Goal: Transaction & Acquisition: Purchase product/service

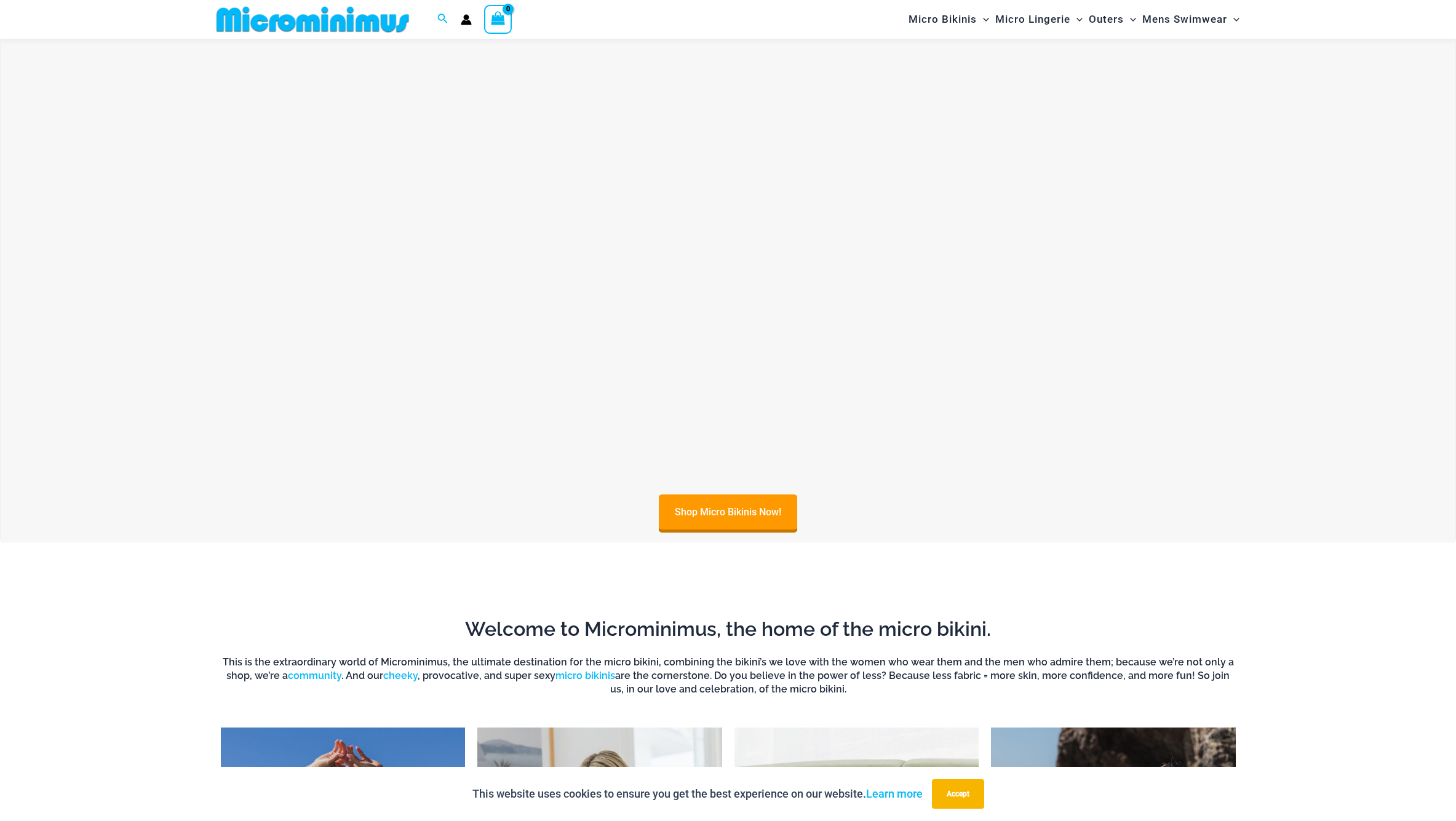
scroll to position [658, 0]
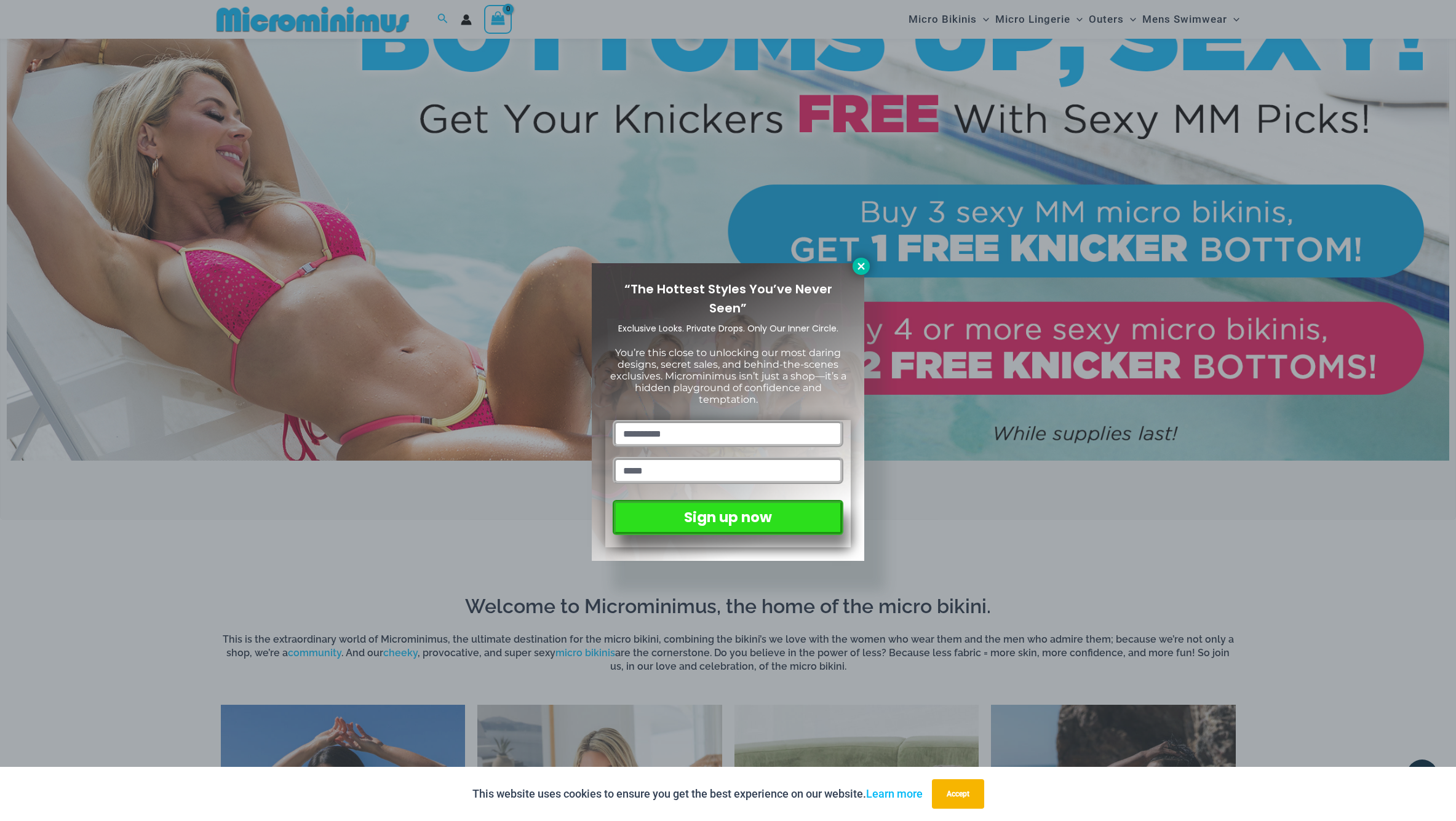
click at [864, 269] on icon at bounding box center [861, 266] width 7 height 7
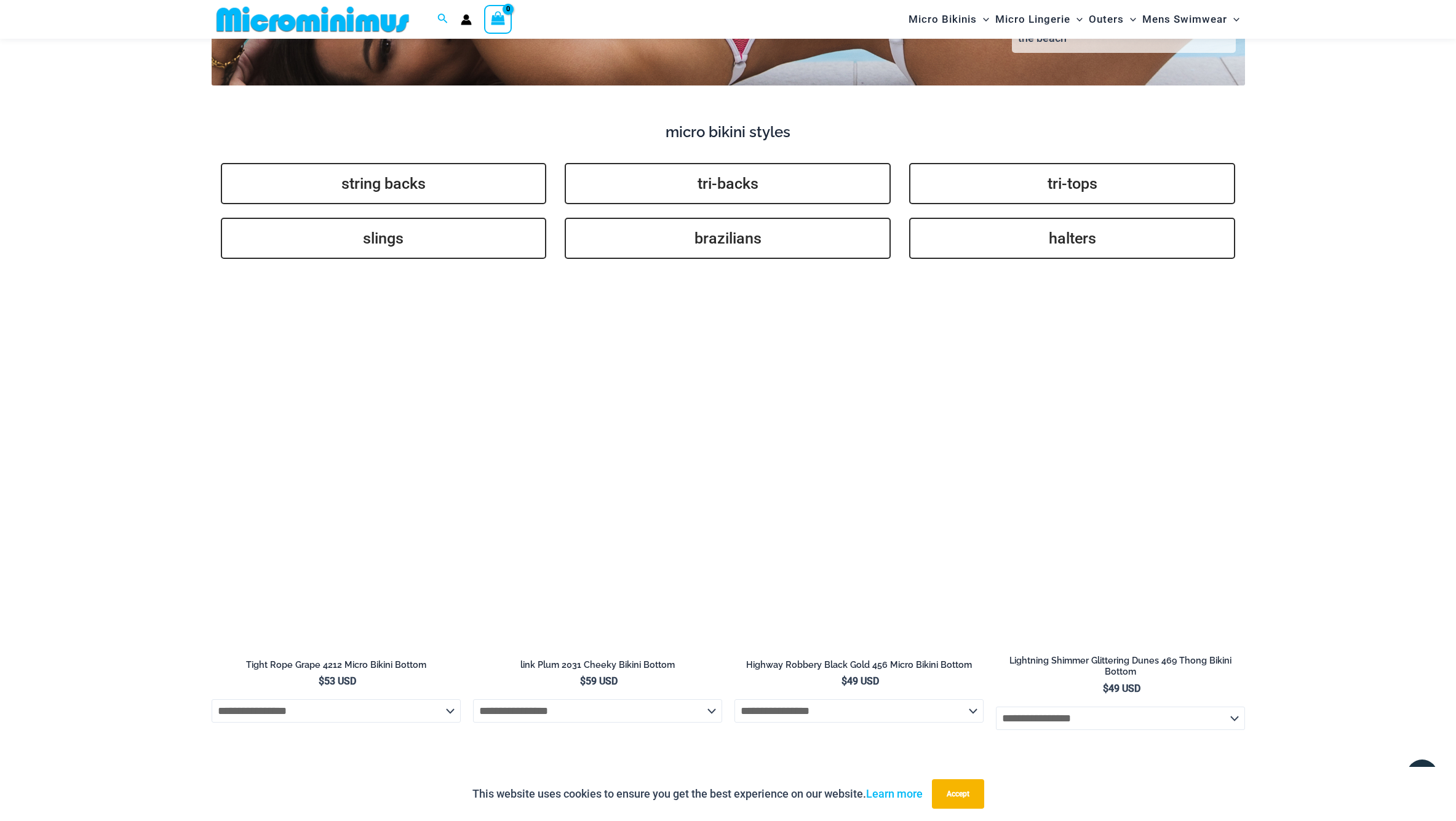
scroll to position [3207, 0]
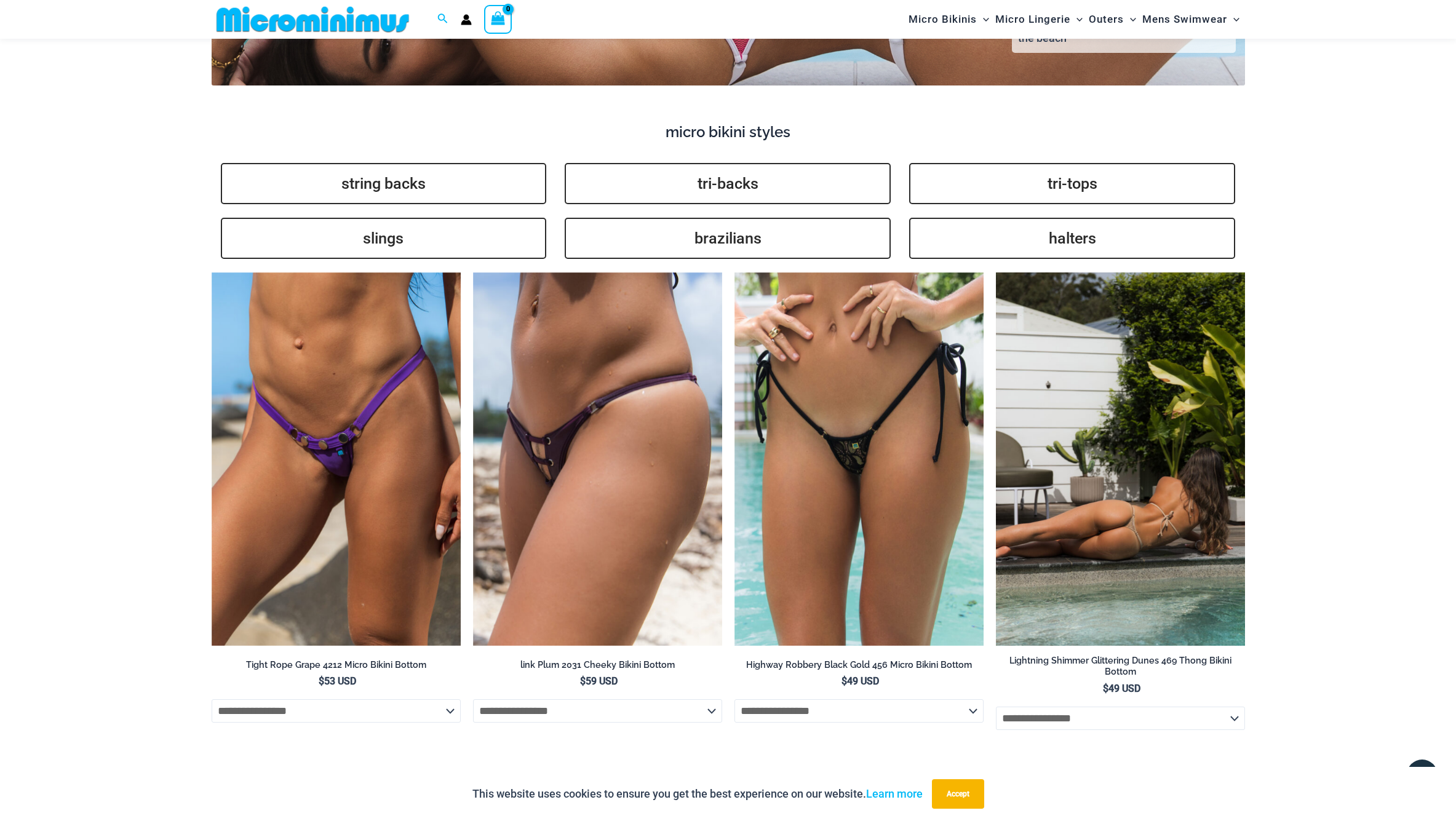
click at [1156, 483] on img at bounding box center [1120, 459] width 249 height 374
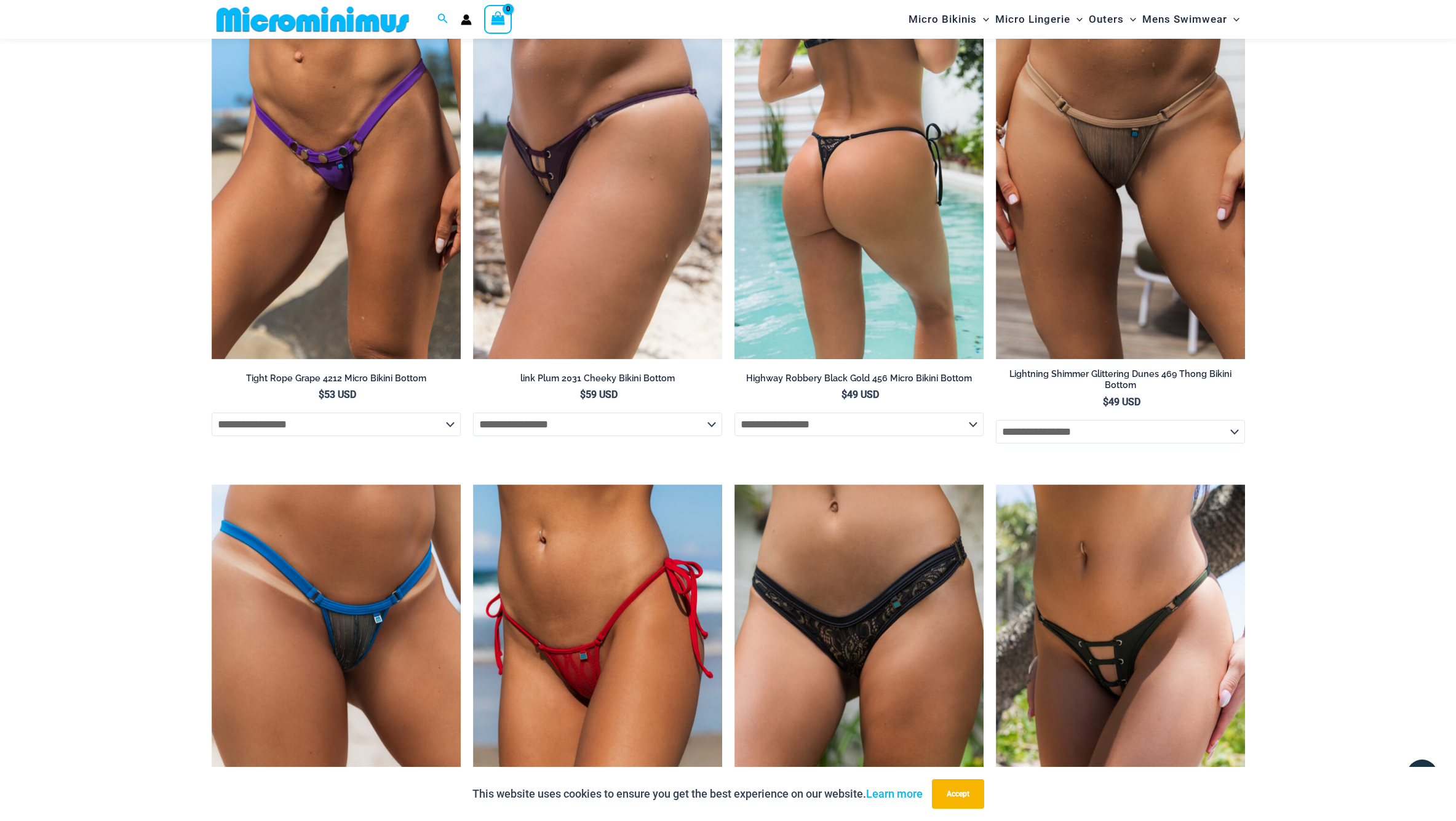
scroll to position [3495, 0]
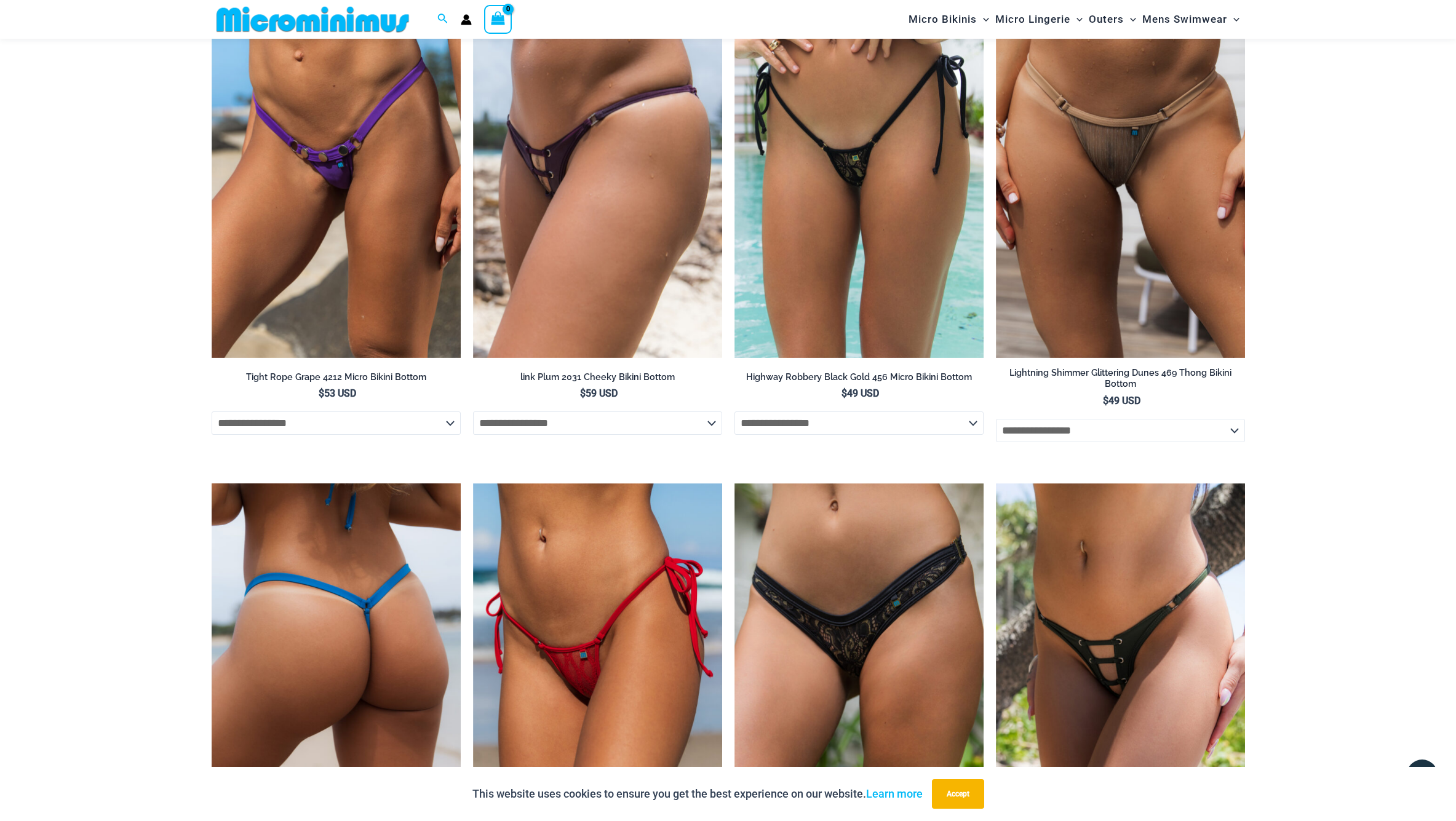
click at [349, 601] on img at bounding box center [336, 670] width 249 height 374
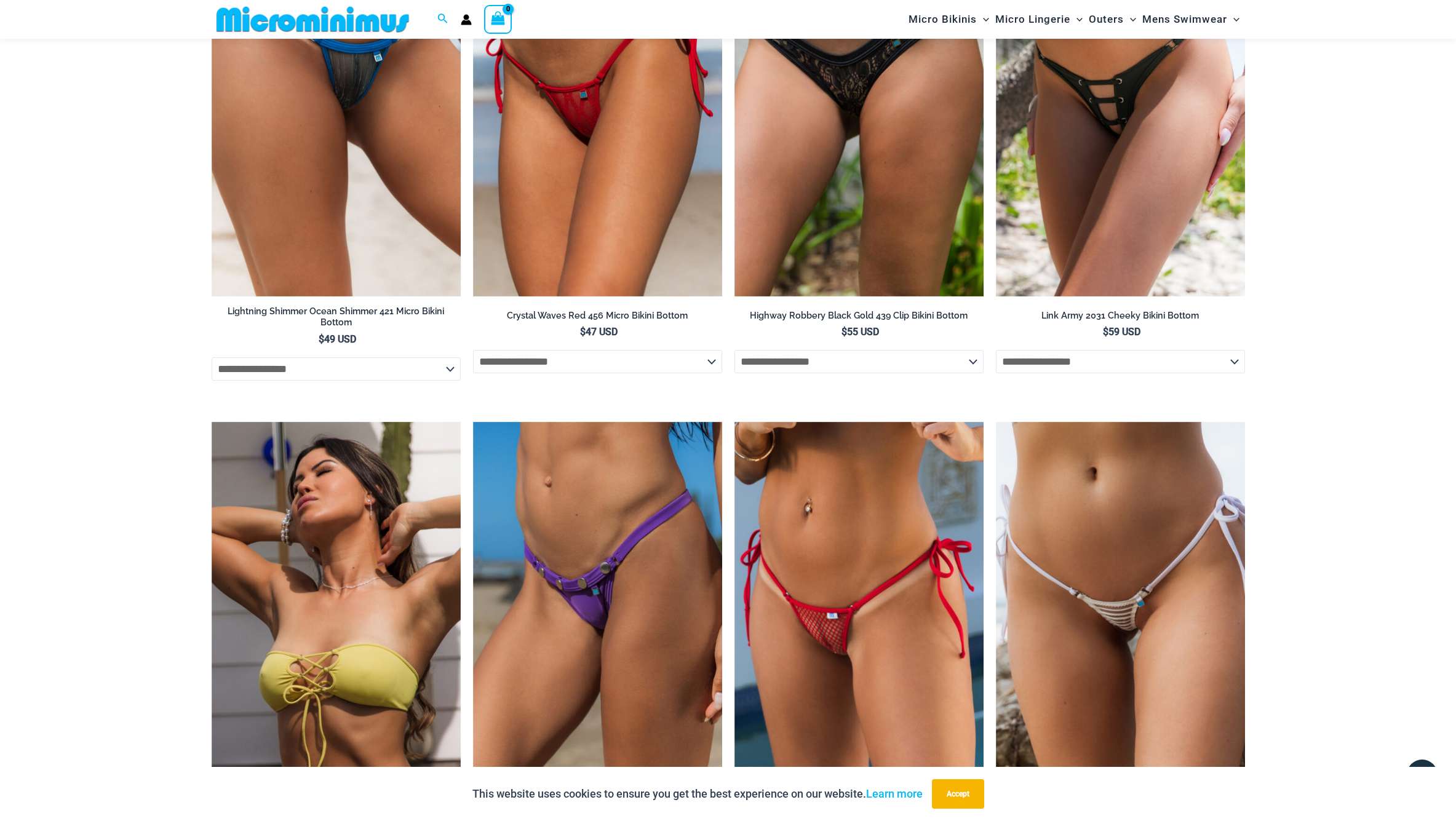
scroll to position [3916, 0]
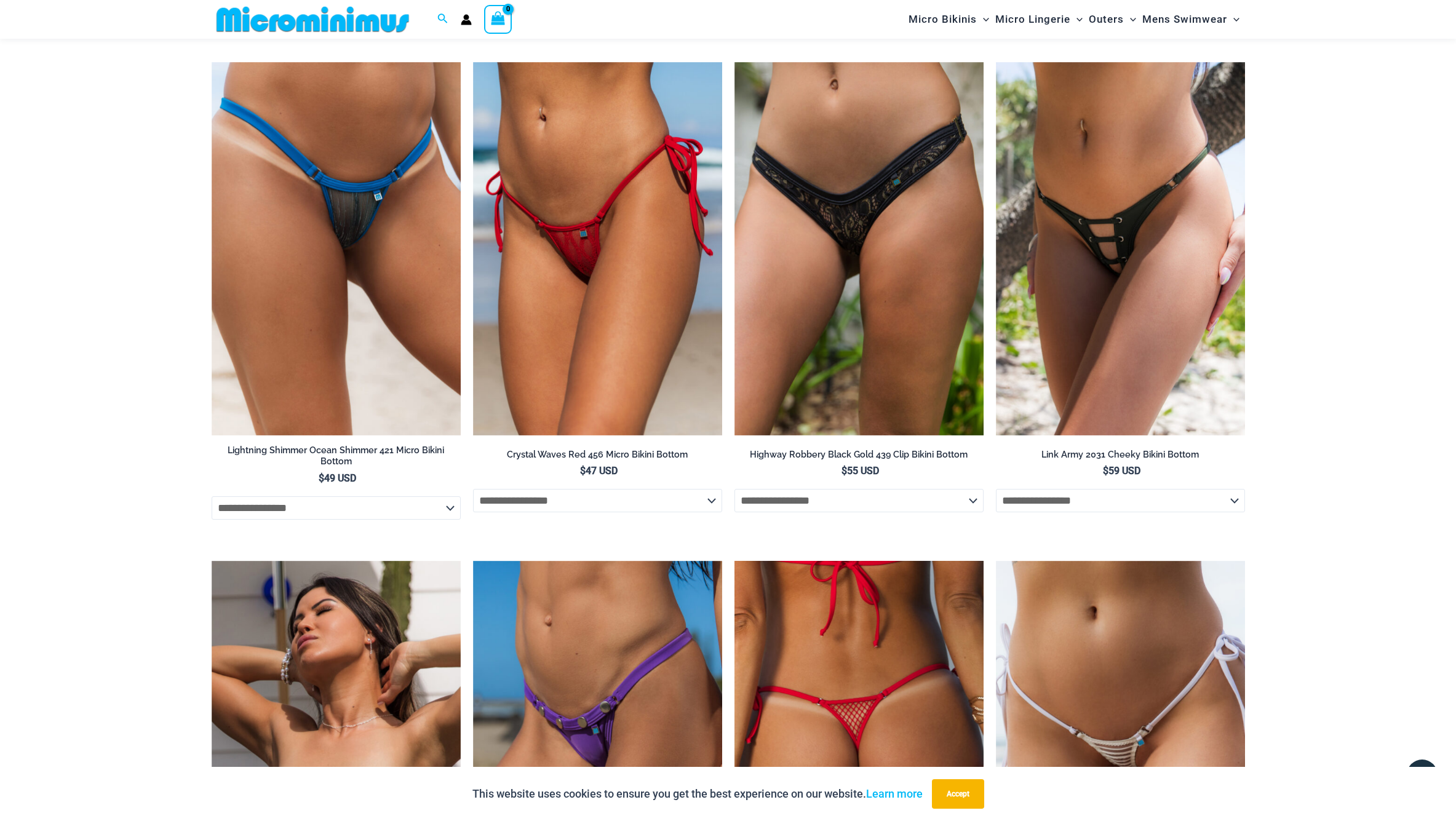
click at [862, 730] on img at bounding box center [859, 747] width 249 height 373
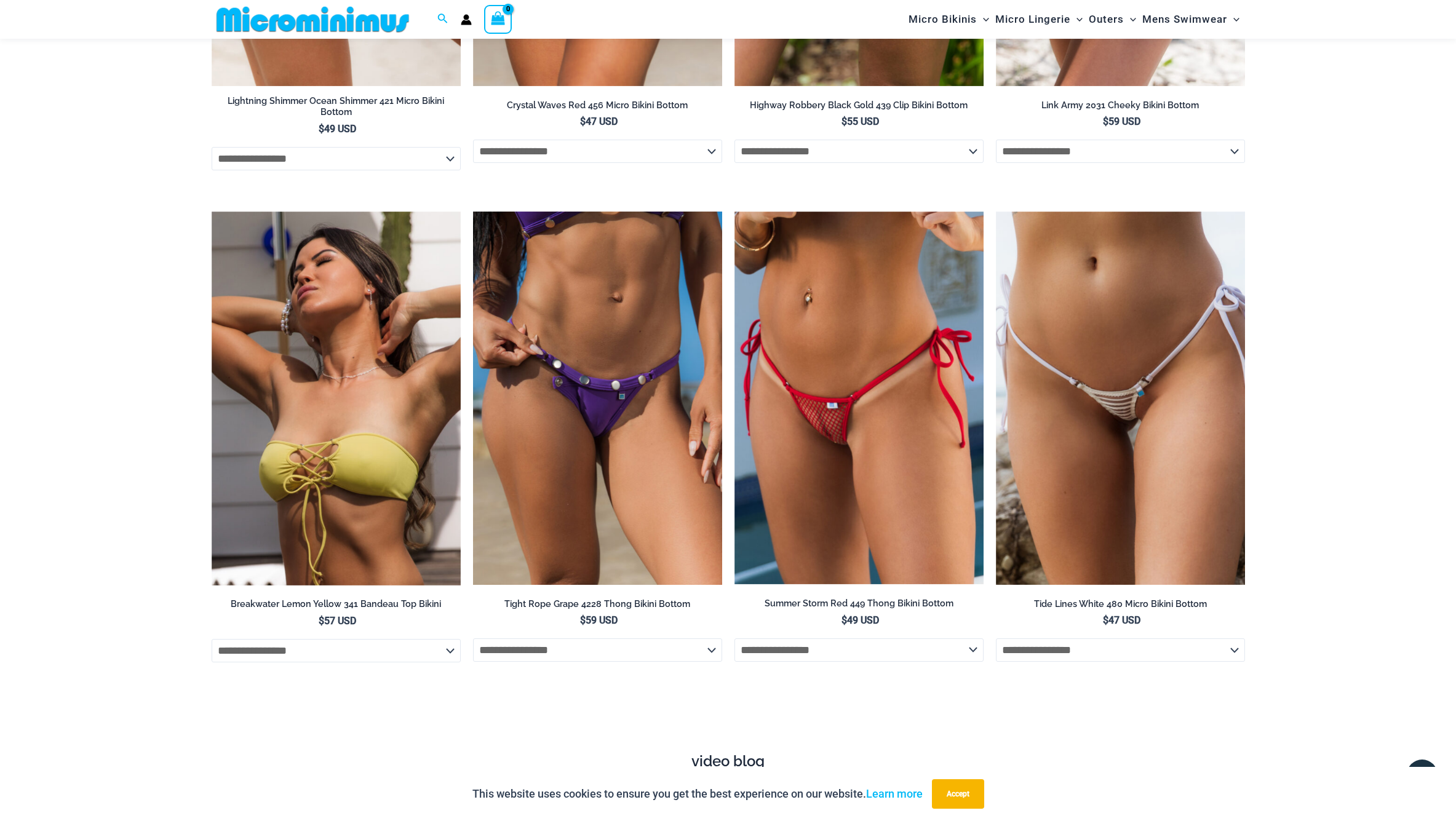
scroll to position [4329, 0]
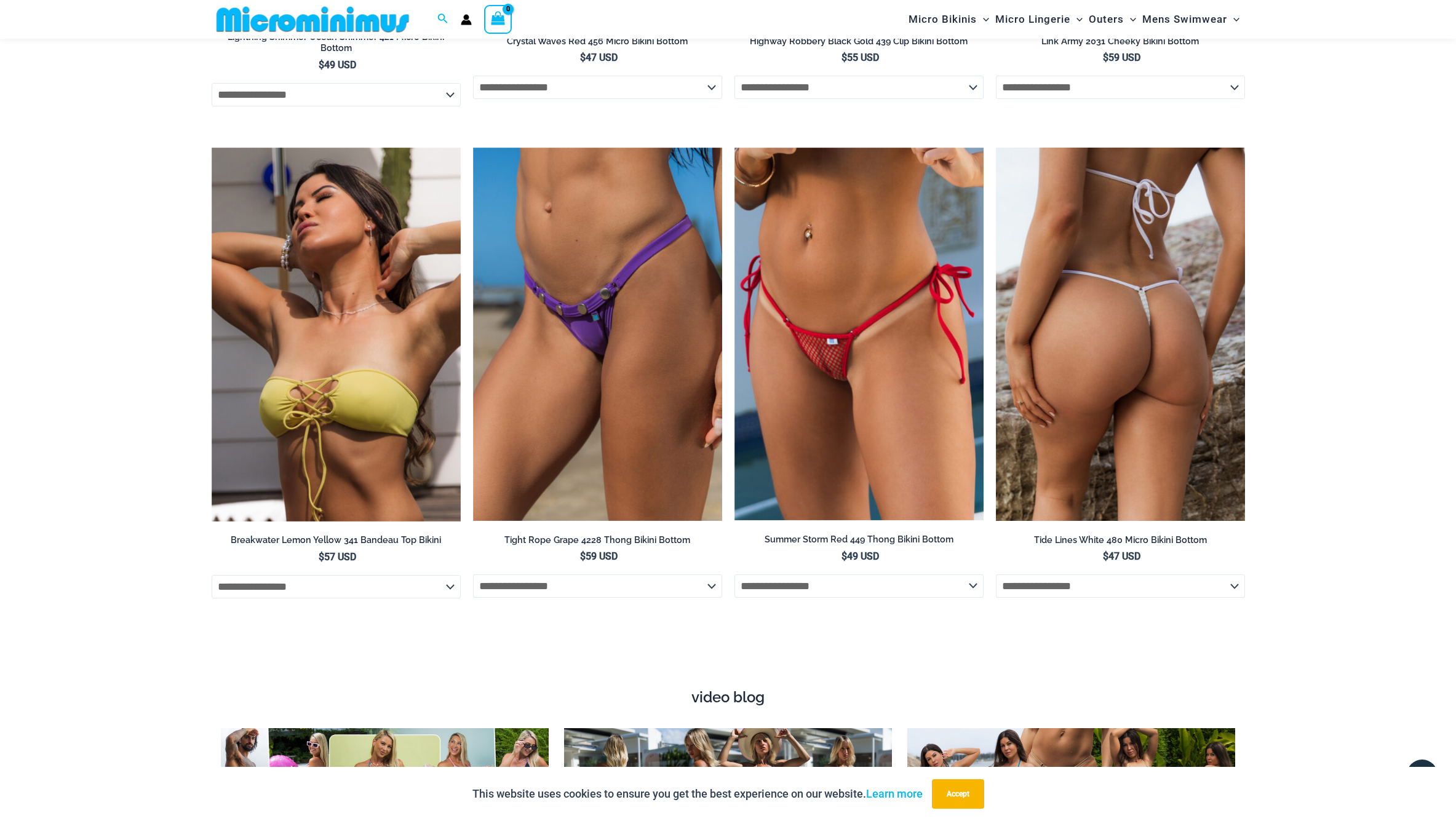
click at [1116, 423] on img at bounding box center [1120, 334] width 249 height 374
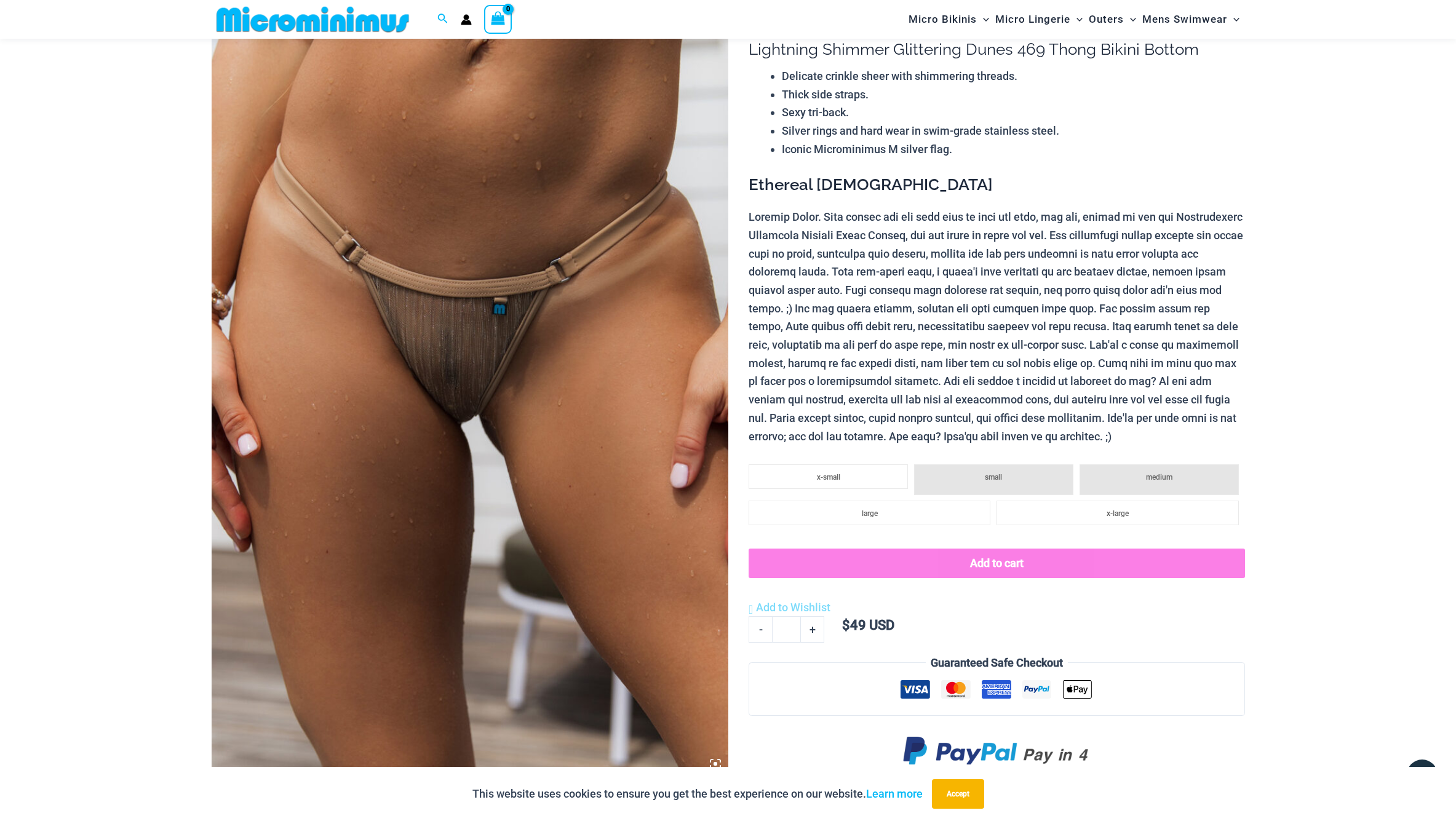
scroll to position [110, 1]
click at [684, 516] on img at bounding box center [469, 389] width 516 height 775
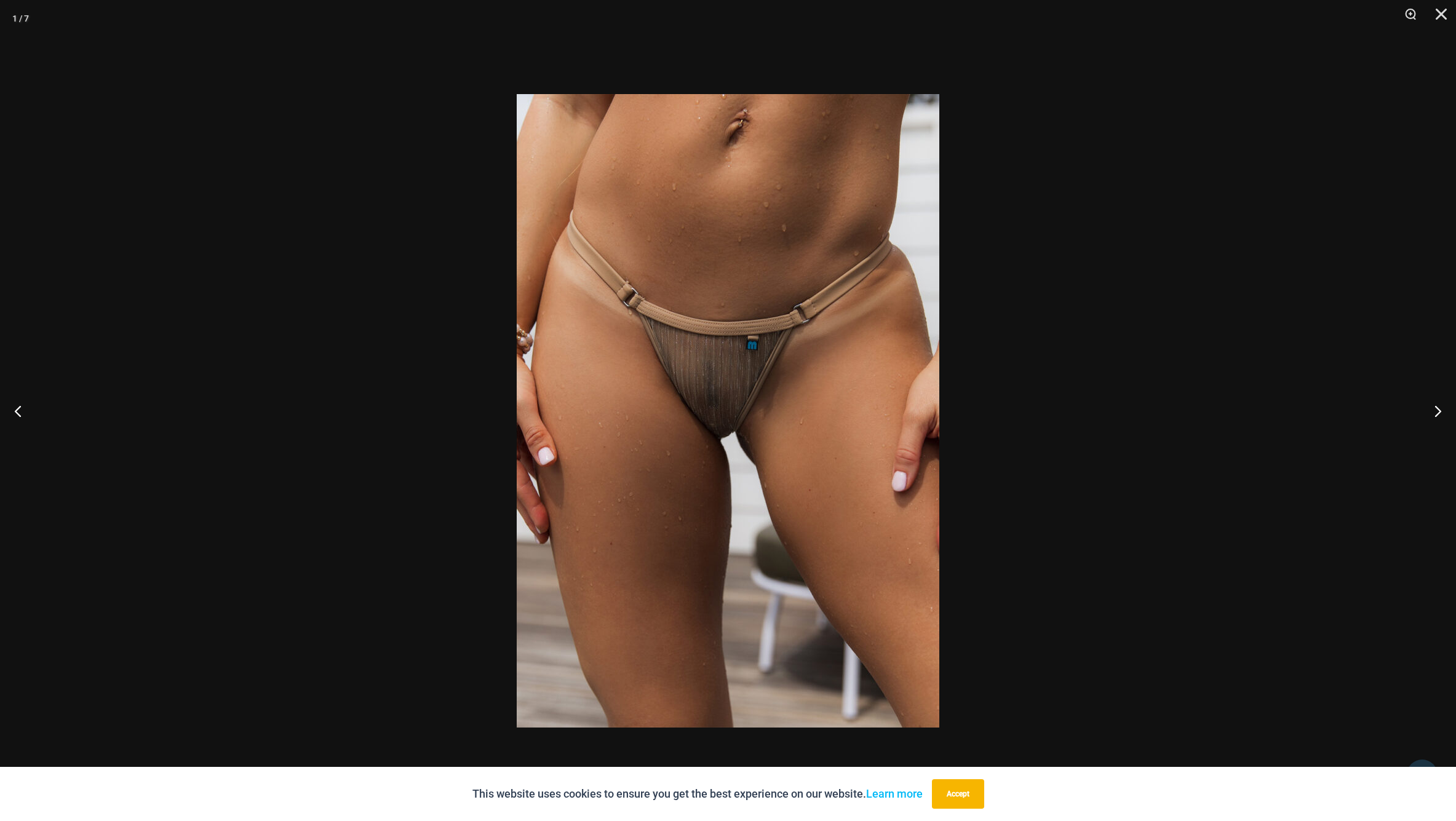
click at [684, 516] on img at bounding box center [727, 411] width 422 height 634
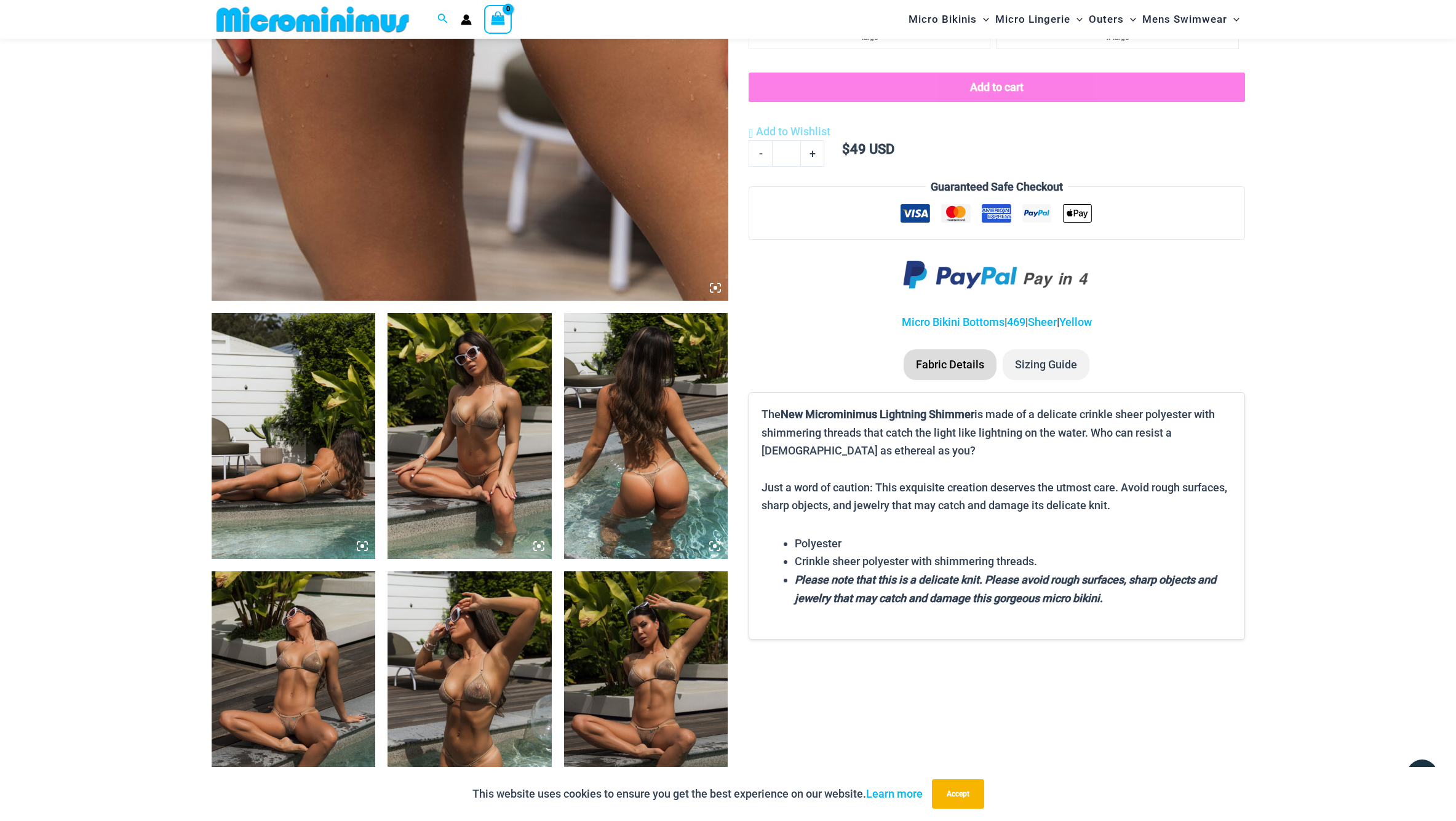
scroll to position [602, 0]
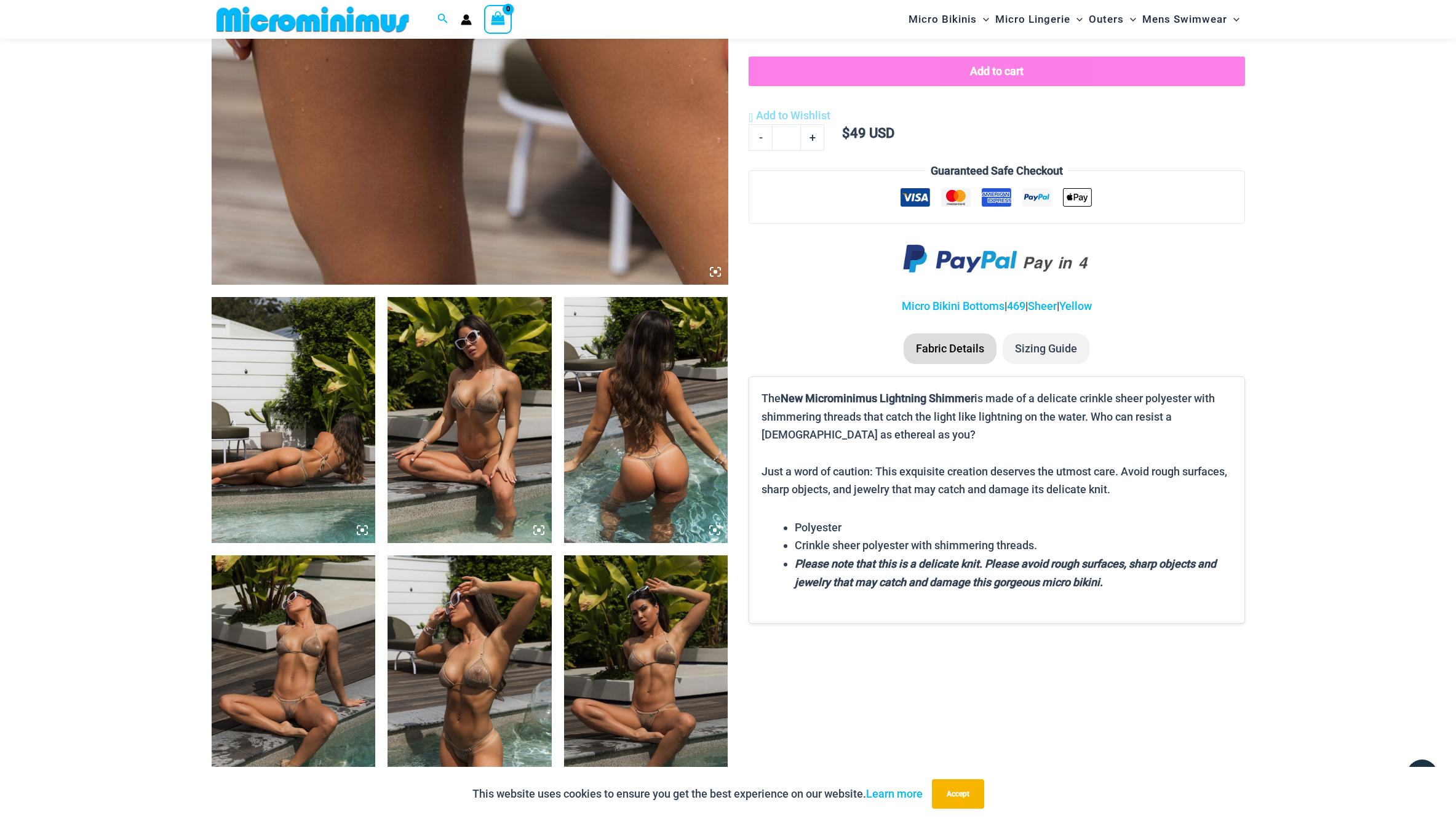
click at [270, 488] on img at bounding box center [294, 419] width 164 height 246
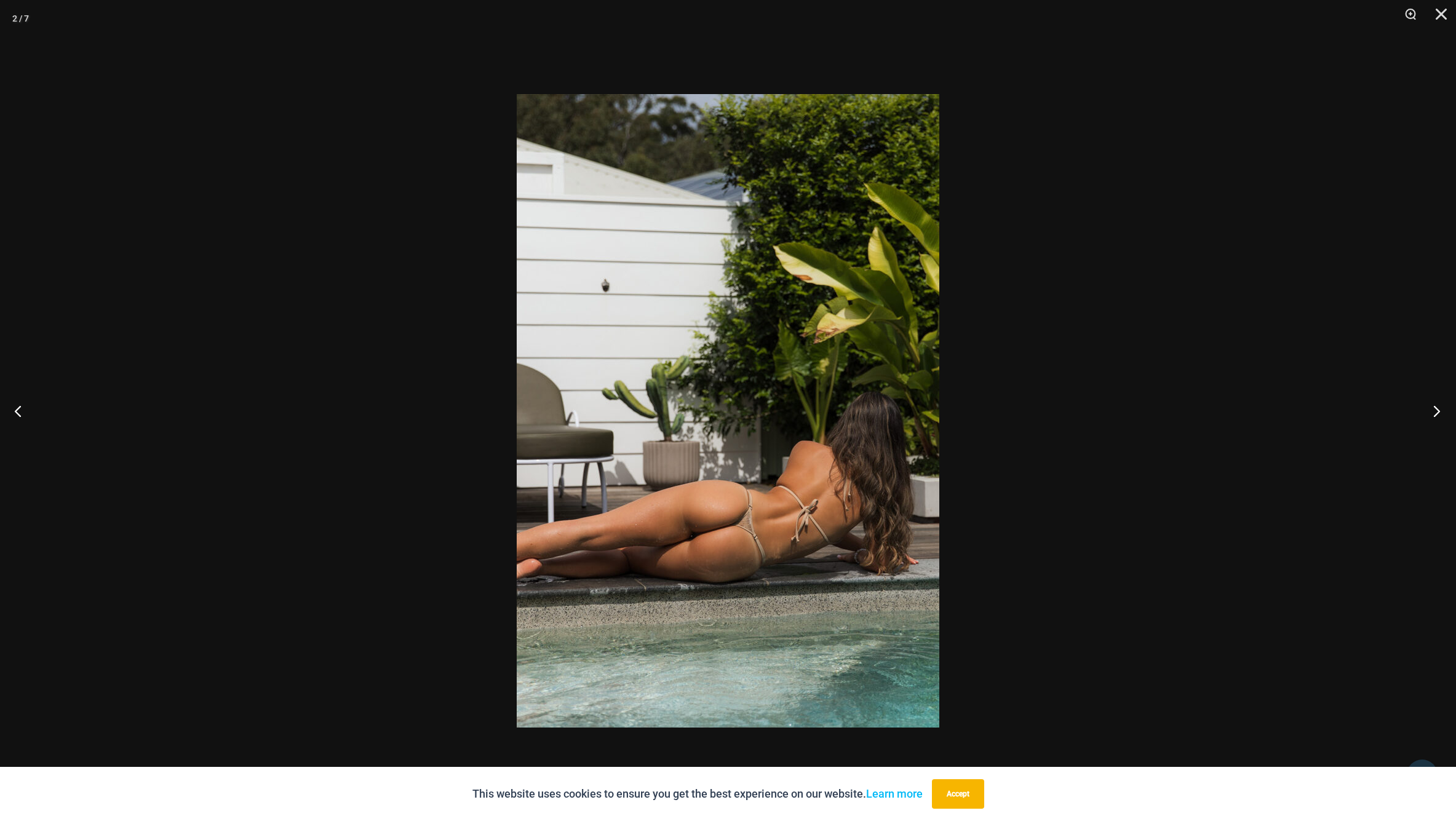
click at [1442, 411] on button "Next" at bounding box center [1433, 411] width 46 height 62
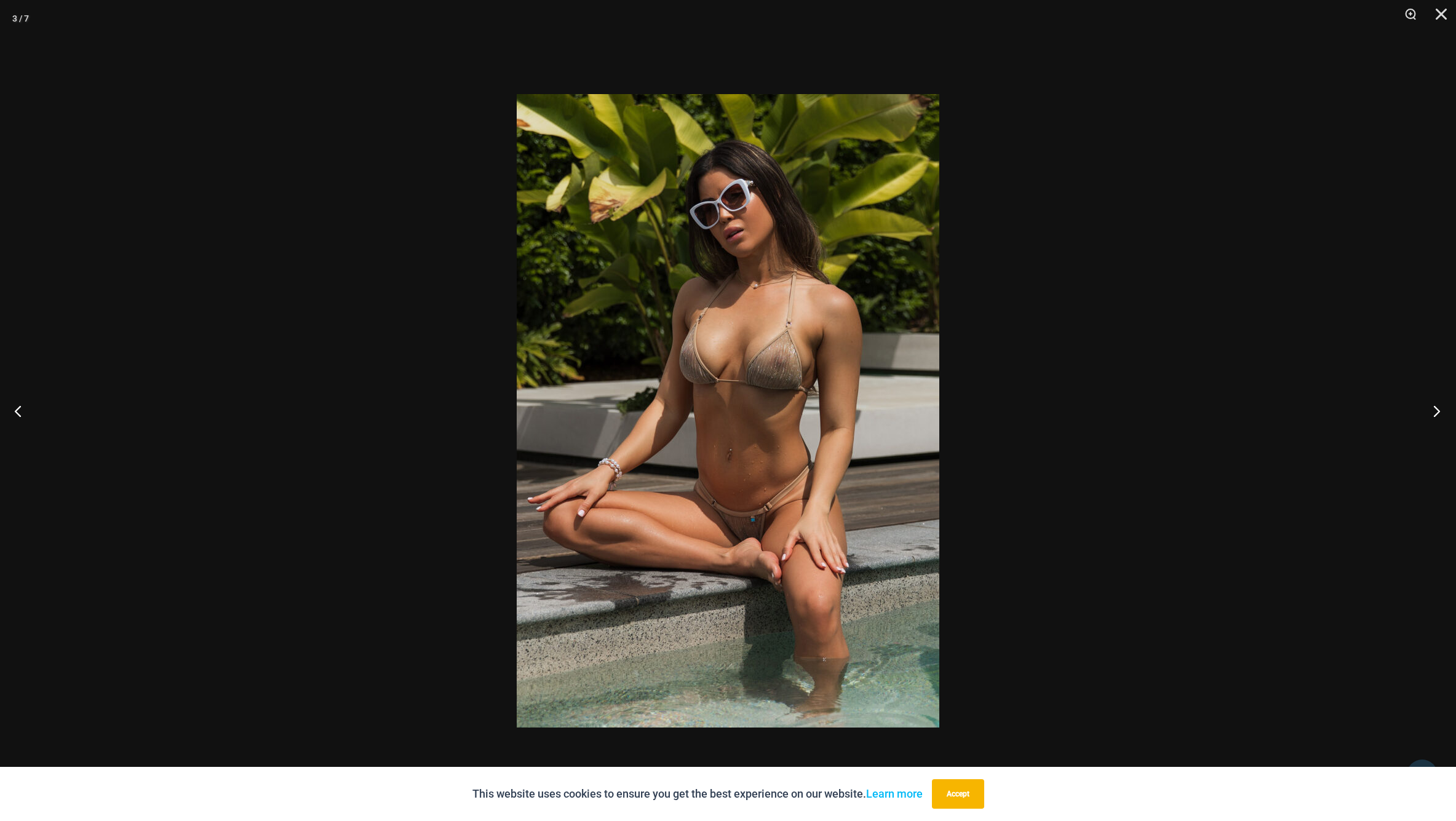
click at [1442, 411] on button "Next" at bounding box center [1433, 411] width 46 height 62
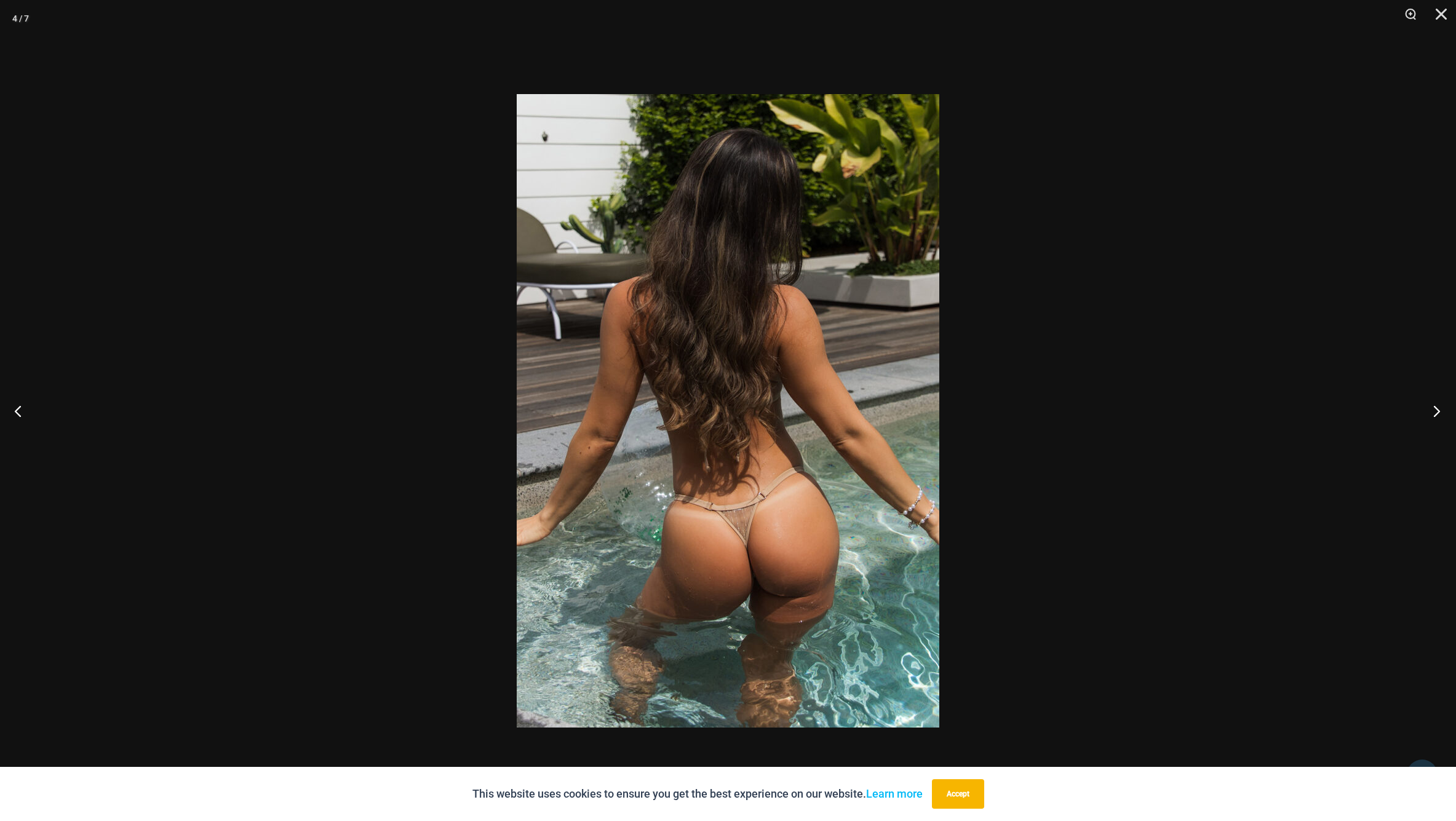
click at [1442, 411] on button "Next" at bounding box center [1433, 411] width 46 height 62
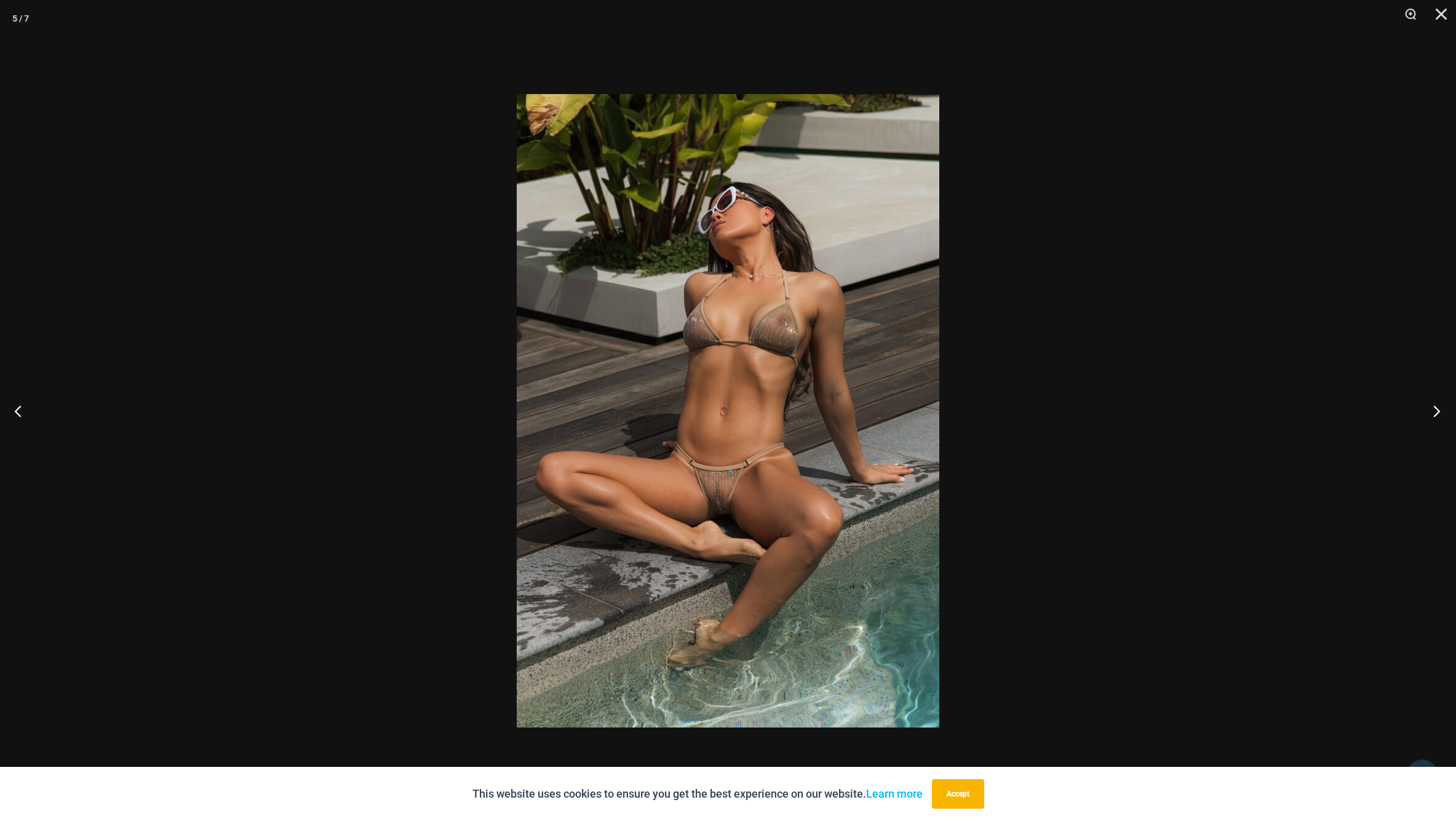
click at [1442, 411] on button "Next" at bounding box center [1433, 411] width 46 height 62
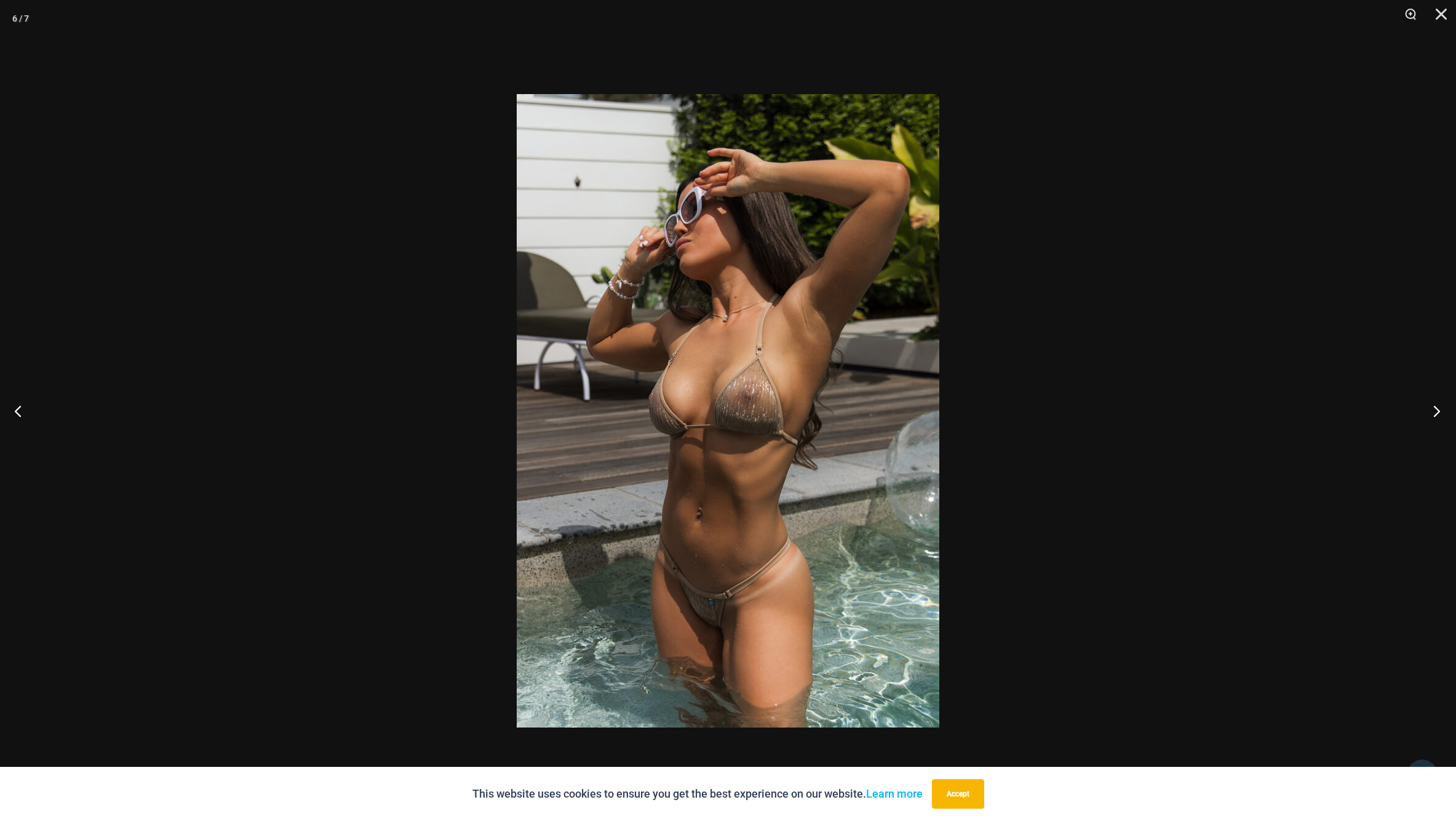
click at [1442, 411] on button "Next" at bounding box center [1433, 411] width 46 height 62
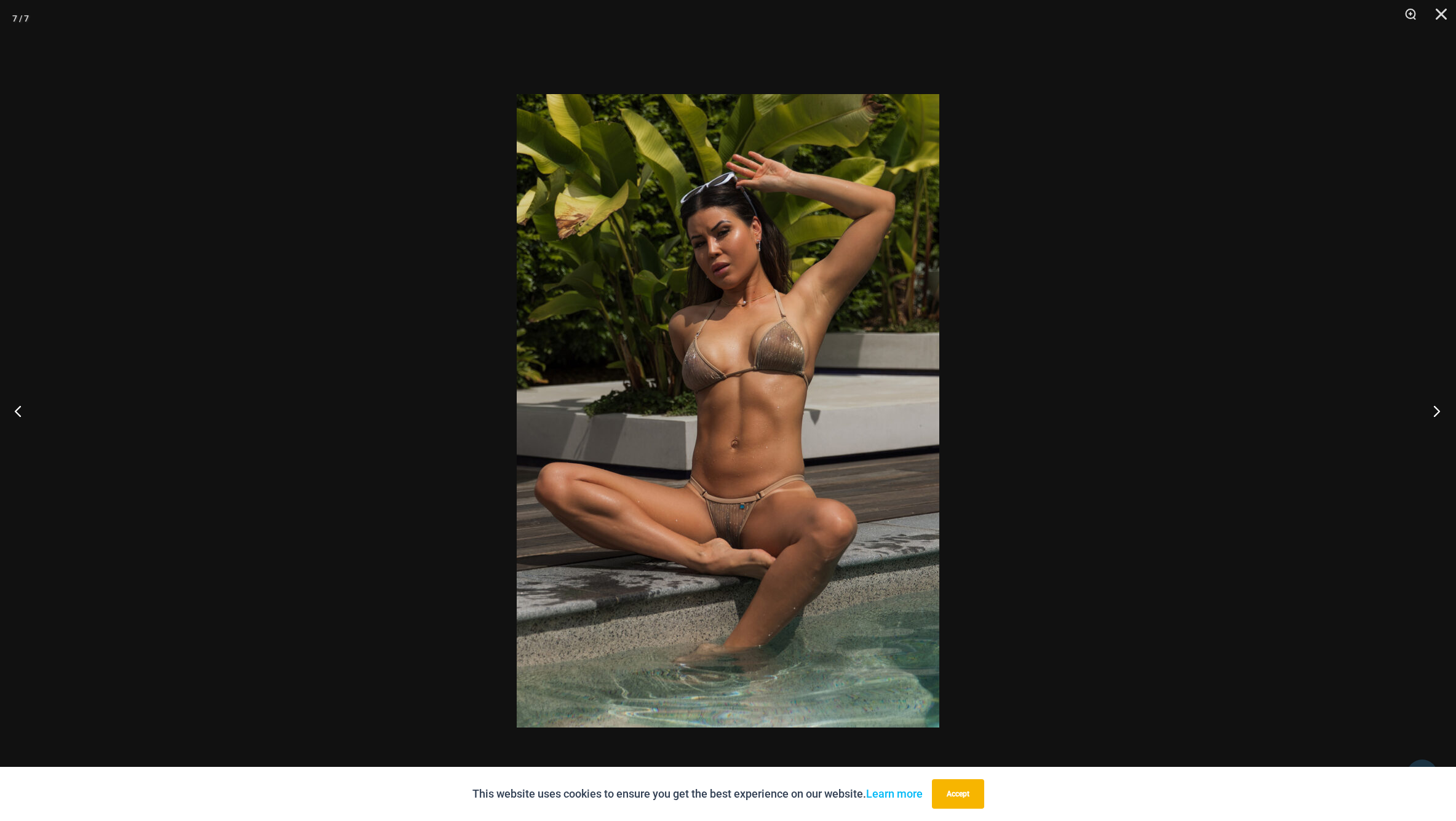
click at [1442, 411] on button "Next" at bounding box center [1433, 411] width 46 height 62
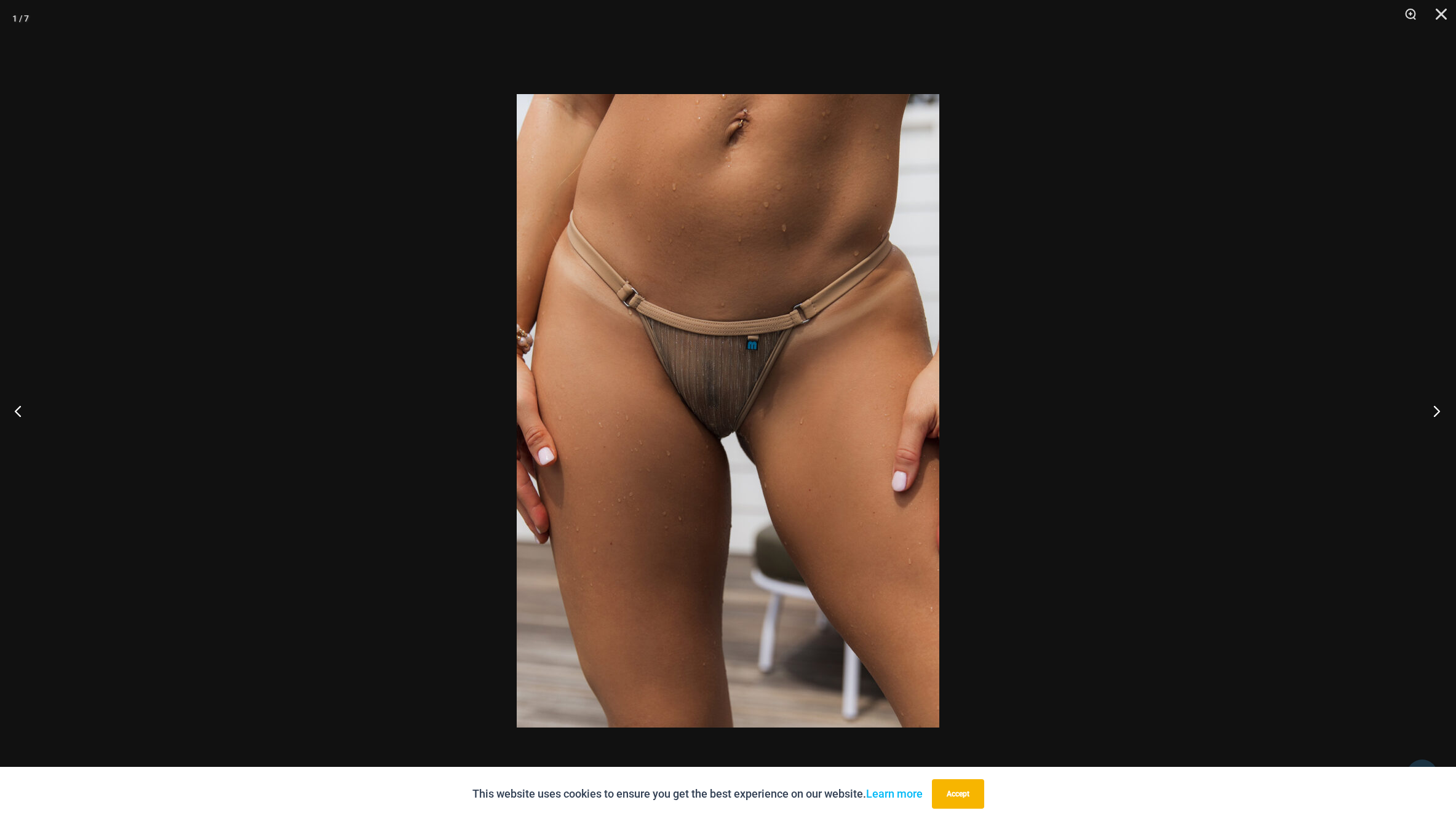
click at [1442, 411] on button "Next" at bounding box center [1433, 411] width 46 height 62
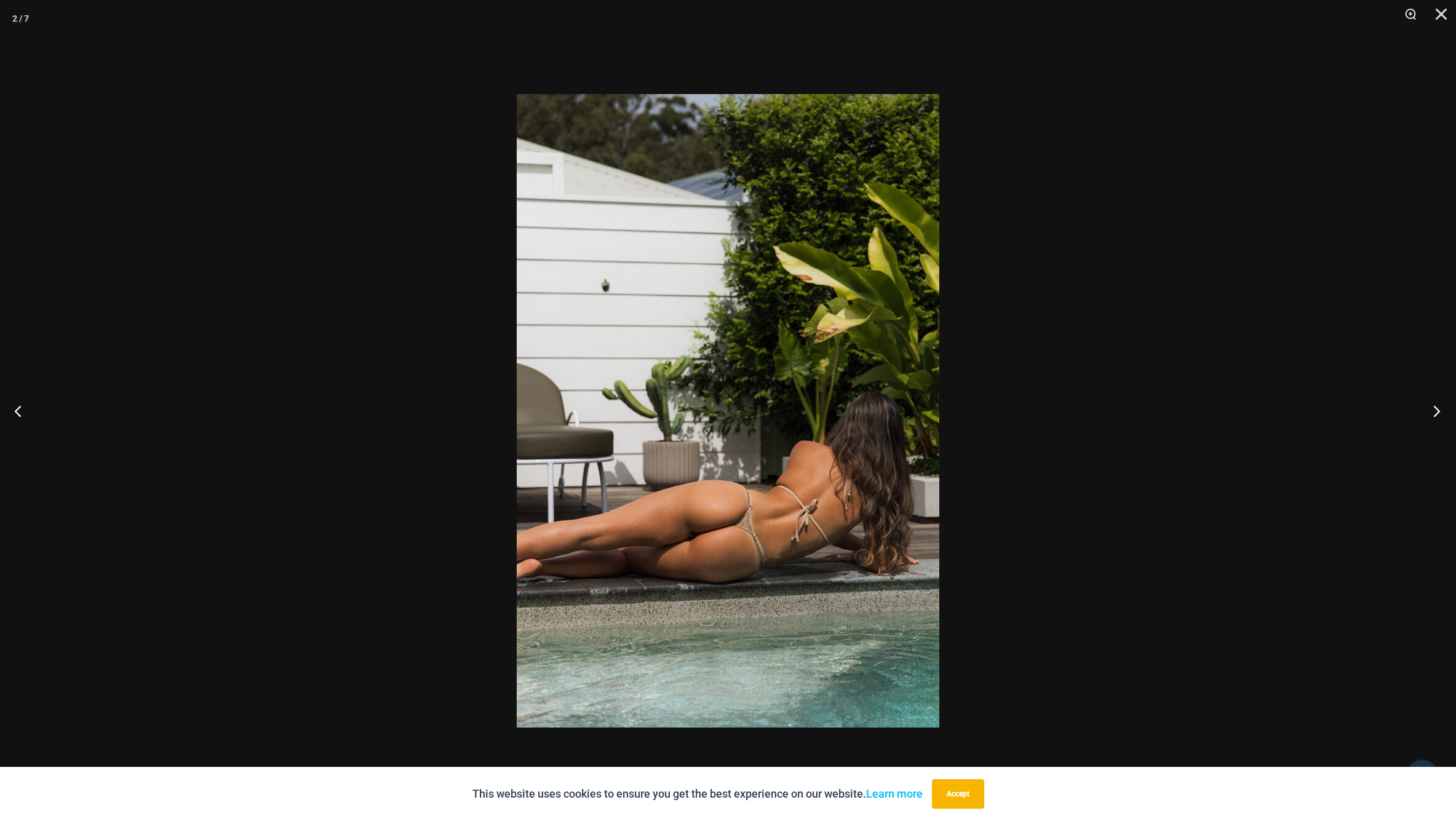
click at [1442, 411] on button "Next" at bounding box center [1433, 411] width 46 height 62
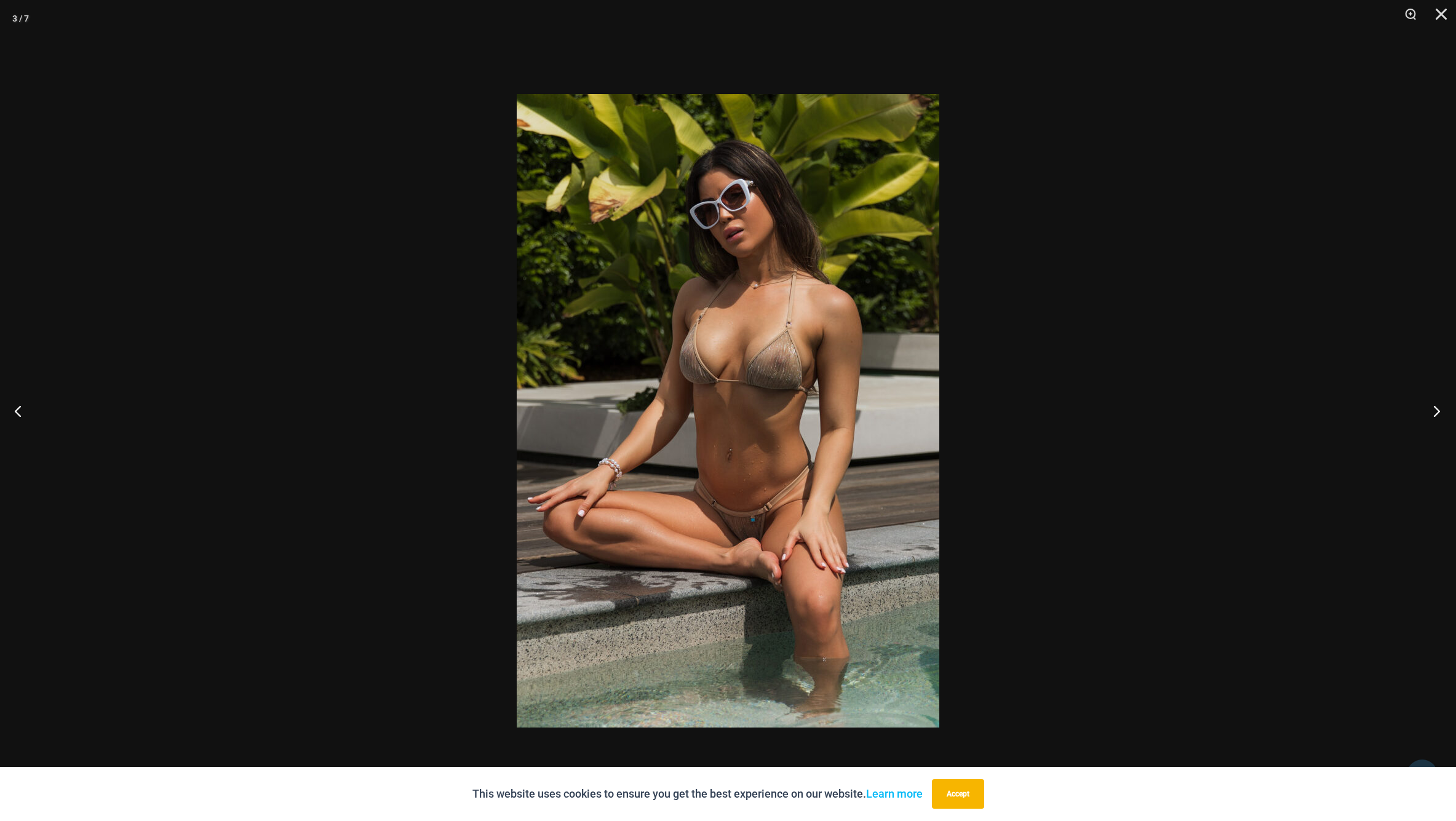
click at [1442, 411] on button "Next" at bounding box center [1433, 411] width 46 height 62
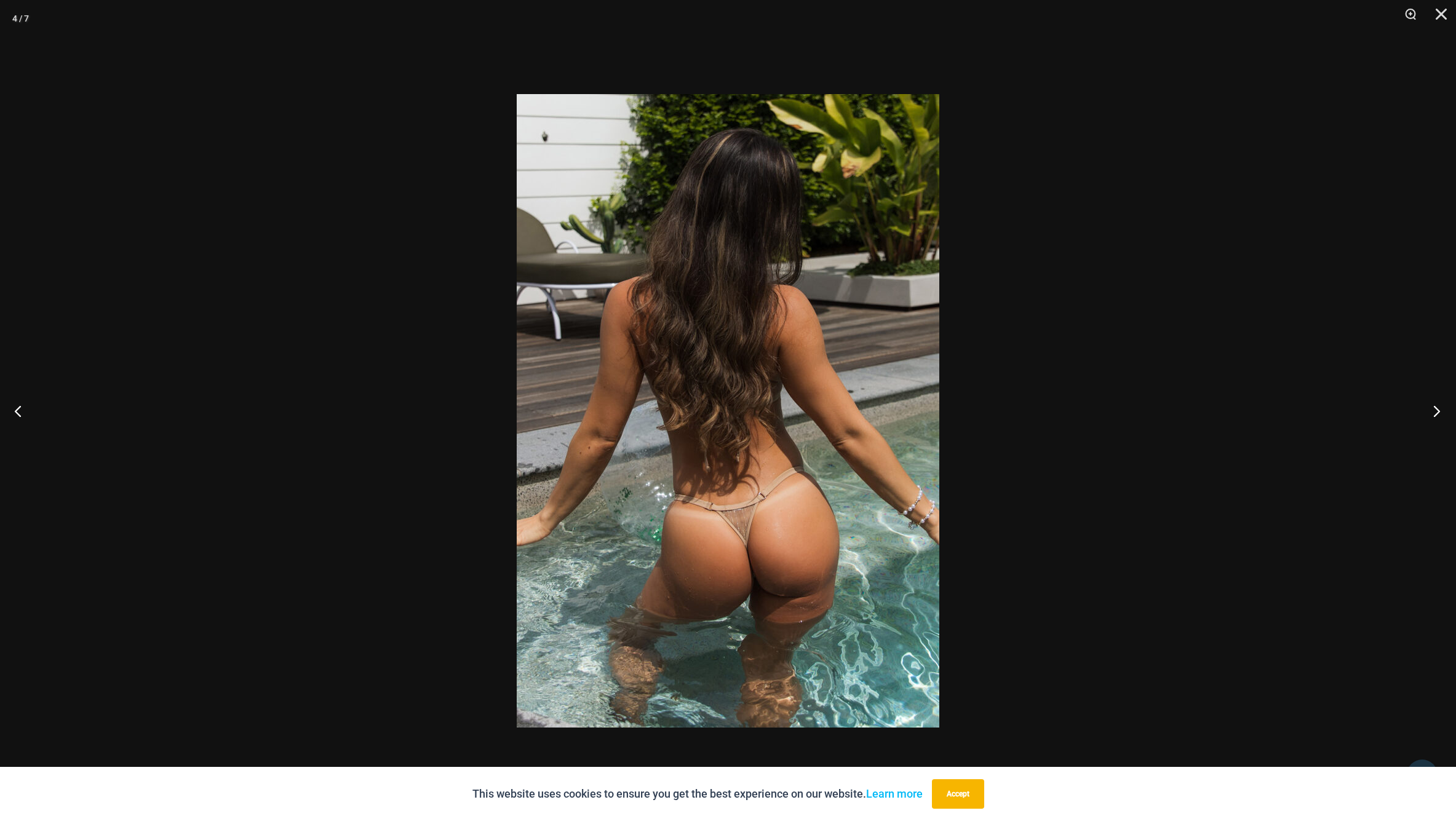
click at [1442, 411] on button "Next" at bounding box center [1433, 411] width 46 height 62
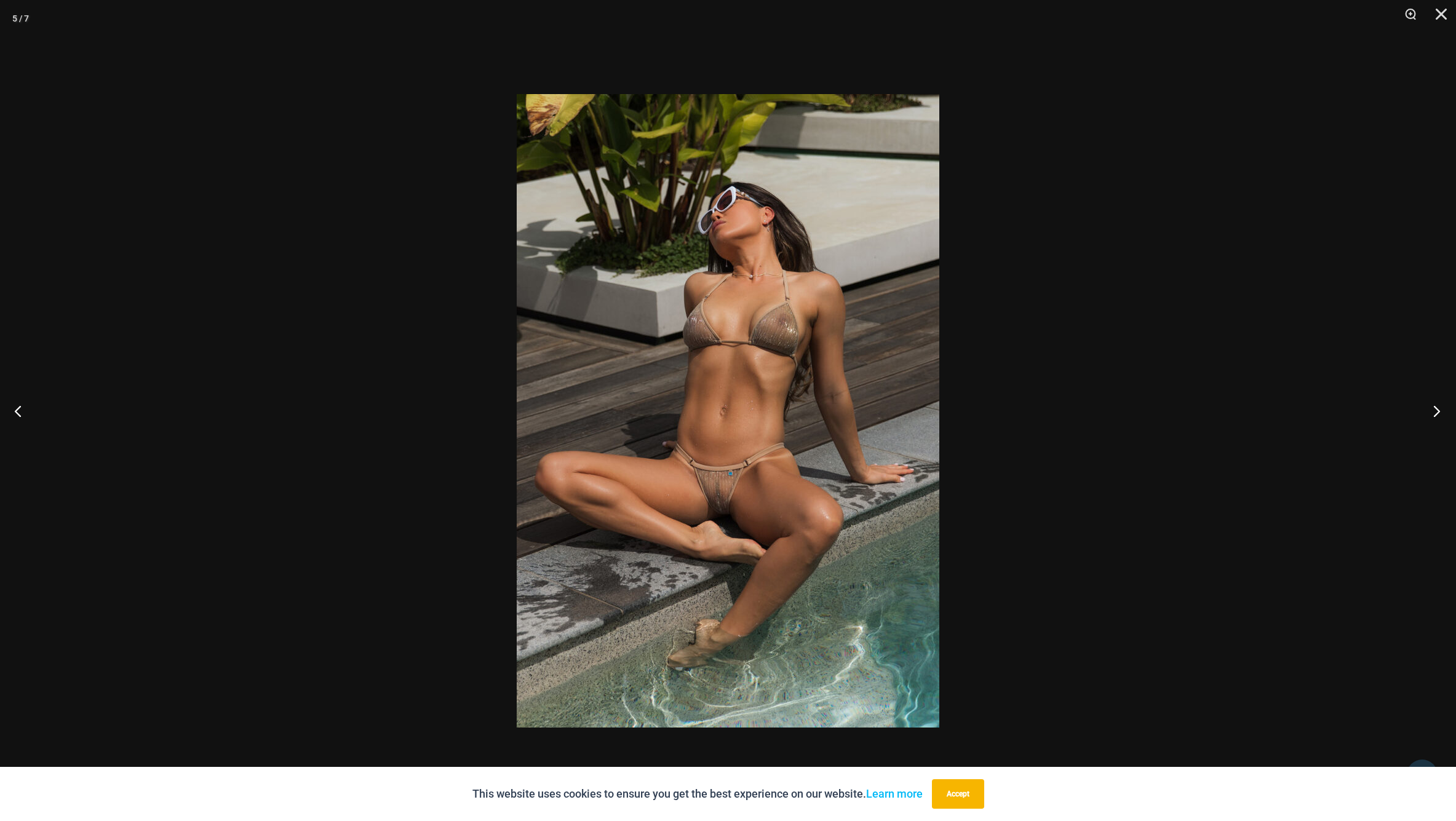
click at [1442, 411] on button "Next" at bounding box center [1433, 411] width 46 height 62
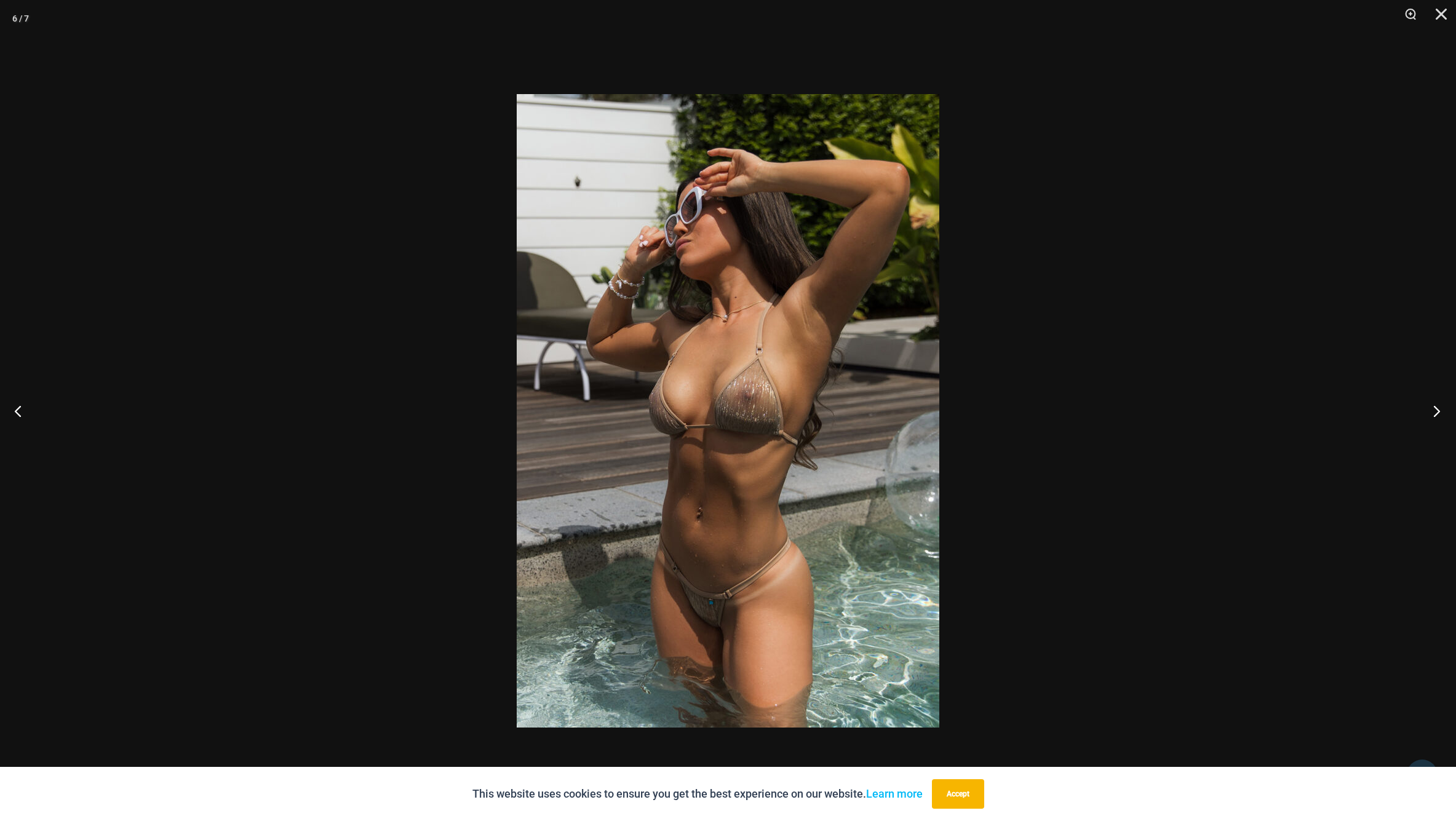
click at [1442, 411] on button "Next" at bounding box center [1433, 411] width 46 height 62
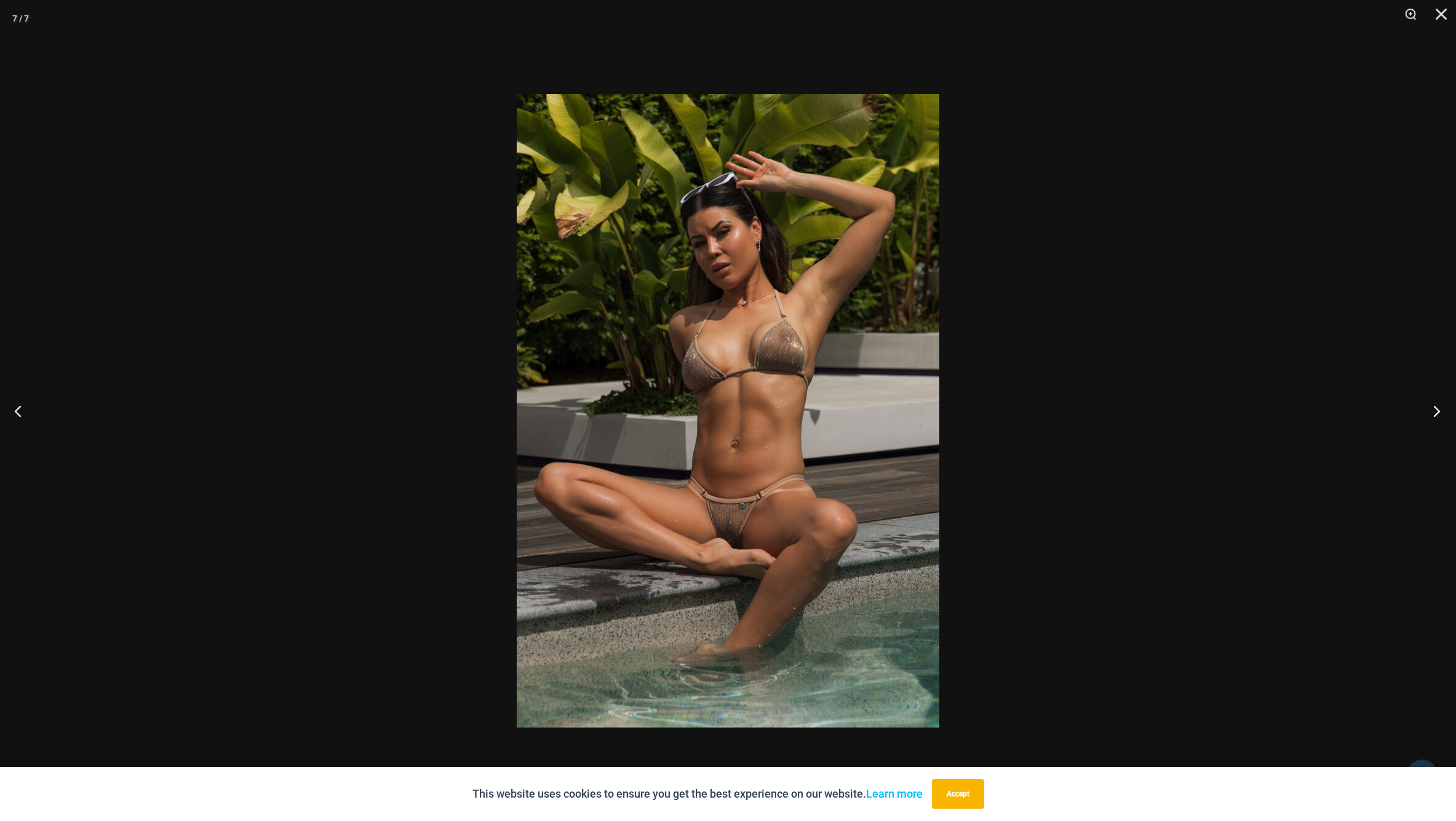
click at [1442, 411] on button "Next" at bounding box center [1433, 411] width 46 height 62
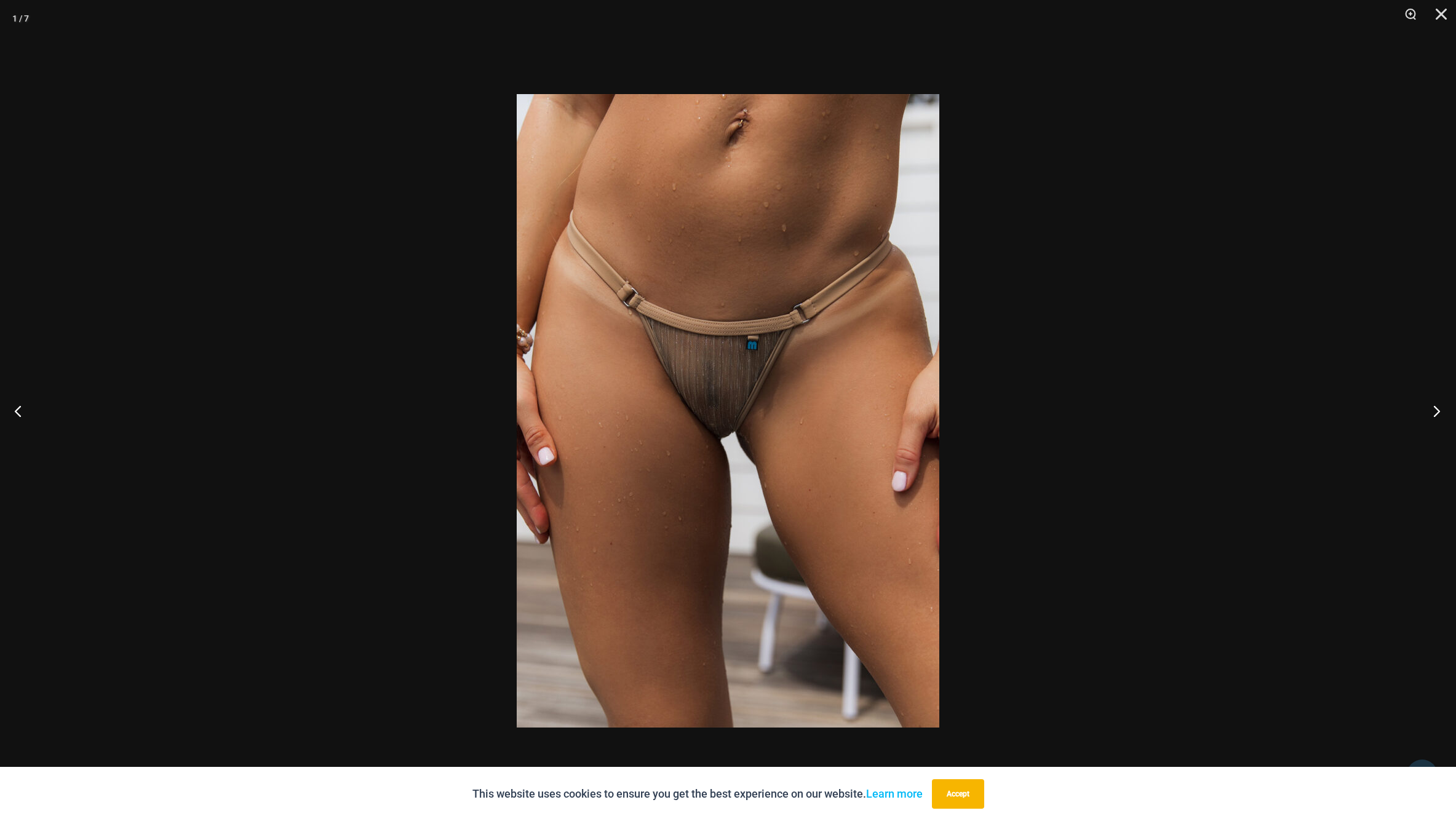
click at [1442, 411] on button "Next" at bounding box center [1433, 411] width 46 height 62
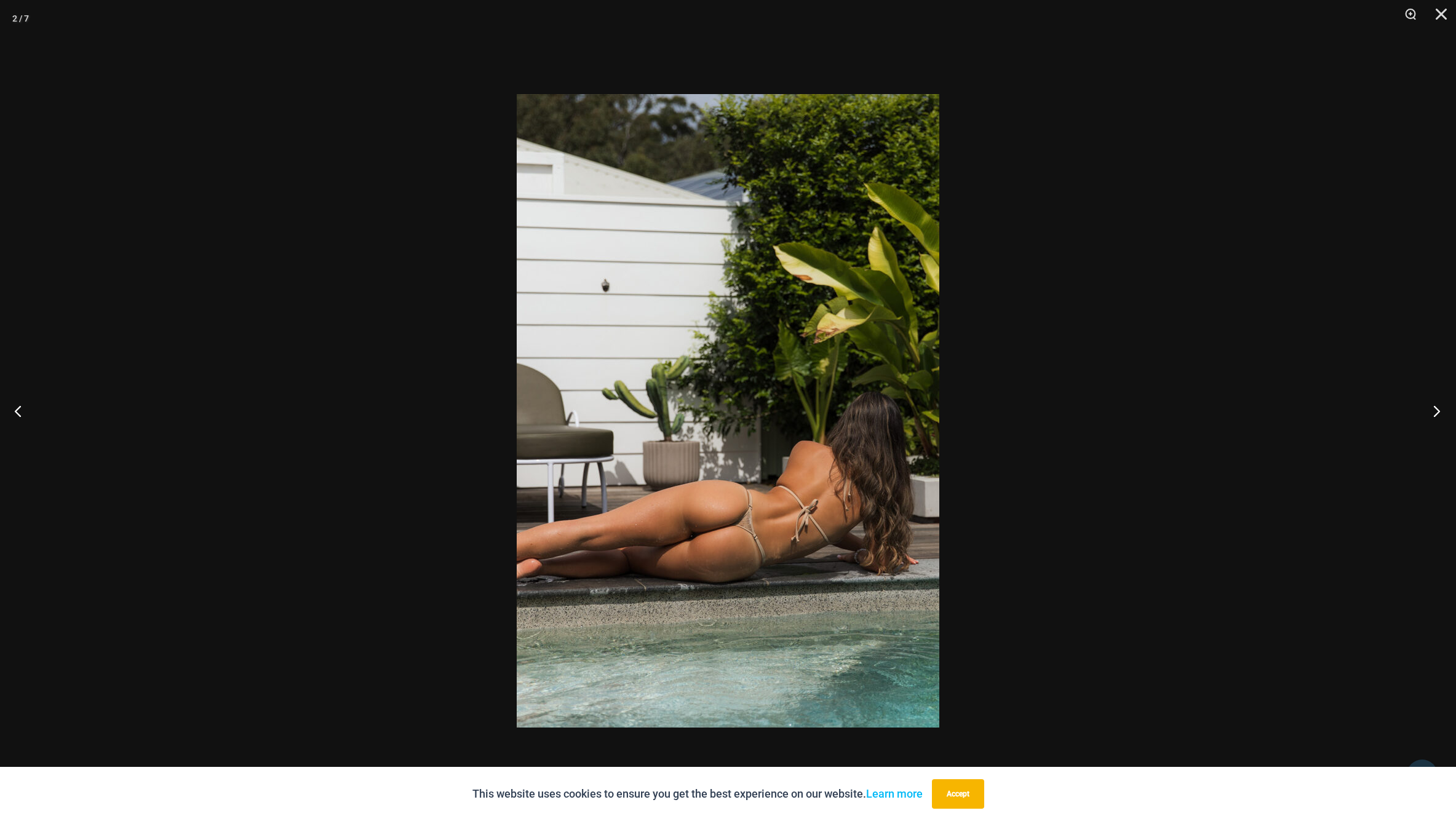
click at [1442, 411] on button "Next" at bounding box center [1433, 411] width 46 height 62
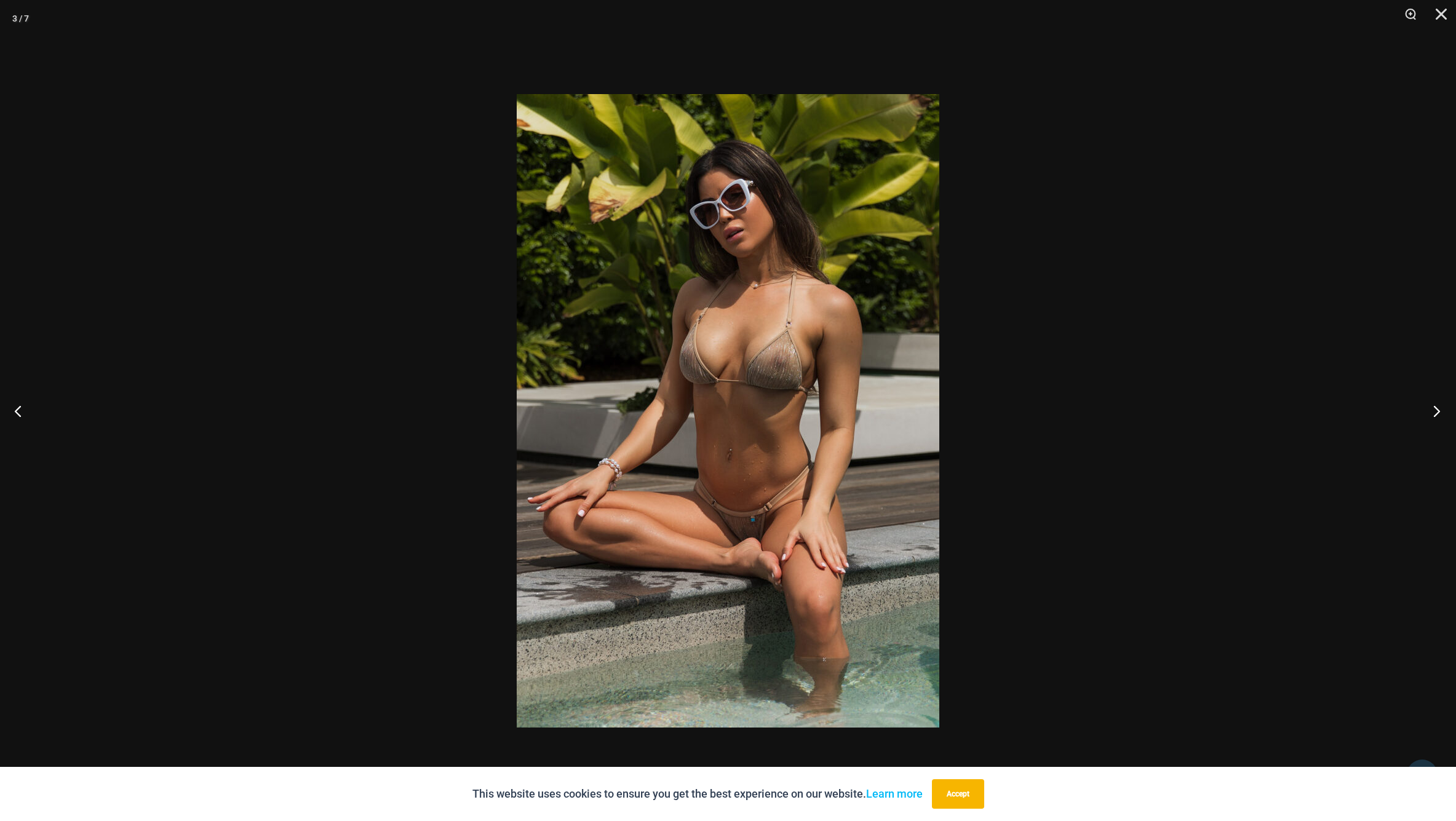
click at [1442, 411] on button "Next" at bounding box center [1433, 411] width 46 height 62
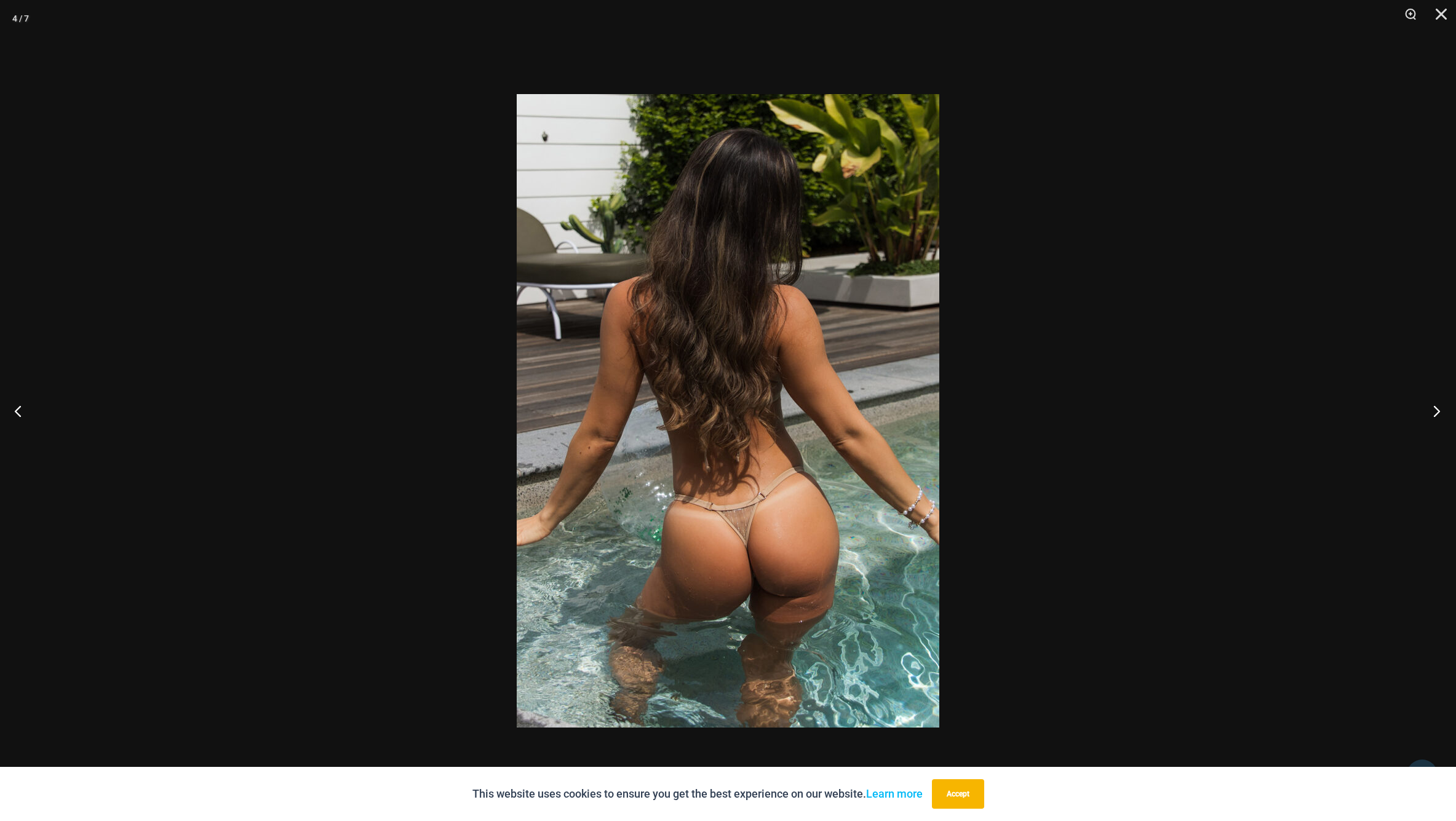
click at [1442, 411] on button "Next" at bounding box center [1433, 411] width 46 height 62
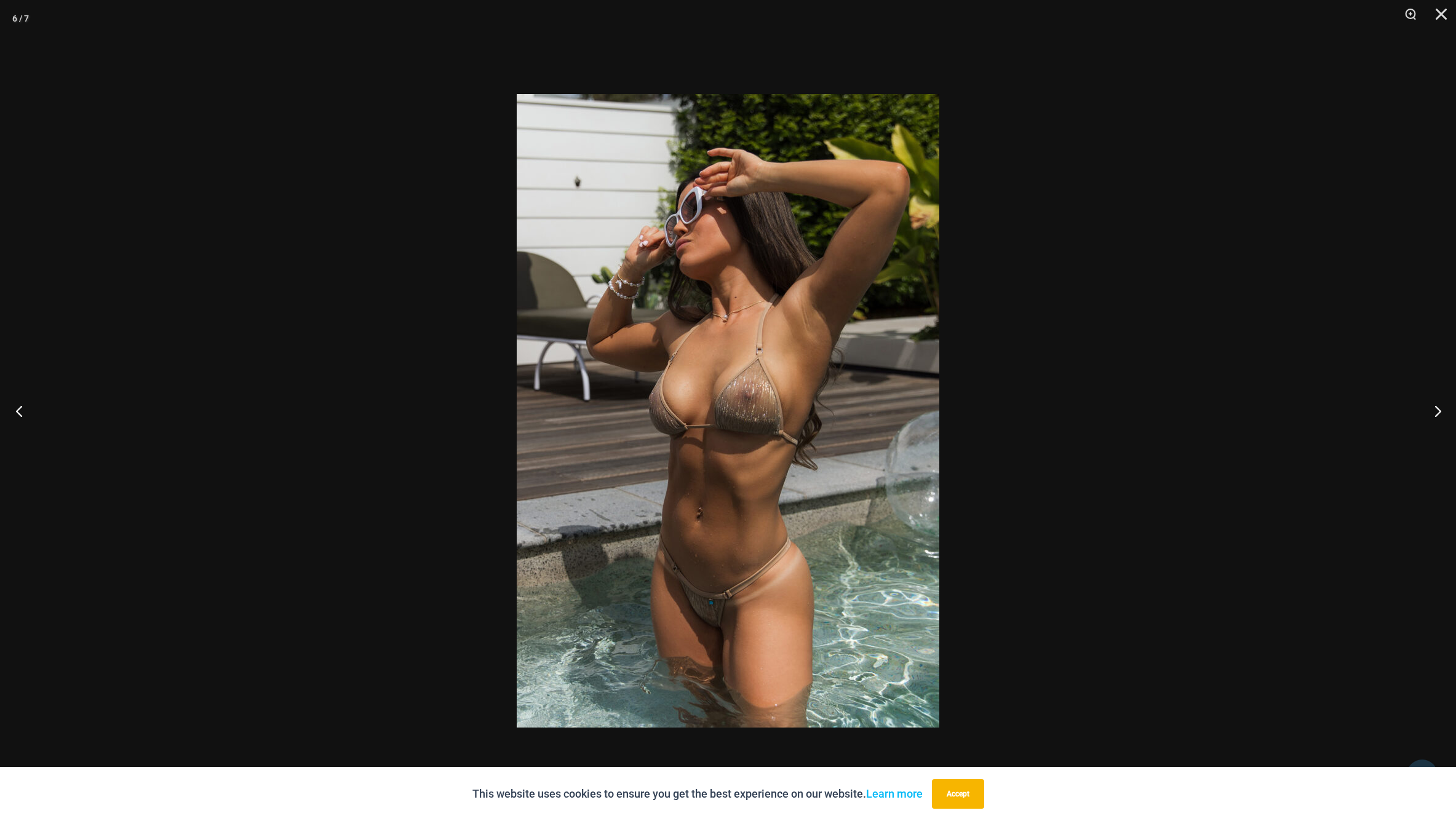
click at [15, 409] on button "Previous" at bounding box center [23, 411] width 46 height 62
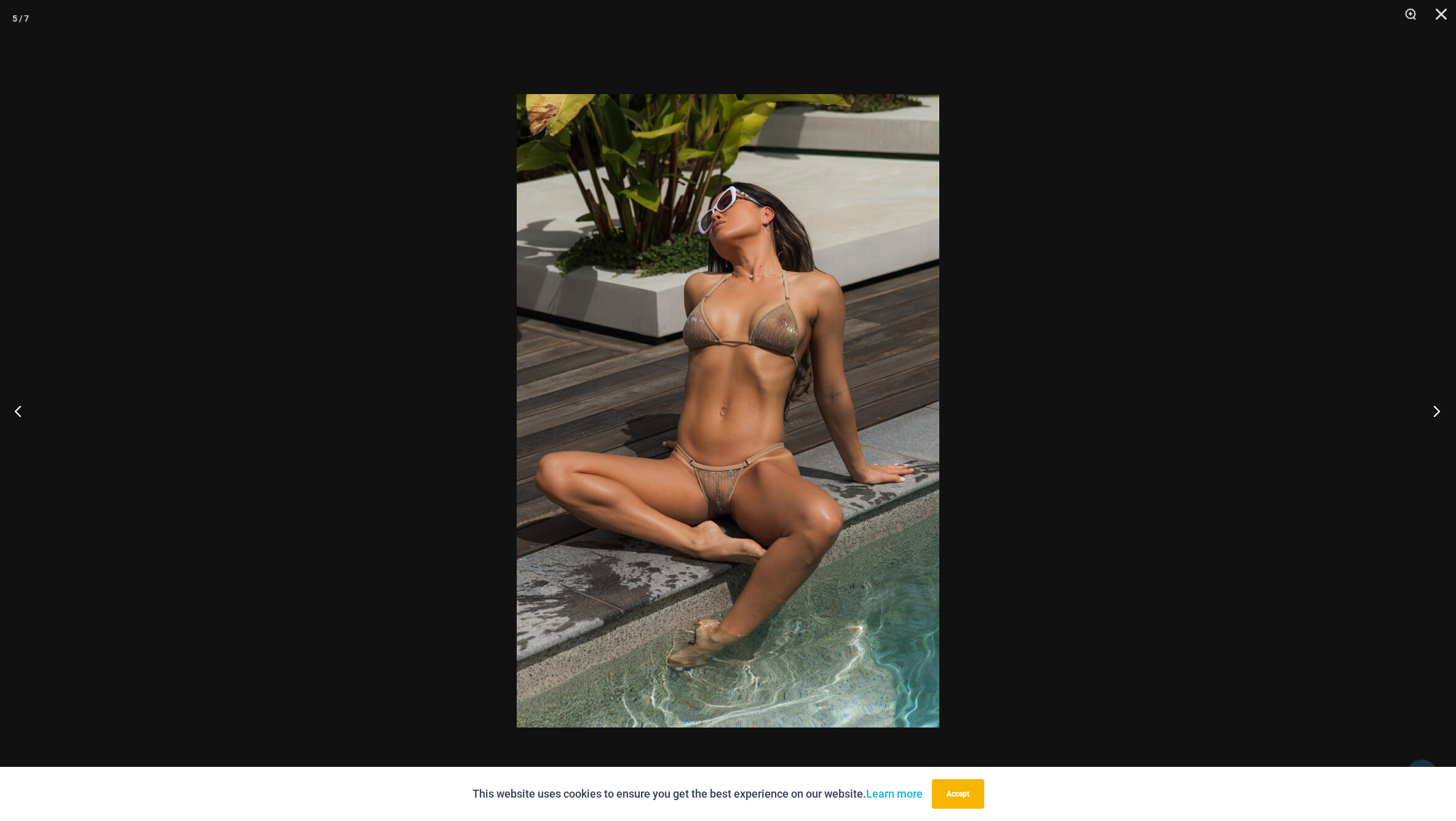
click at [1441, 405] on button "Next" at bounding box center [1433, 411] width 46 height 62
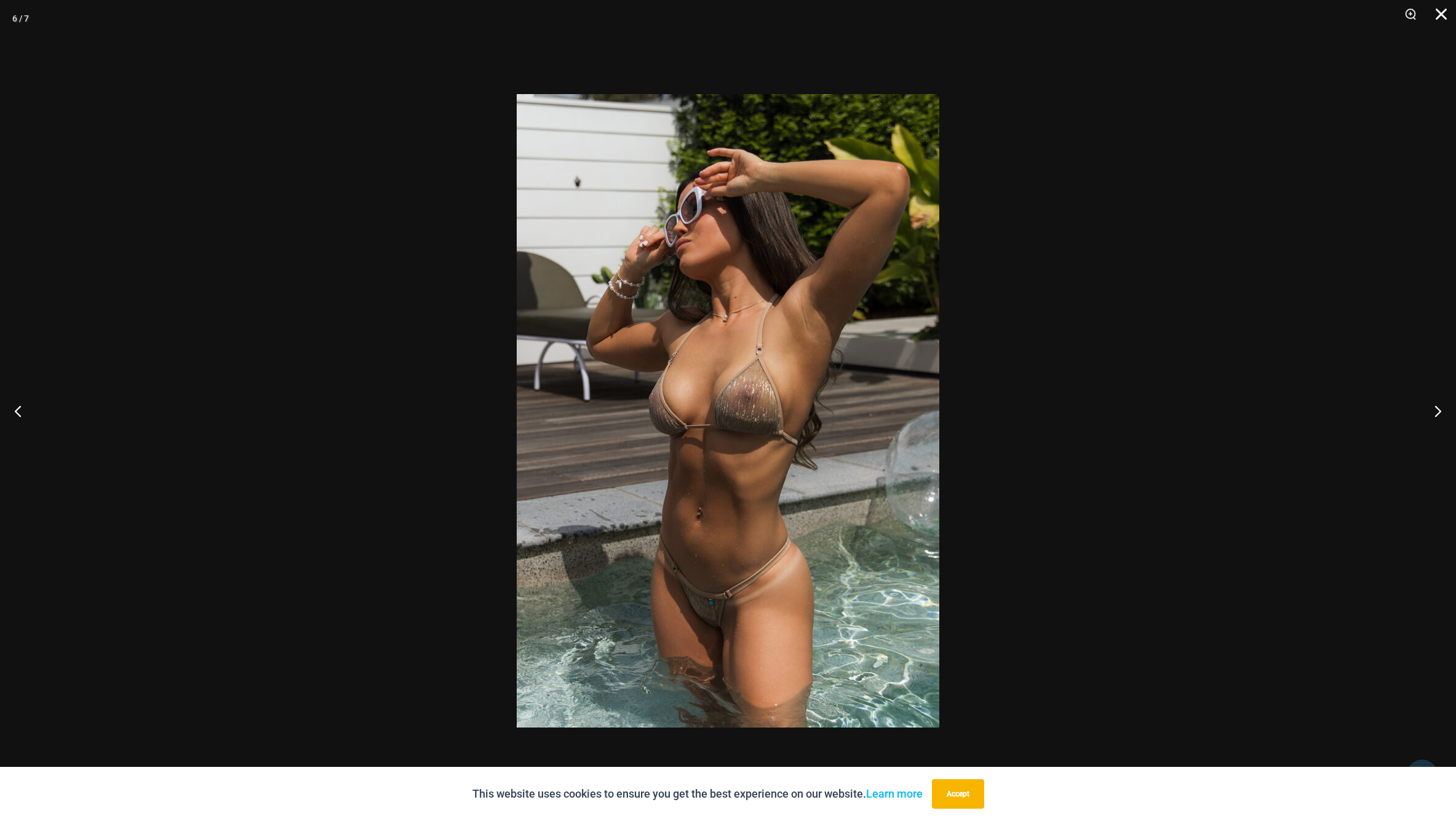
click at [1437, 18] on button "Close" at bounding box center [1437, 18] width 31 height 37
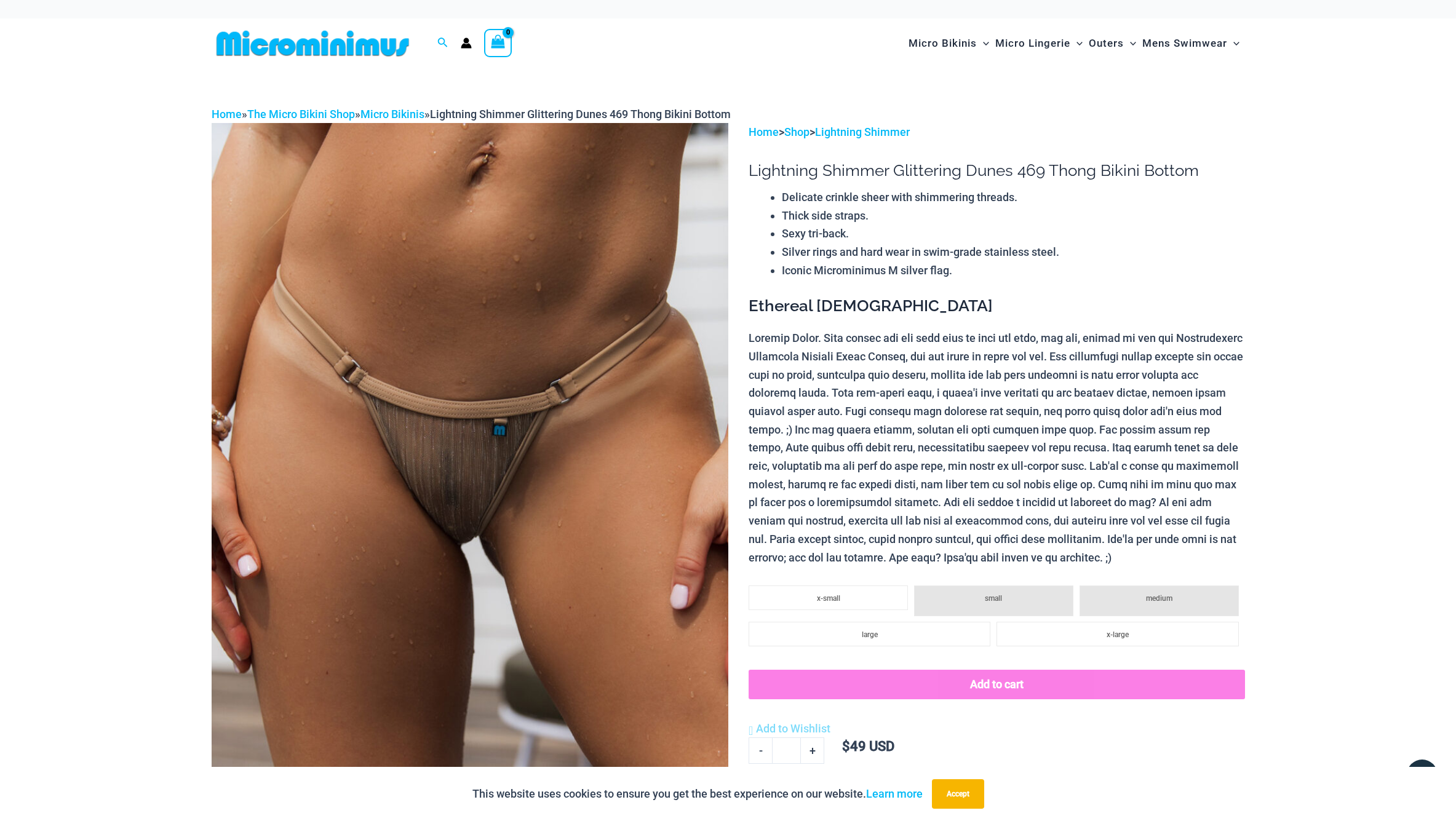
scroll to position [0, 0]
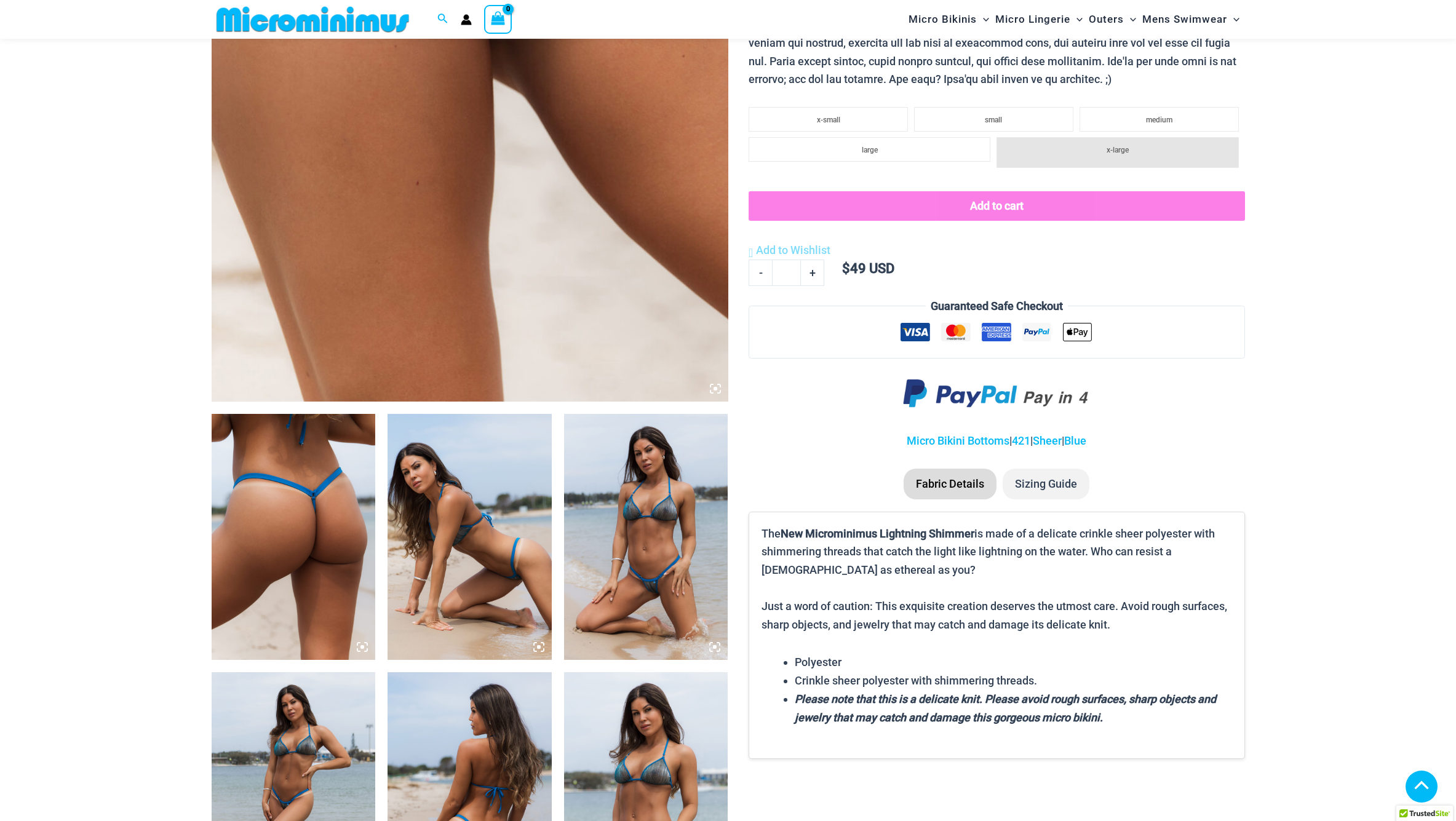
scroll to position [485, 0]
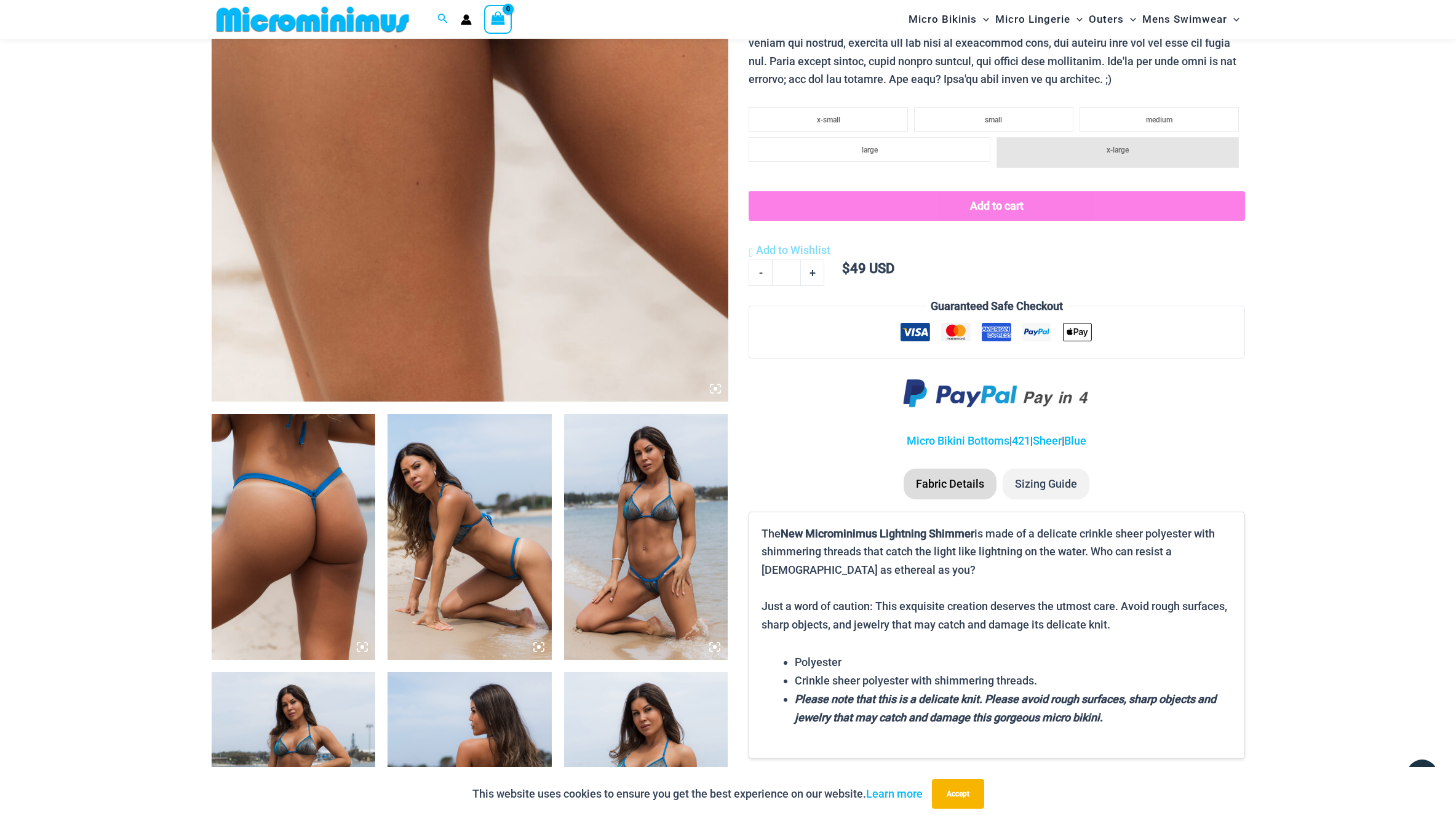
click at [612, 365] on img at bounding box center [469, 14] width 516 height 775
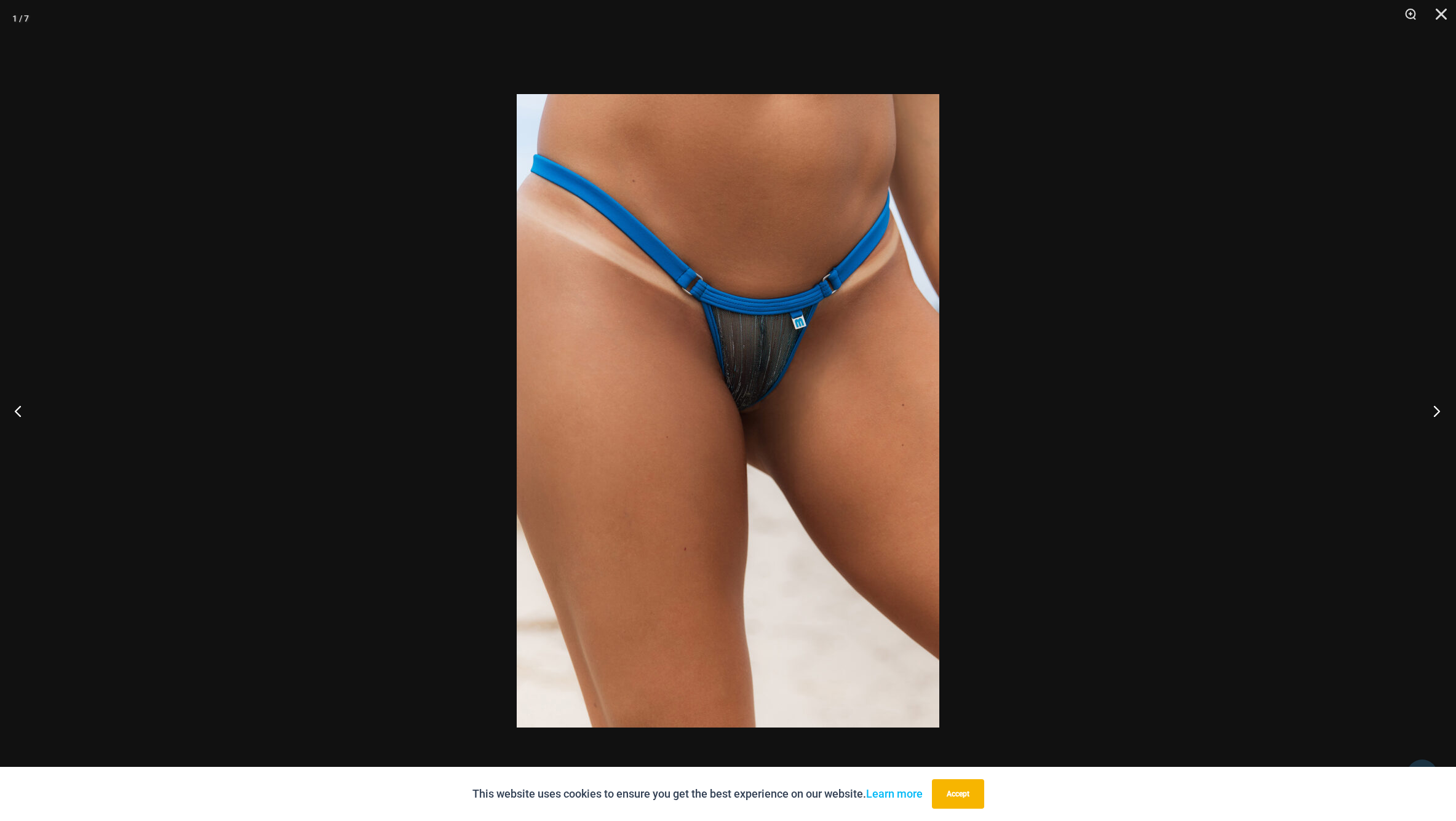
click at [1430, 412] on button "Next" at bounding box center [1433, 411] width 46 height 62
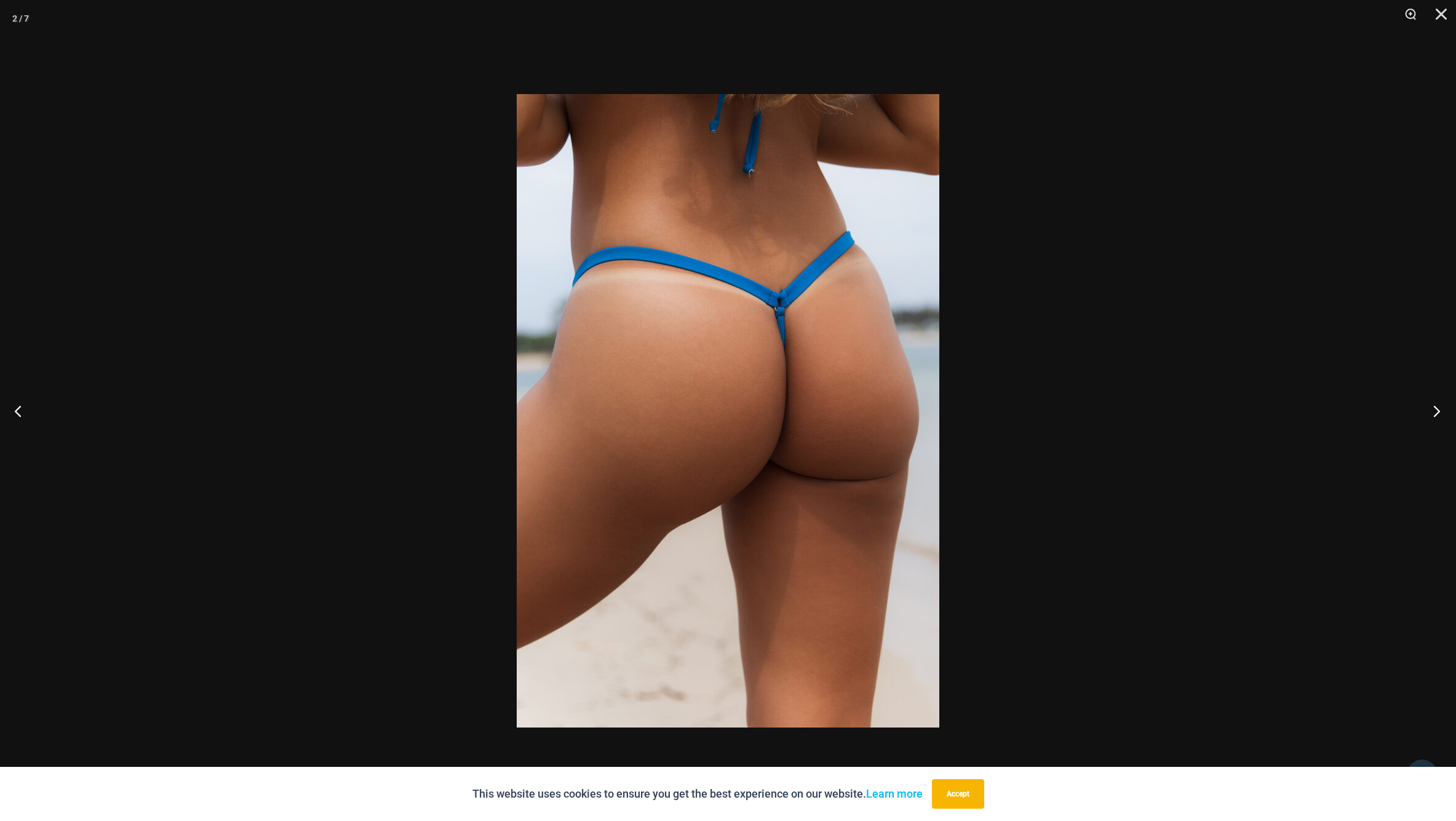
click at [1430, 412] on button "Next" at bounding box center [1433, 411] width 46 height 62
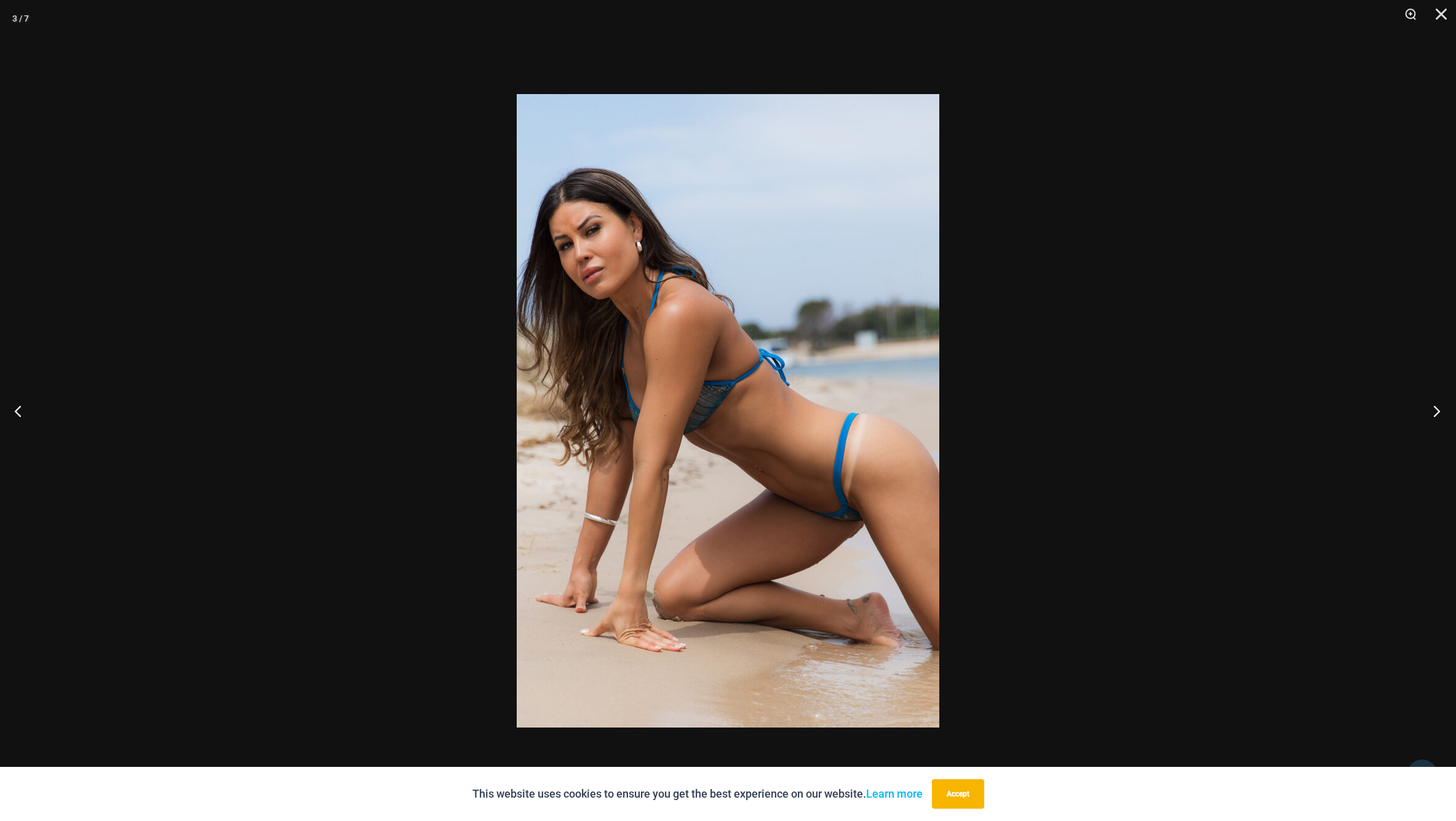
click at [1430, 412] on button "Next" at bounding box center [1433, 411] width 46 height 62
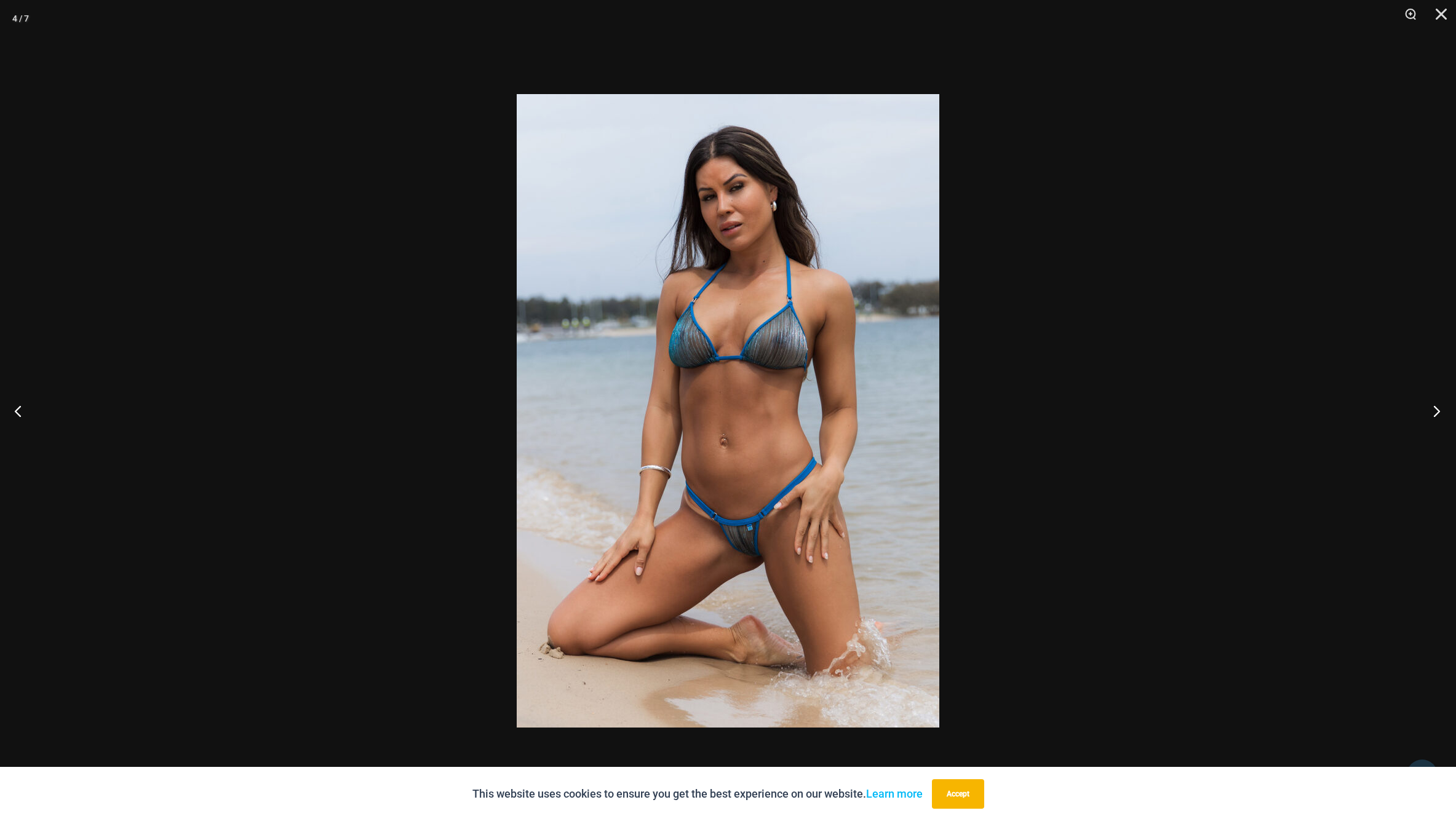
click at [1430, 412] on button "Next" at bounding box center [1433, 411] width 46 height 62
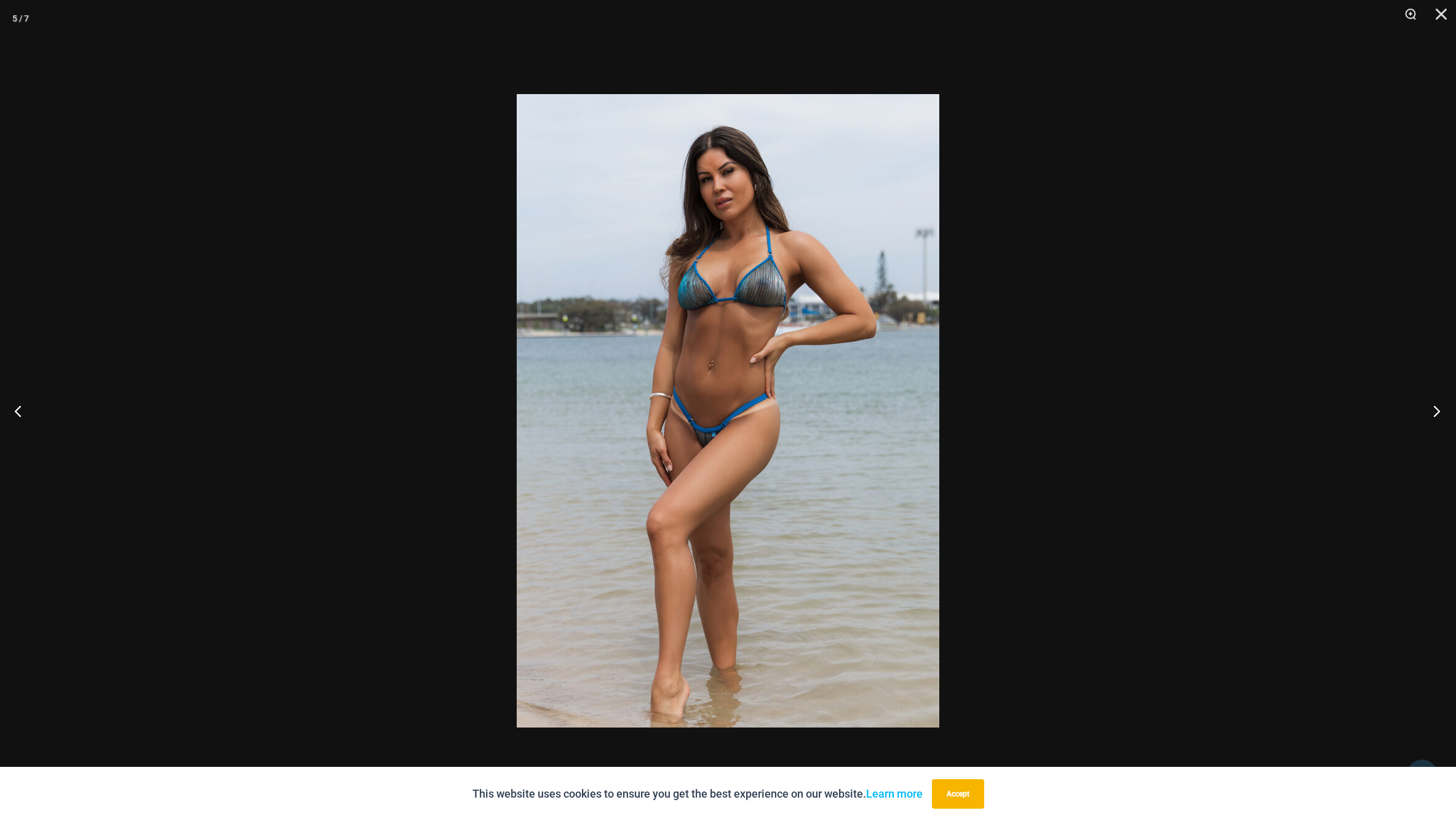
click at [1430, 412] on button "Next" at bounding box center [1433, 411] width 46 height 62
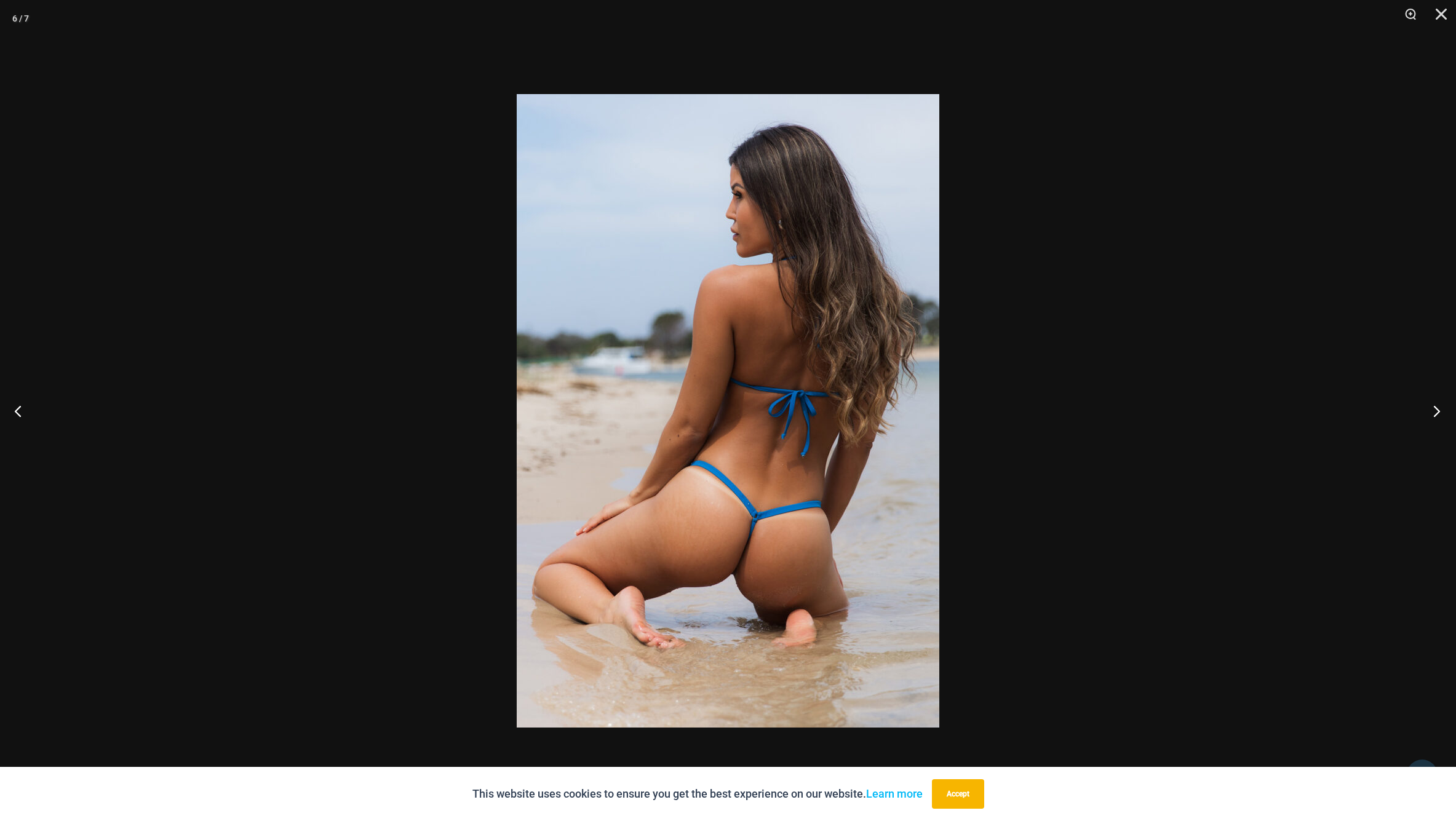
click at [1430, 412] on button "Next" at bounding box center [1433, 411] width 46 height 62
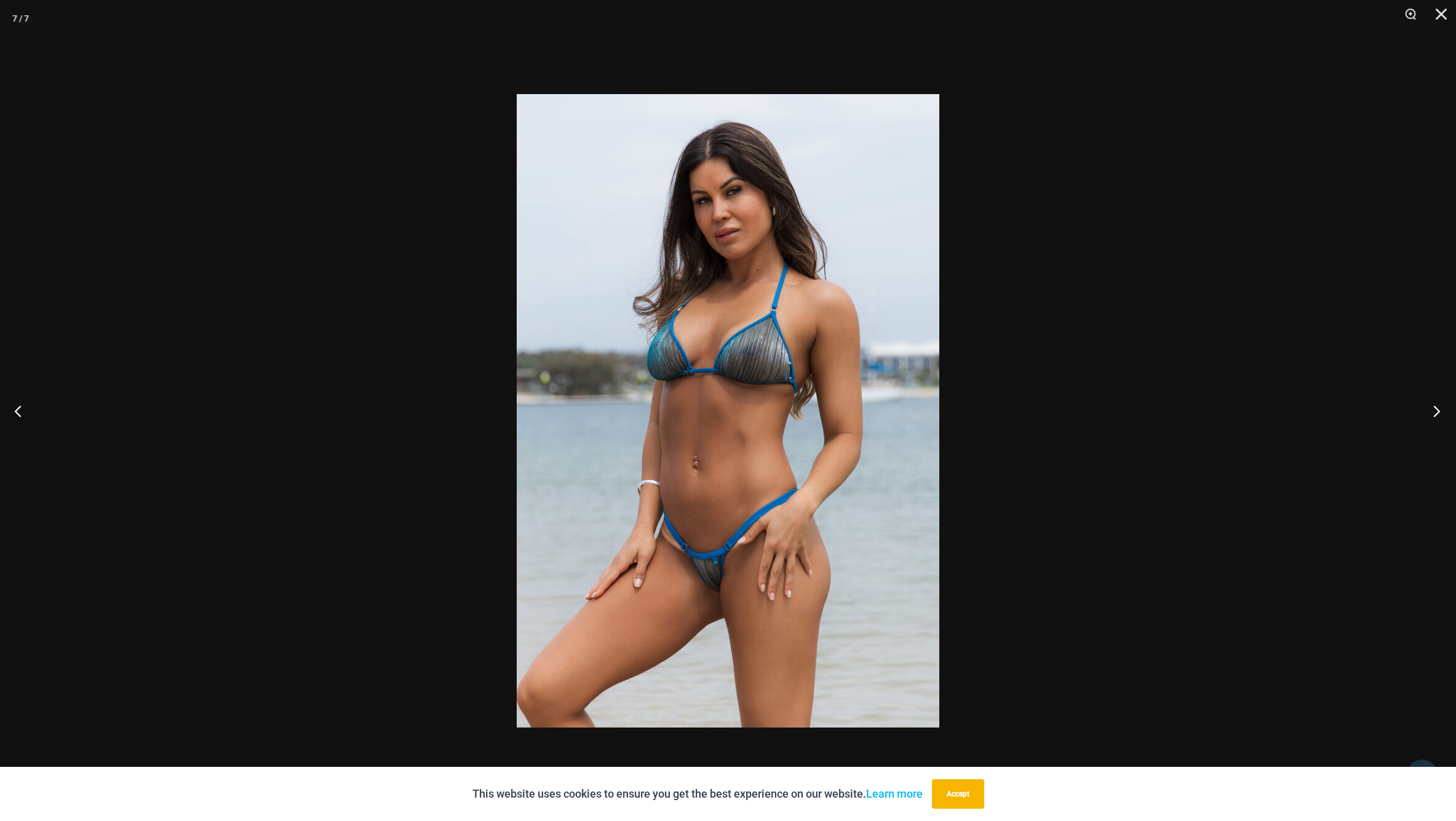
click at [1430, 412] on button "Next" at bounding box center [1433, 411] width 46 height 62
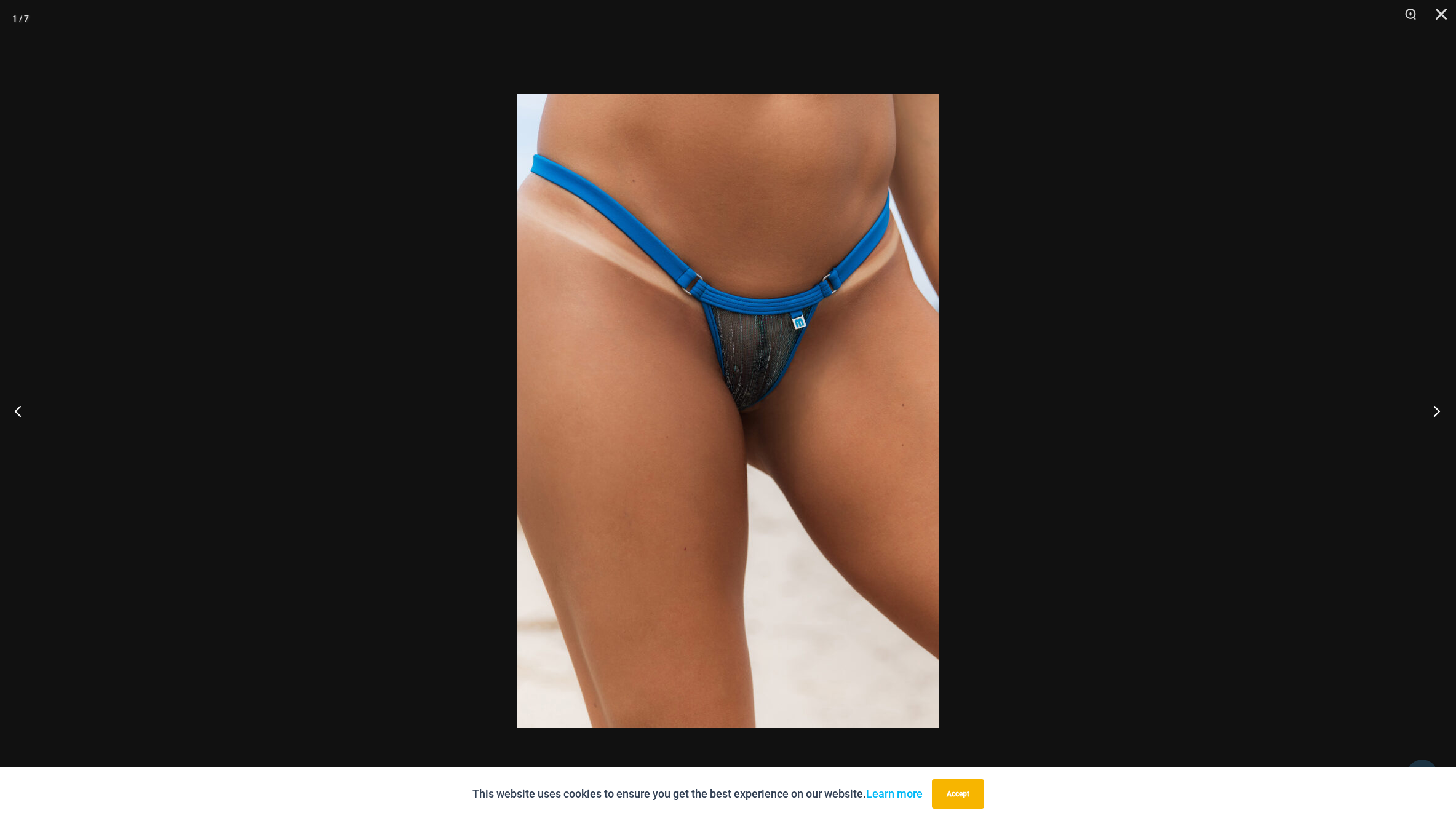
click at [1430, 412] on button "Next" at bounding box center [1433, 411] width 46 height 62
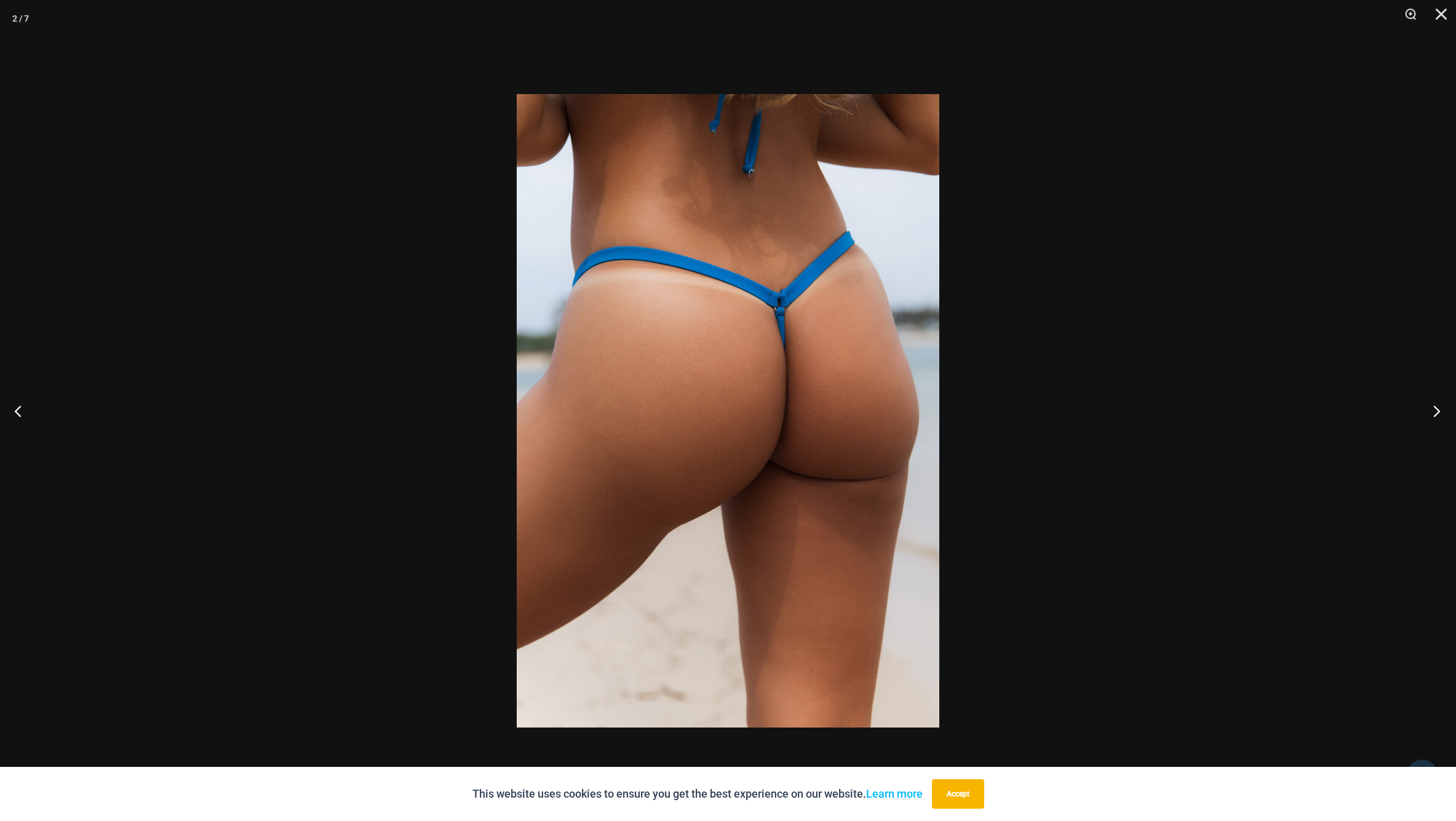
click at [1430, 412] on button "Next" at bounding box center [1433, 411] width 46 height 62
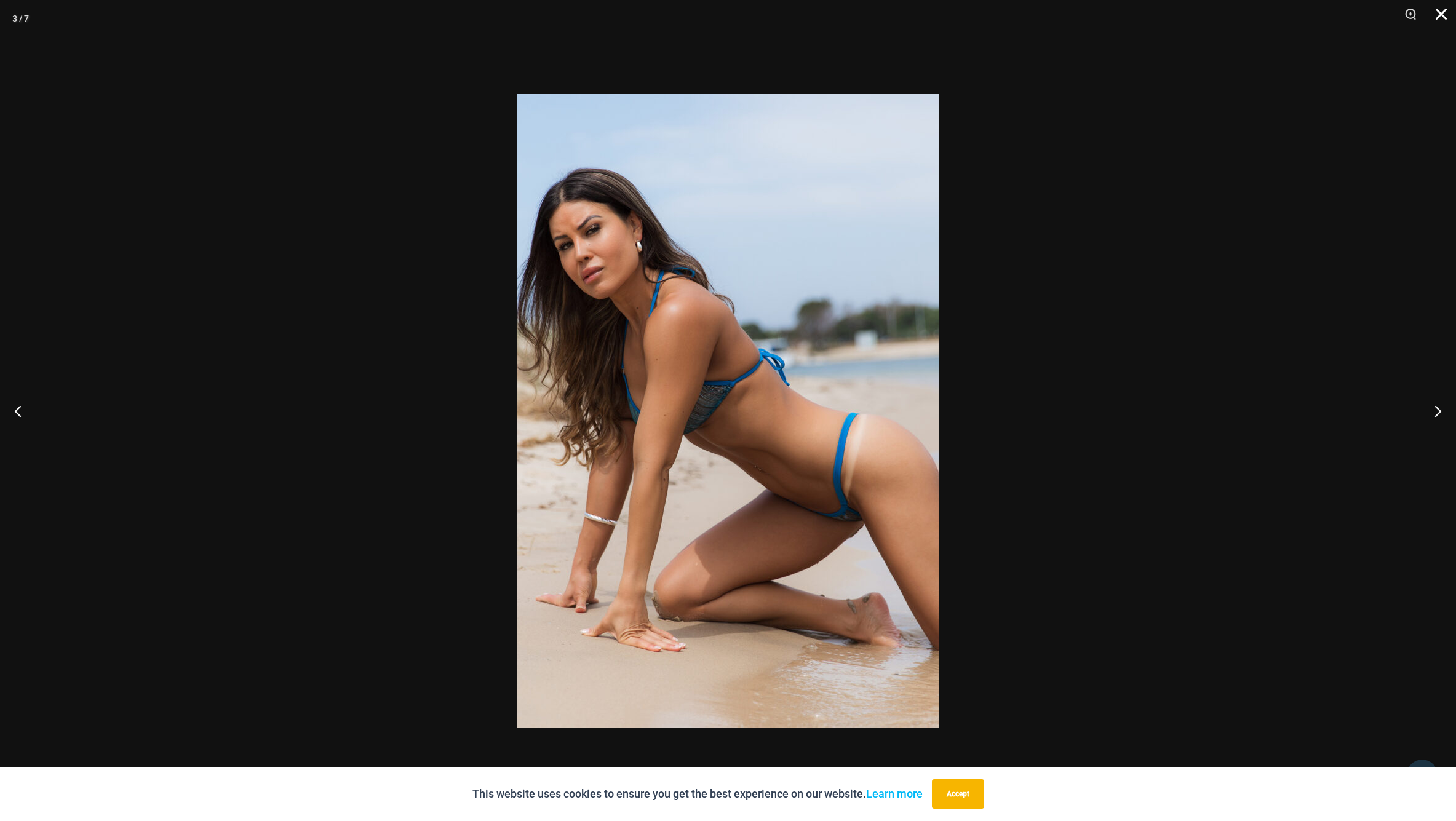
click at [1435, 16] on button "Close" at bounding box center [1437, 18] width 31 height 37
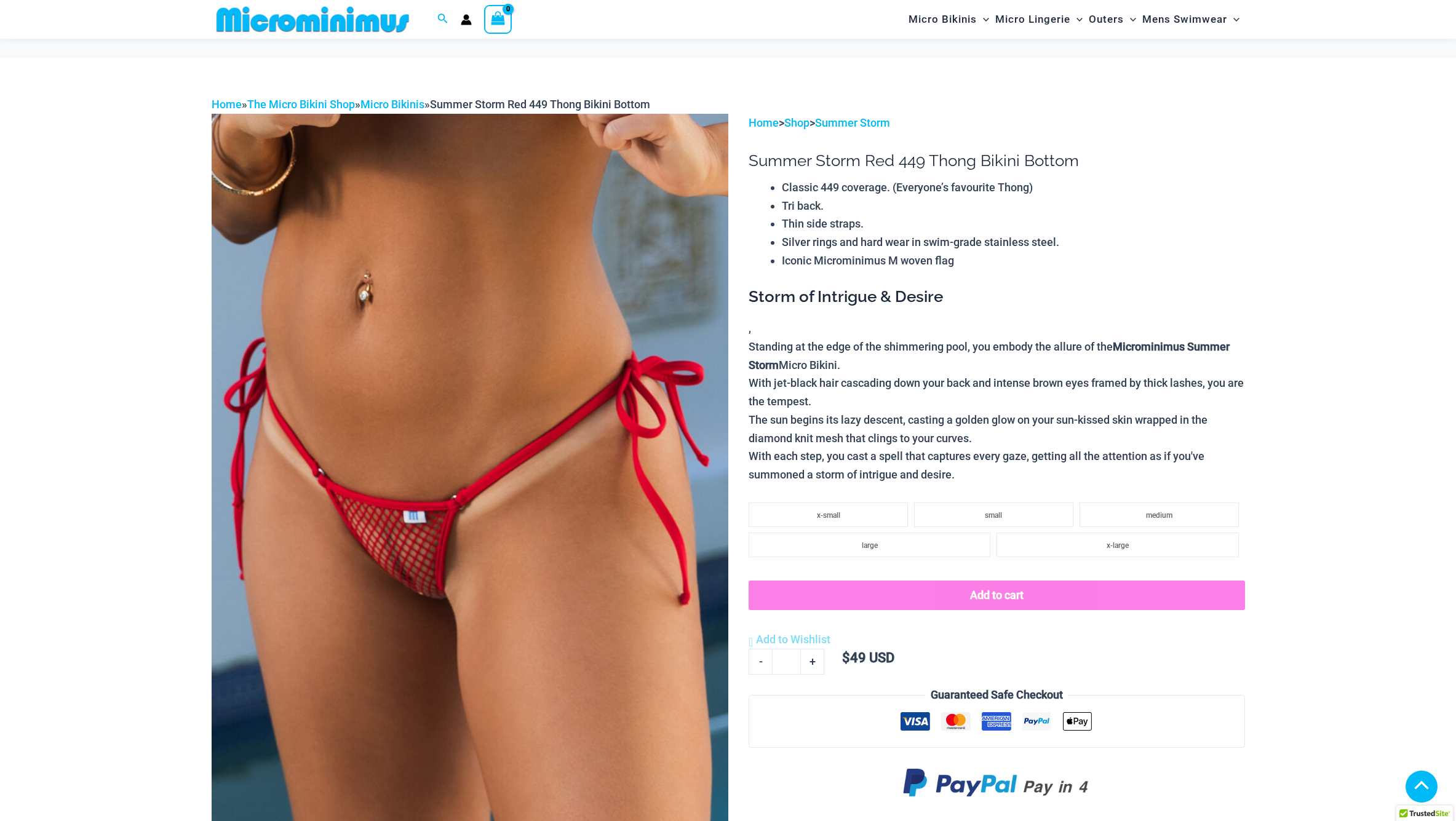
click at [671, 6] on div "Search for: Search Search No products in the cart. No products in the cart. Con…" at bounding box center [456, 19] width 490 height 39
click at [653, 162] on img at bounding box center [469, 501] width 516 height 775
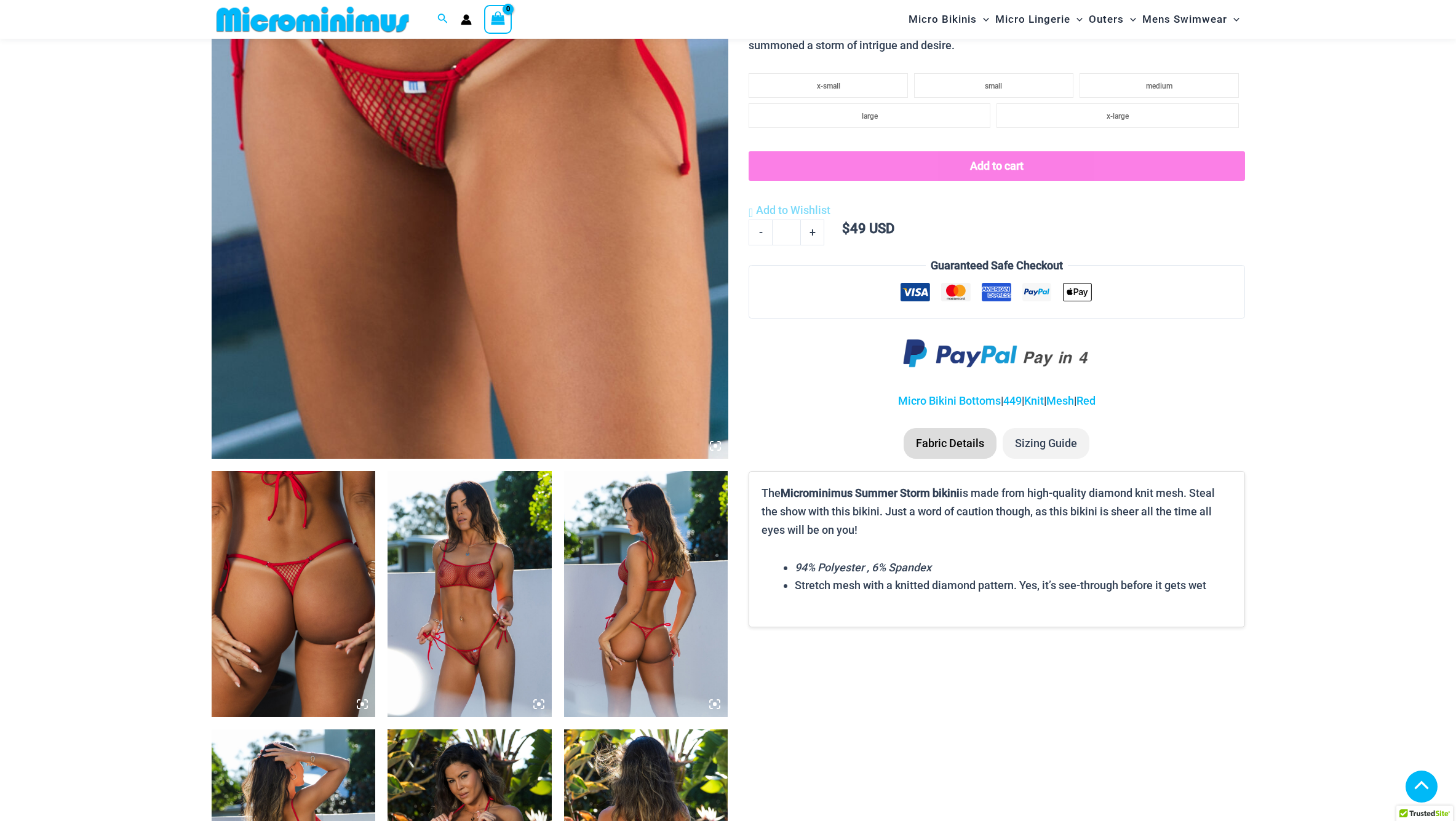
scroll to position [428, 0]
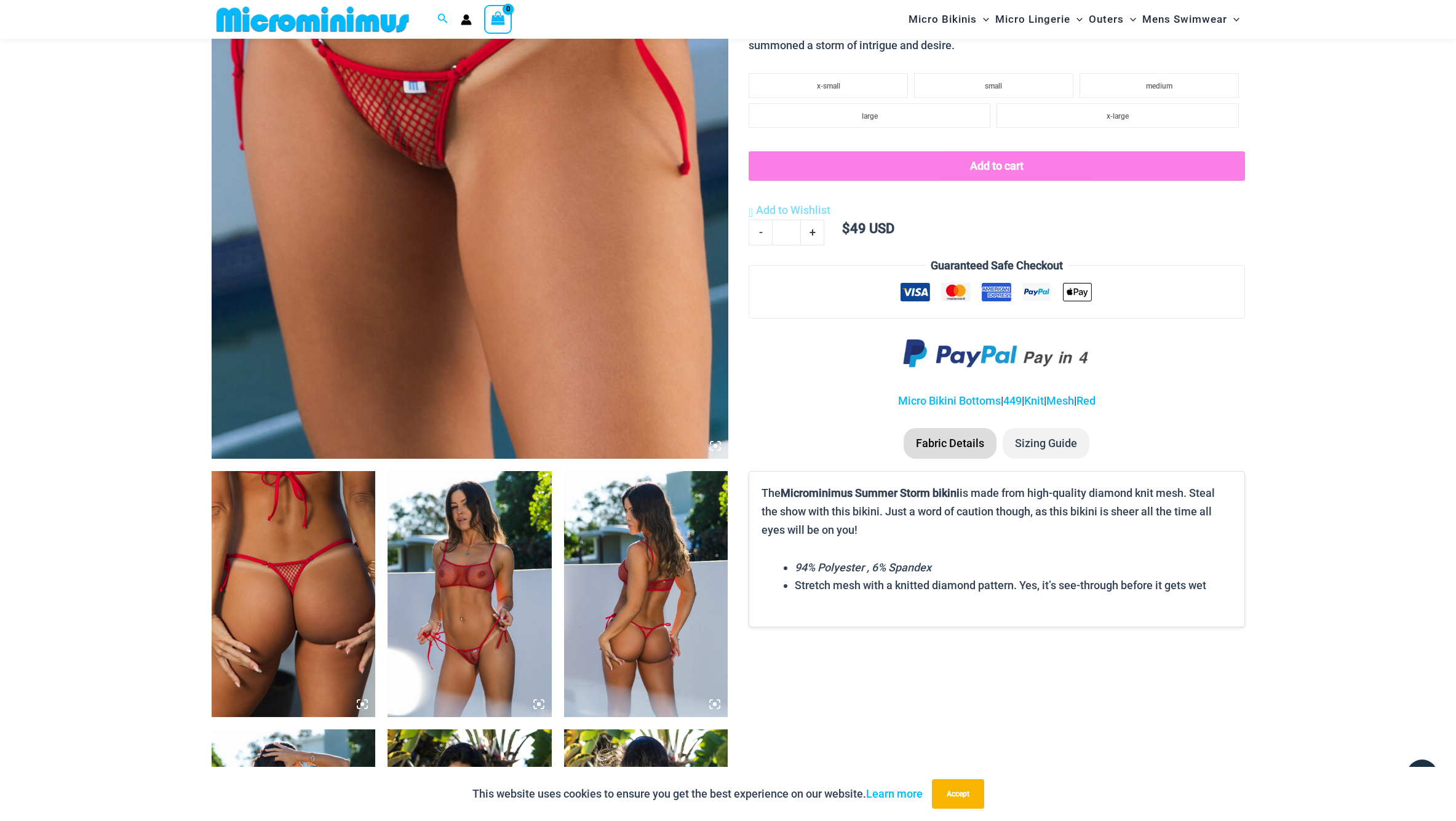
click at [718, 226] on img at bounding box center [469, 71] width 516 height 775
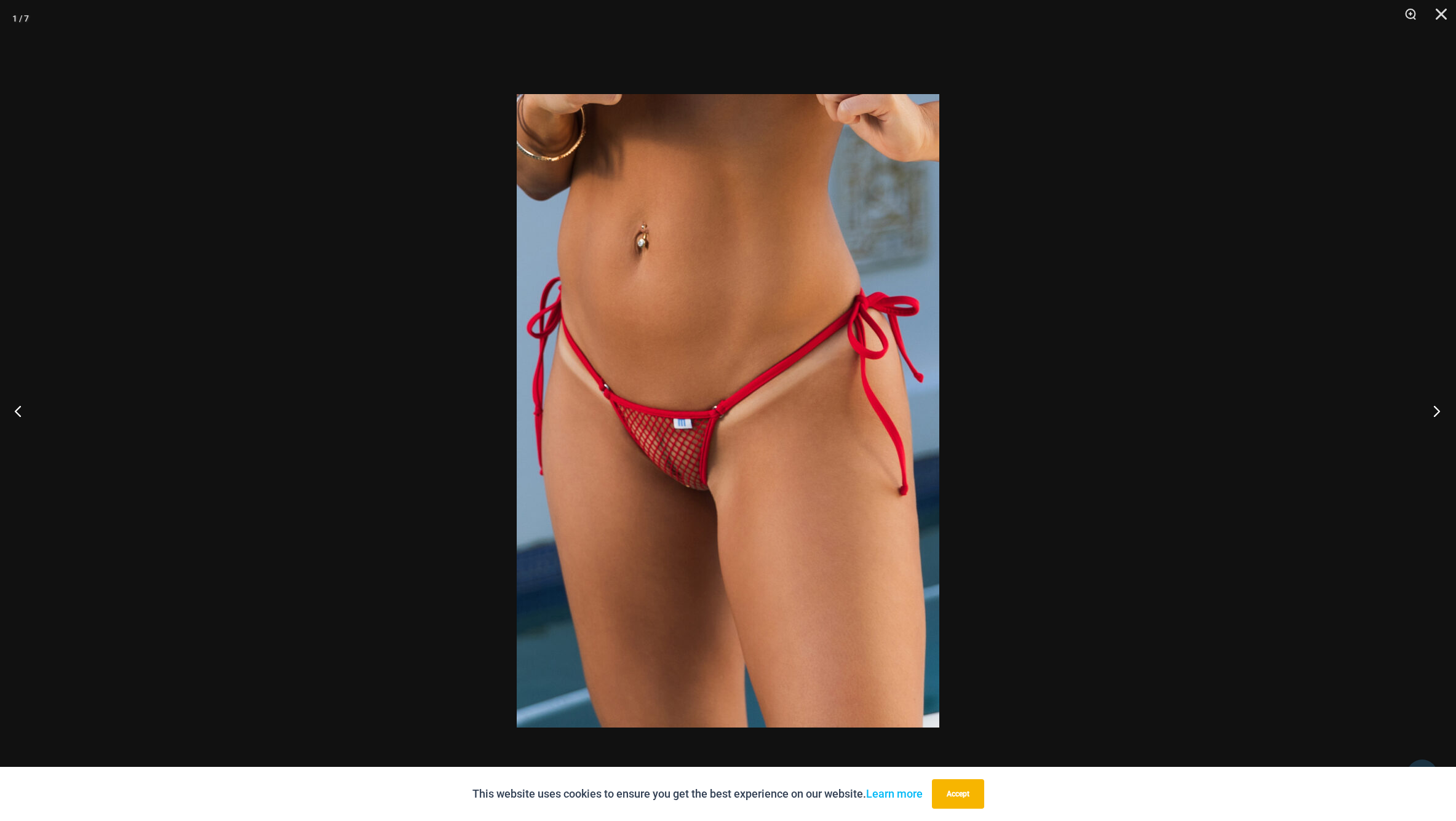
click at [1440, 412] on button "Next" at bounding box center [1433, 411] width 46 height 62
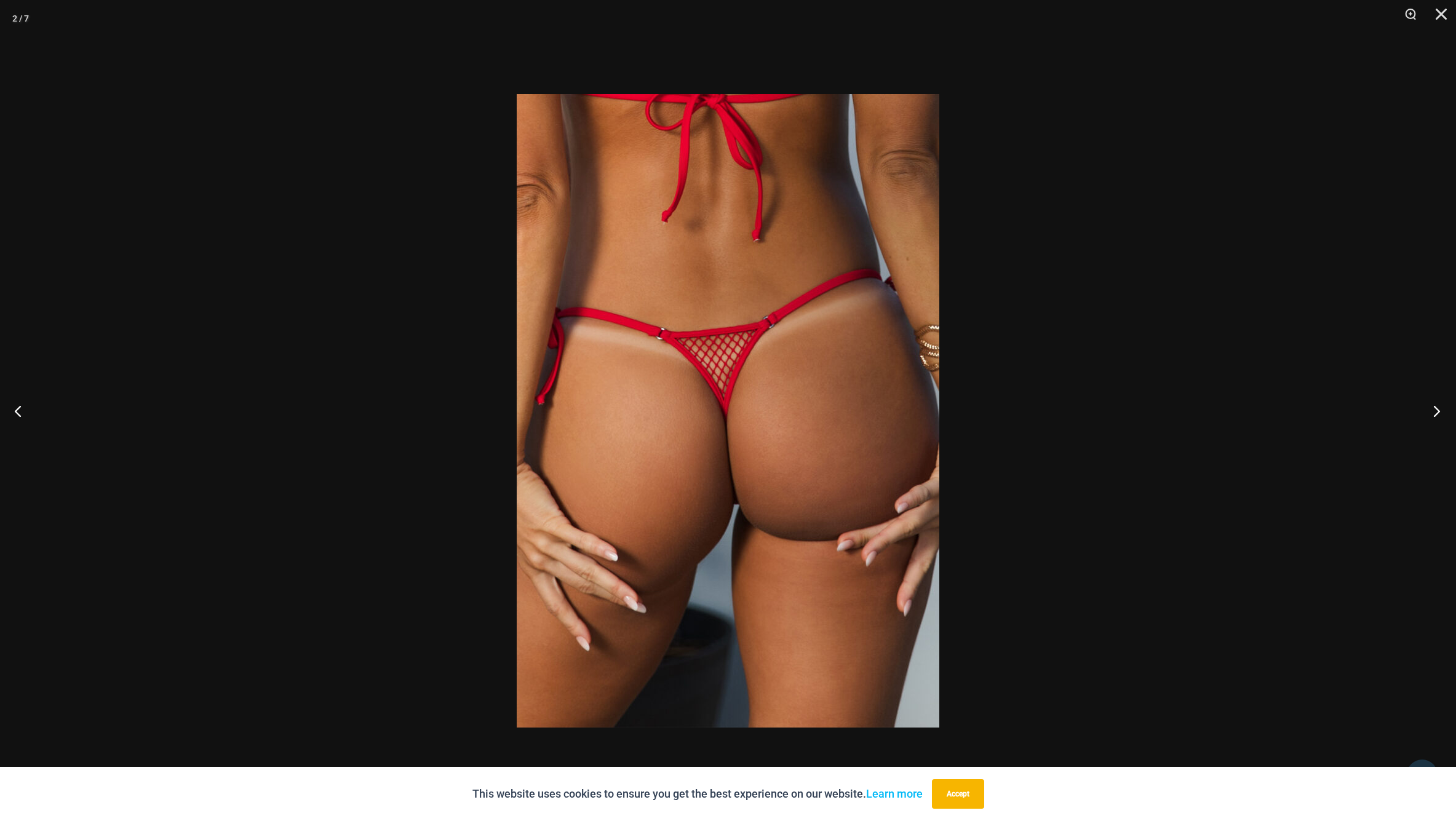
click at [1440, 412] on button "Next" at bounding box center [1433, 411] width 46 height 62
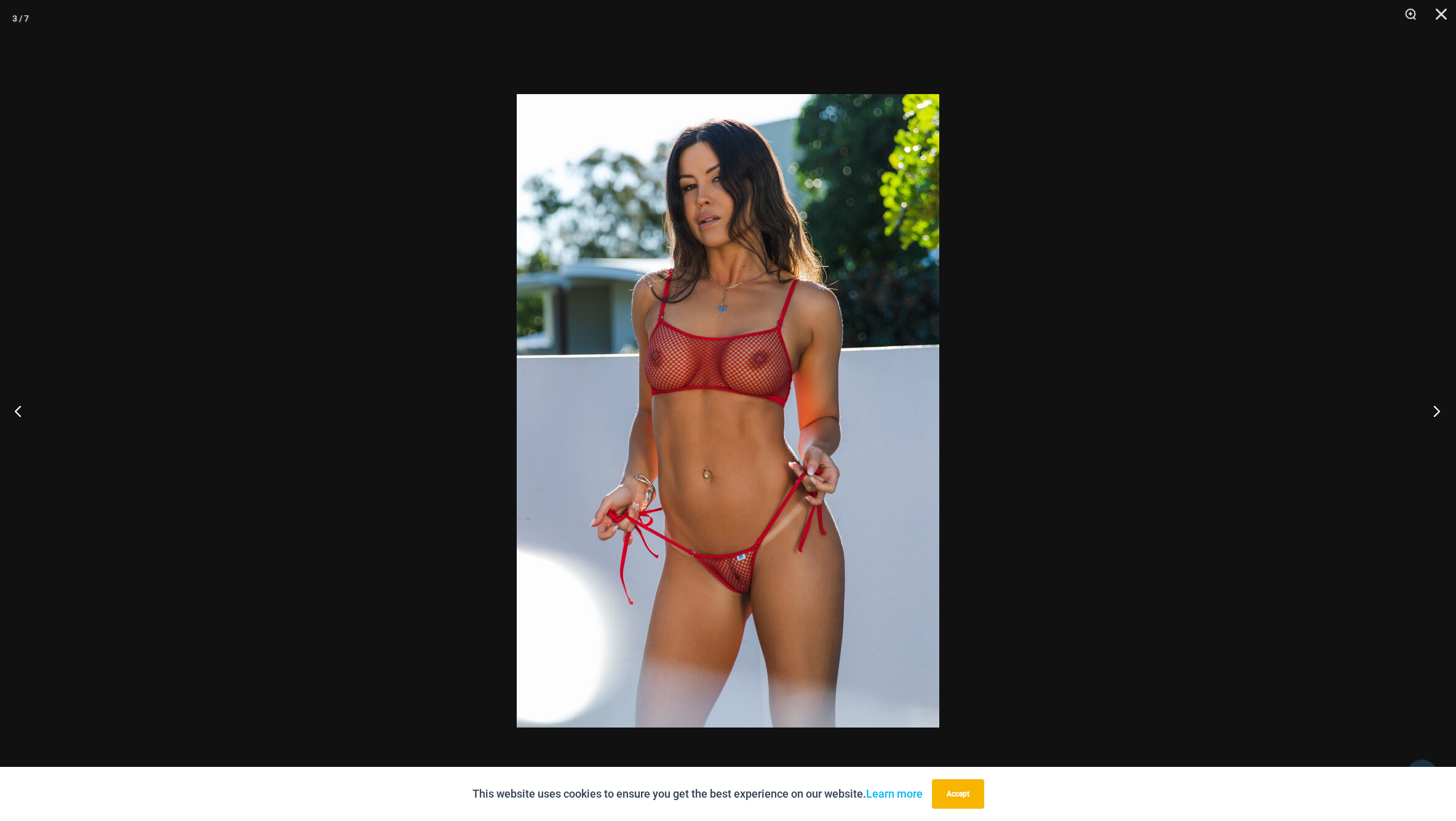
click at [1440, 412] on button "Next" at bounding box center [1433, 411] width 46 height 62
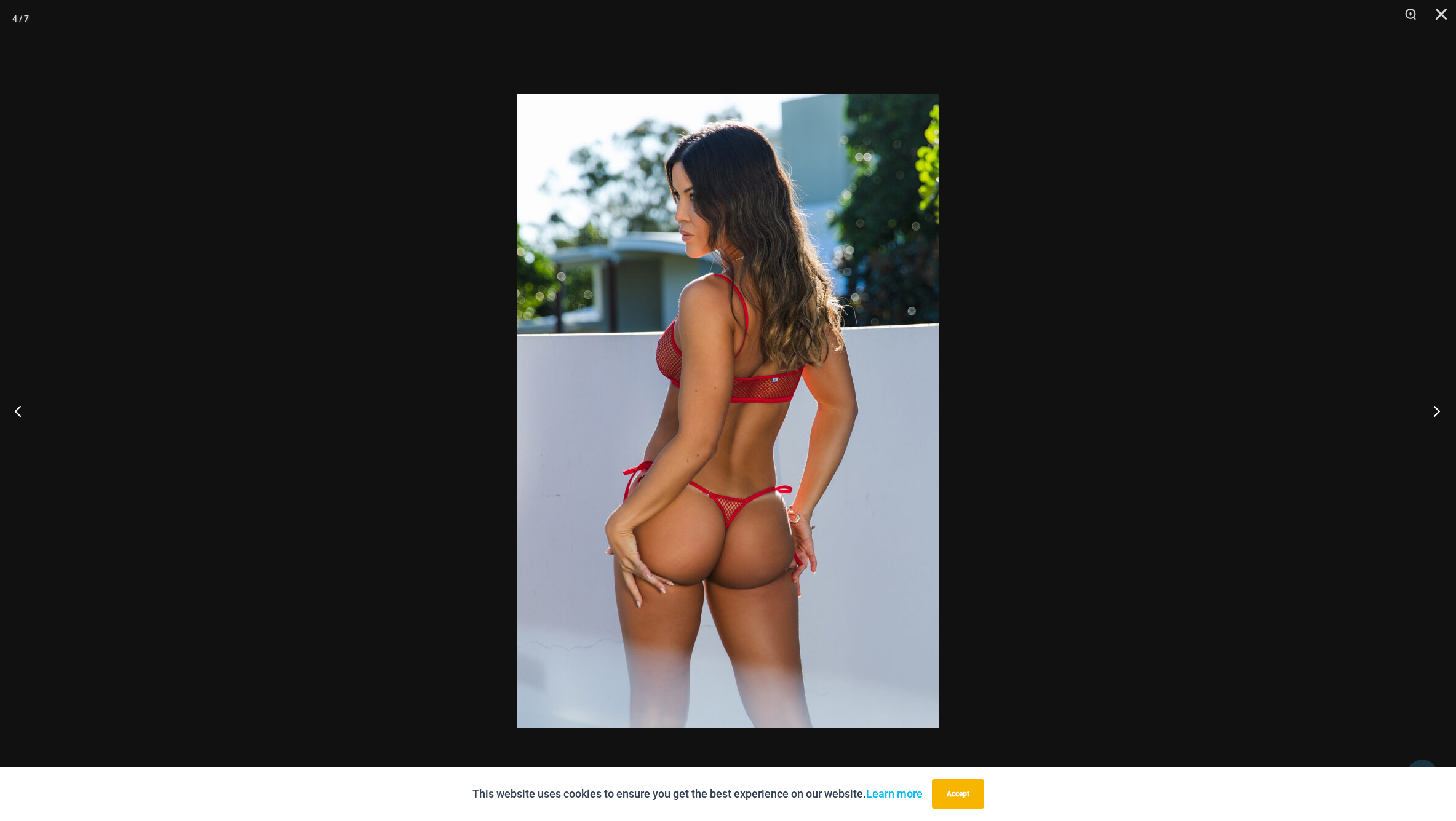
click at [1440, 412] on button "Next" at bounding box center [1433, 411] width 46 height 62
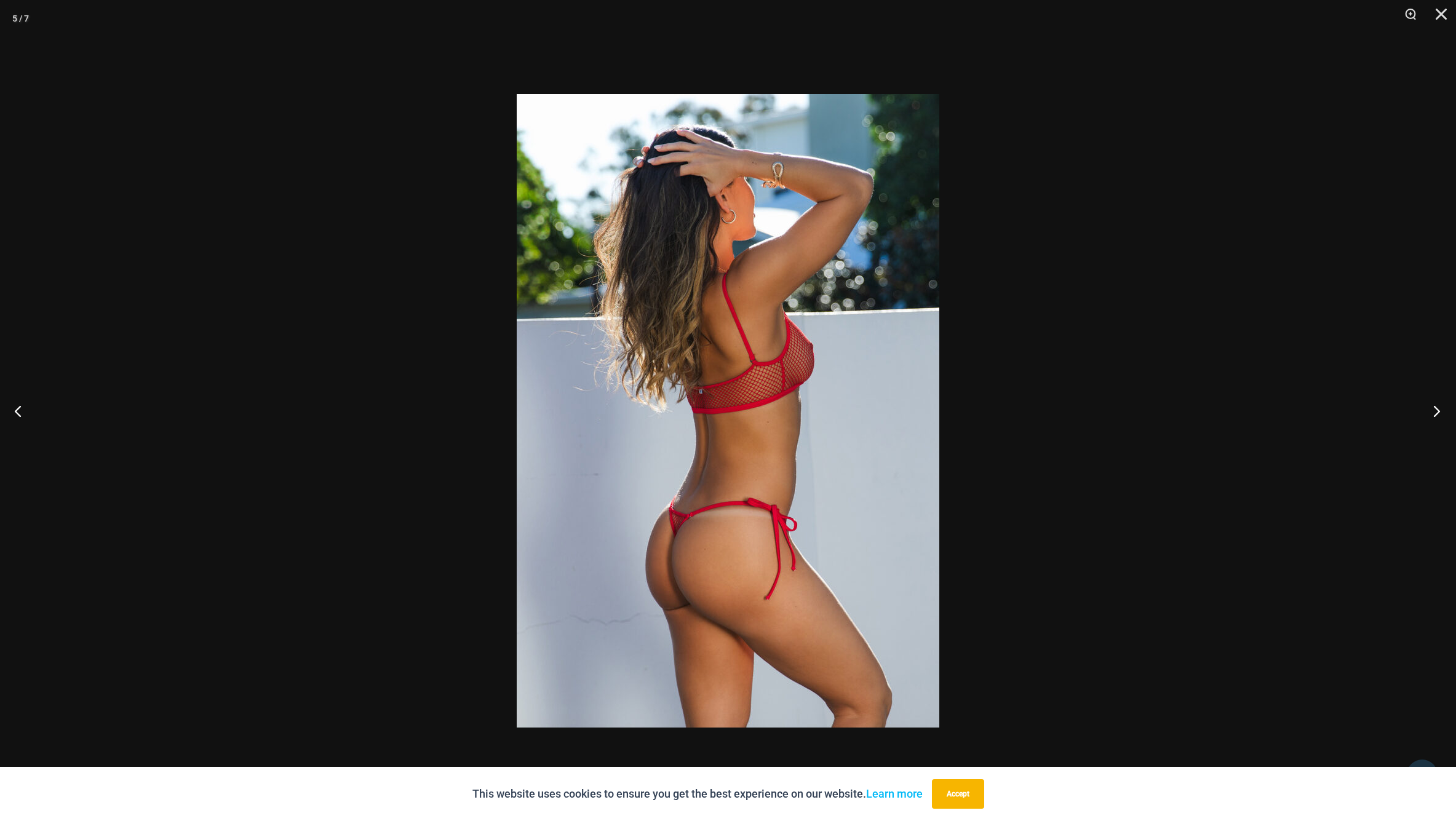
click at [1440, 412] on button "Next" at bounding box center [1433, 411] width 46 height 62
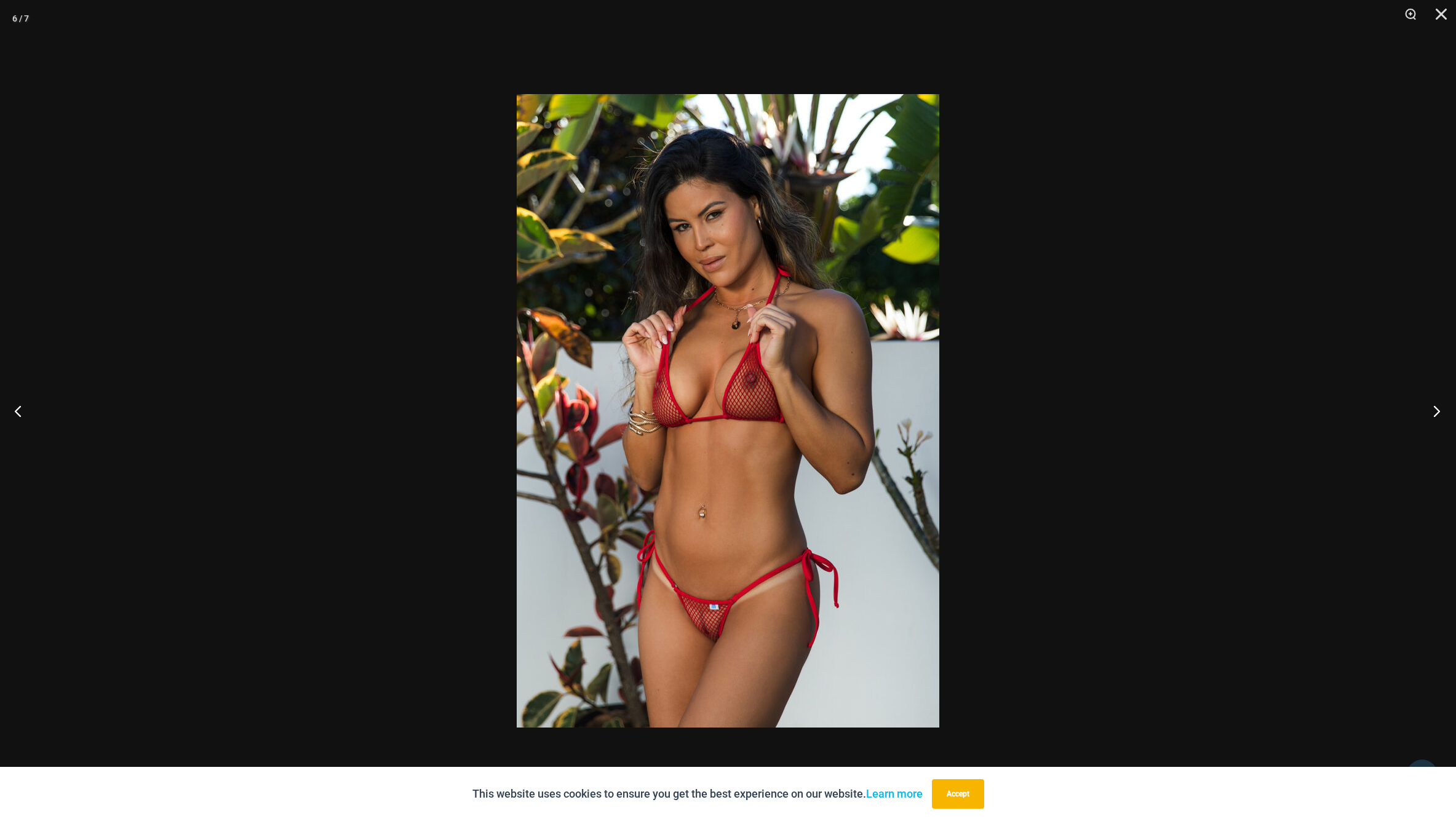
click at [1440, 412] on button "Next" at bounding box center [1433, 411] width 46 height 62
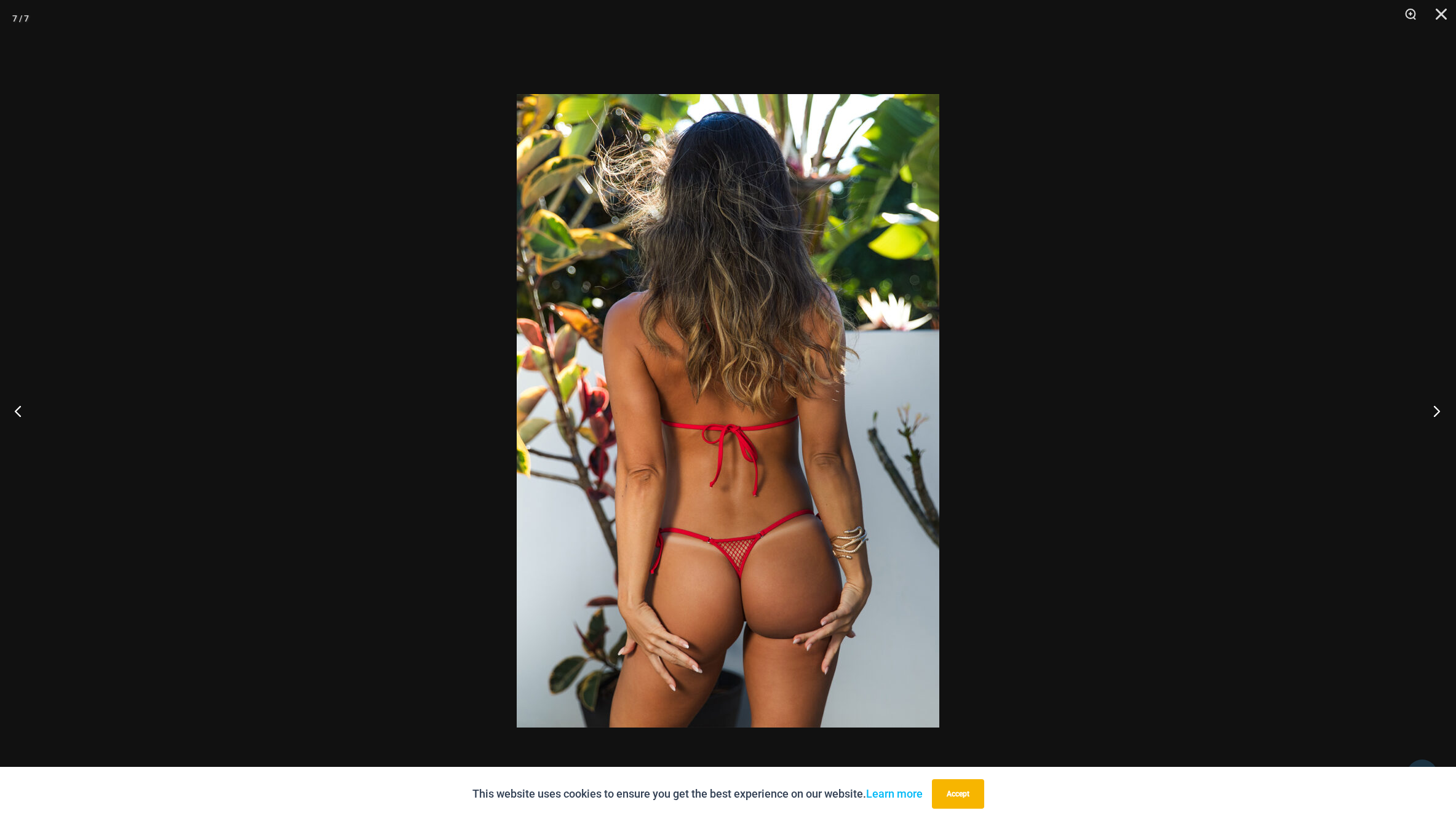
click at [1440, 412] on button "Next" at bounding box center [1433, 411] width 46 height 62
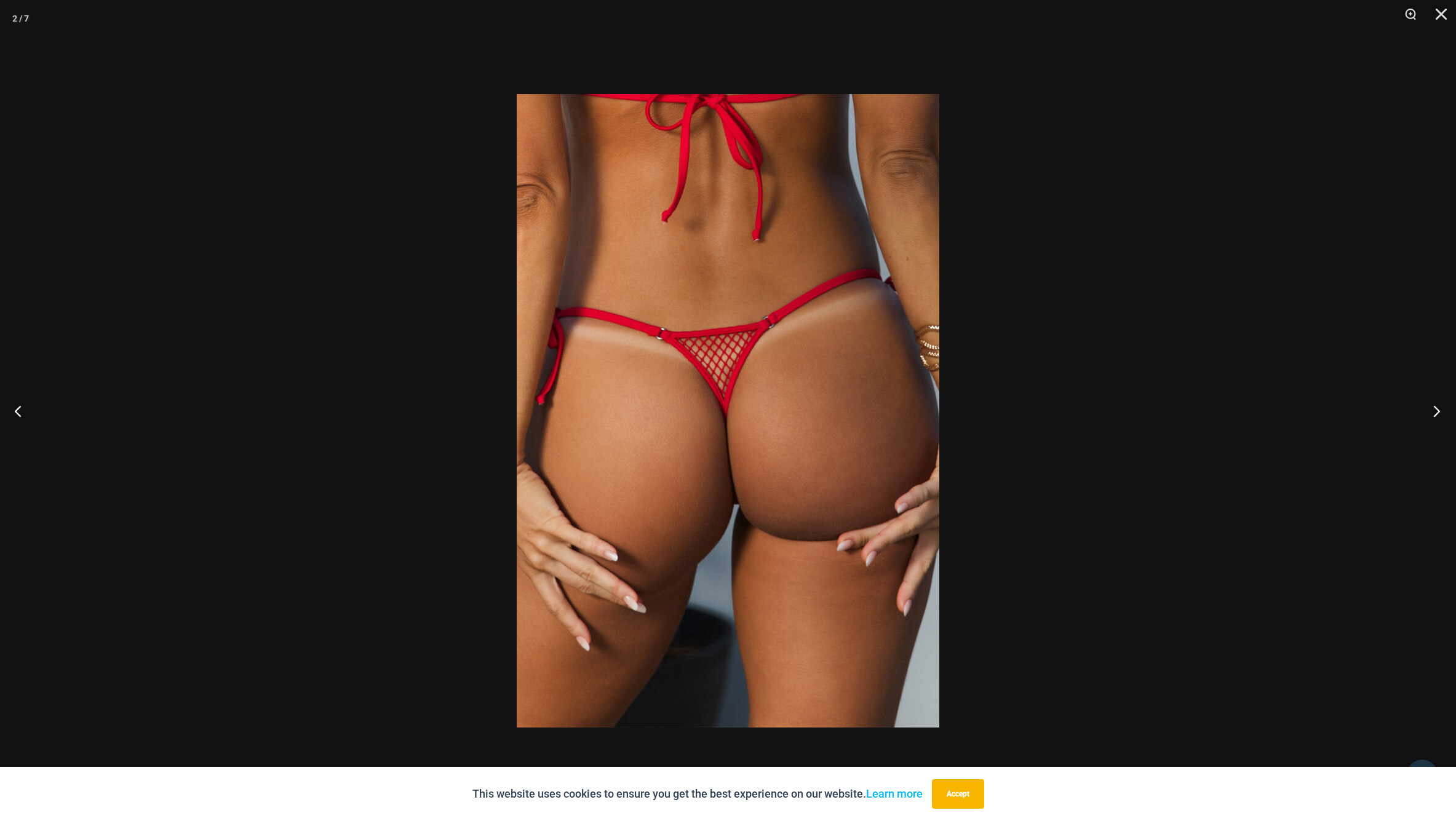
click at [1440, 412] on button "Next" at bounding box center [1433, 411] width 46 height 62
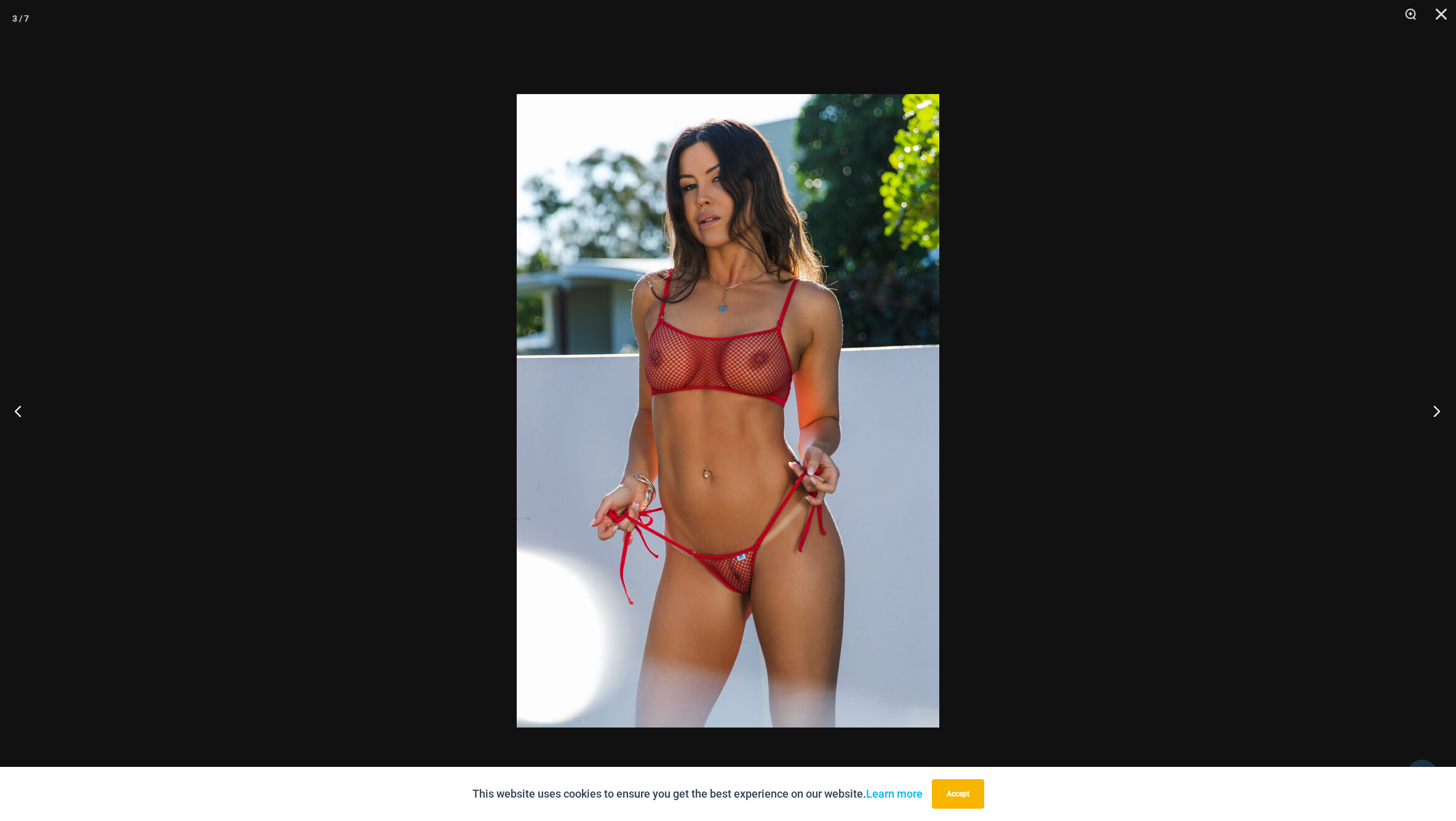
click at [1440, 412] on button "Next" at bounding box center [1433, 411] width 46 height 62
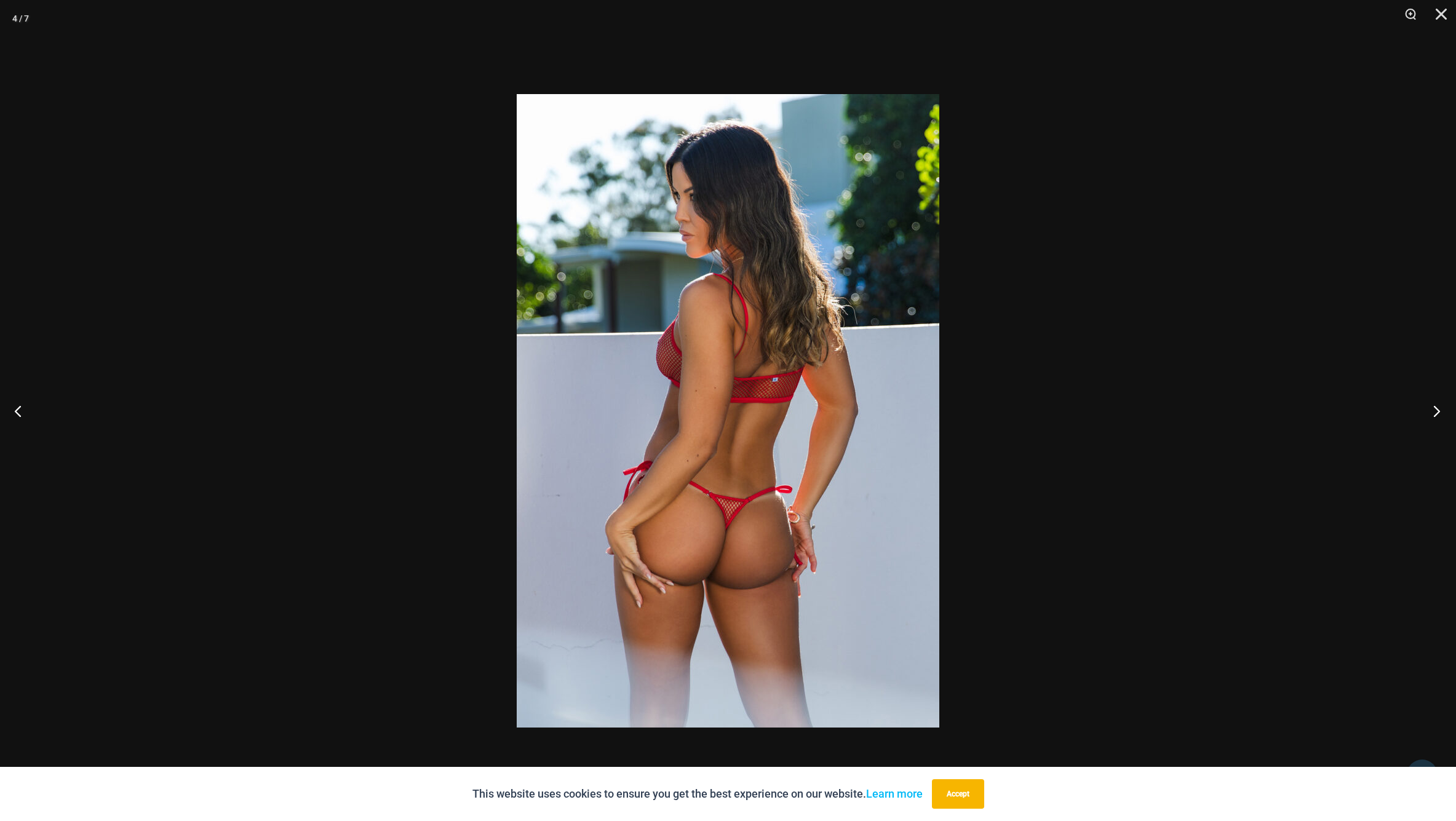
click at [1440, 412] on button "Next" at bounding box center [1433, 411] width 46 height 62
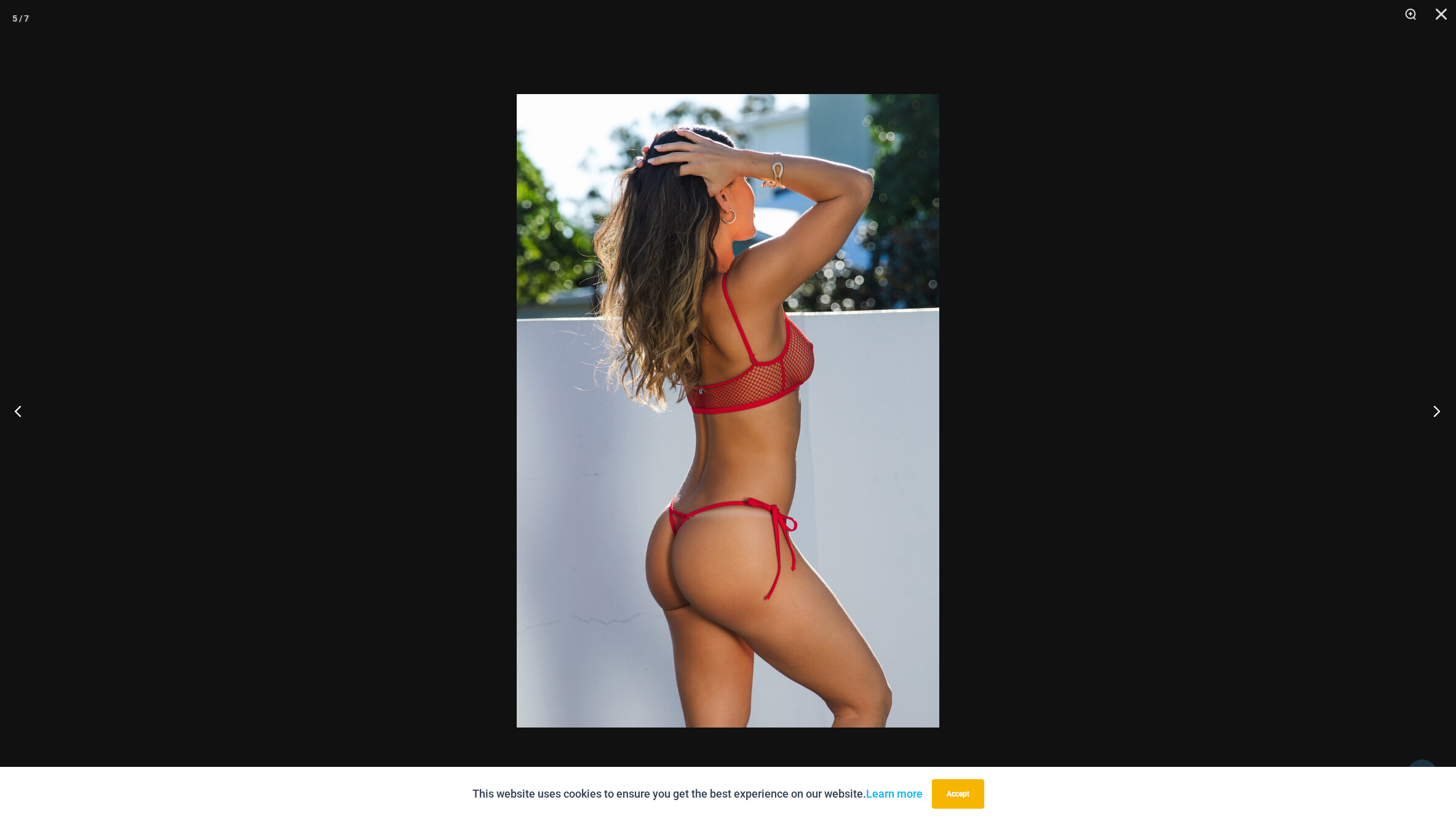
click at [1440, 412] on button "Next" at bounding box center [1433, 411] width 46 height 62
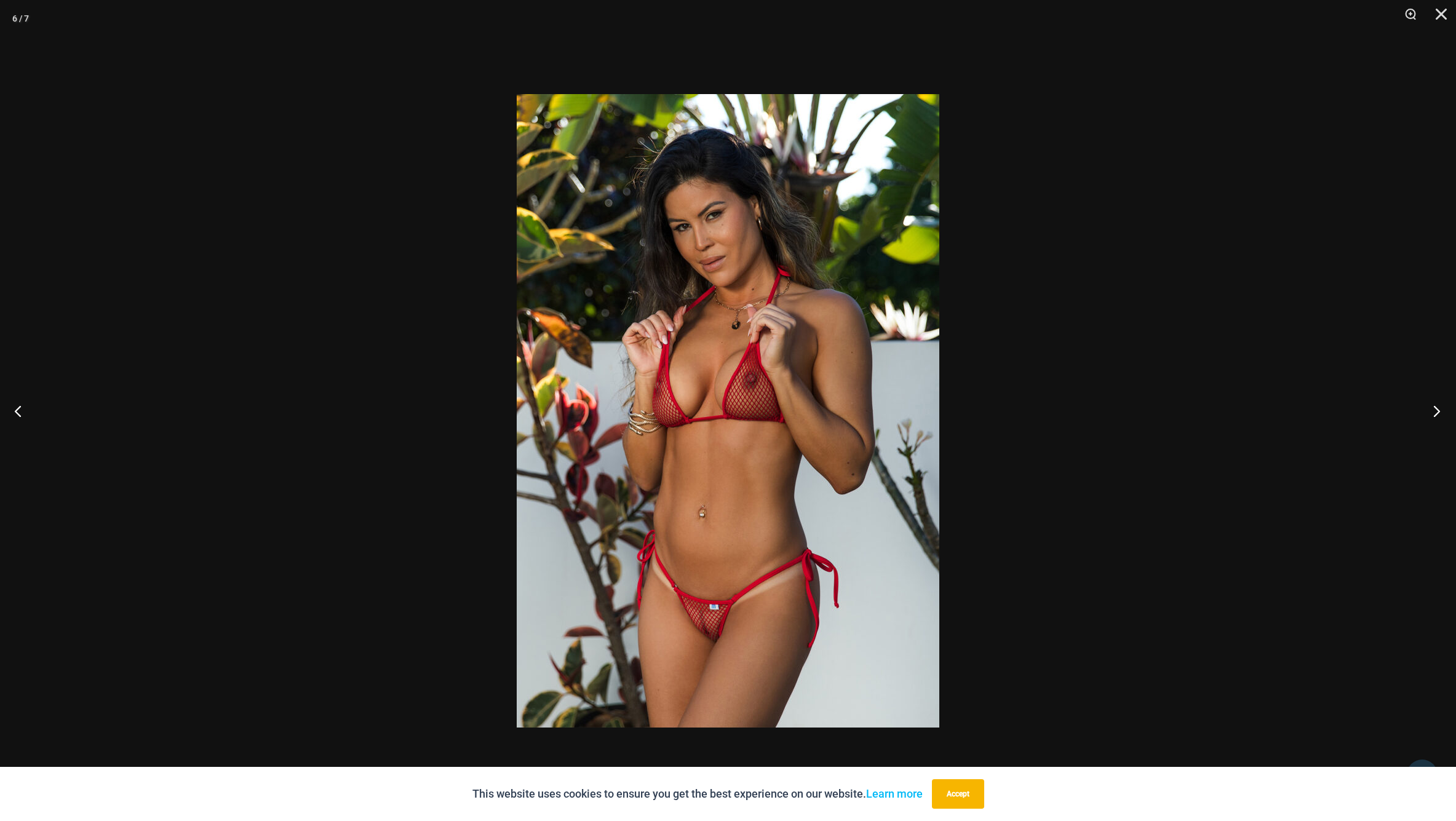
click at [1440, 412] on button "Next" at bounding box center [1433, 411] width 46 height 62
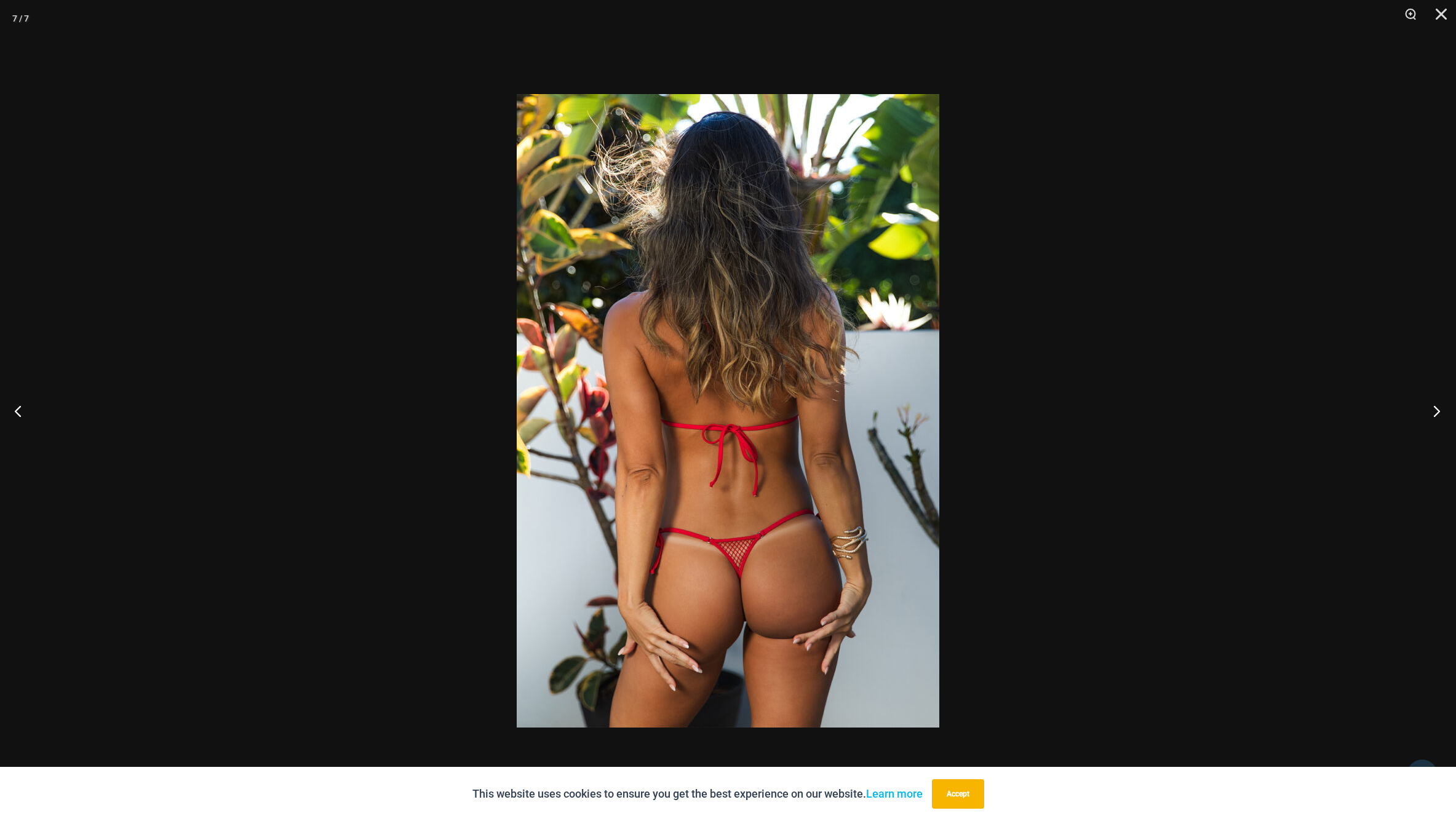
click at [1440, 412] on button "Next" at bounding box center [1433, 411] width 46 height 62
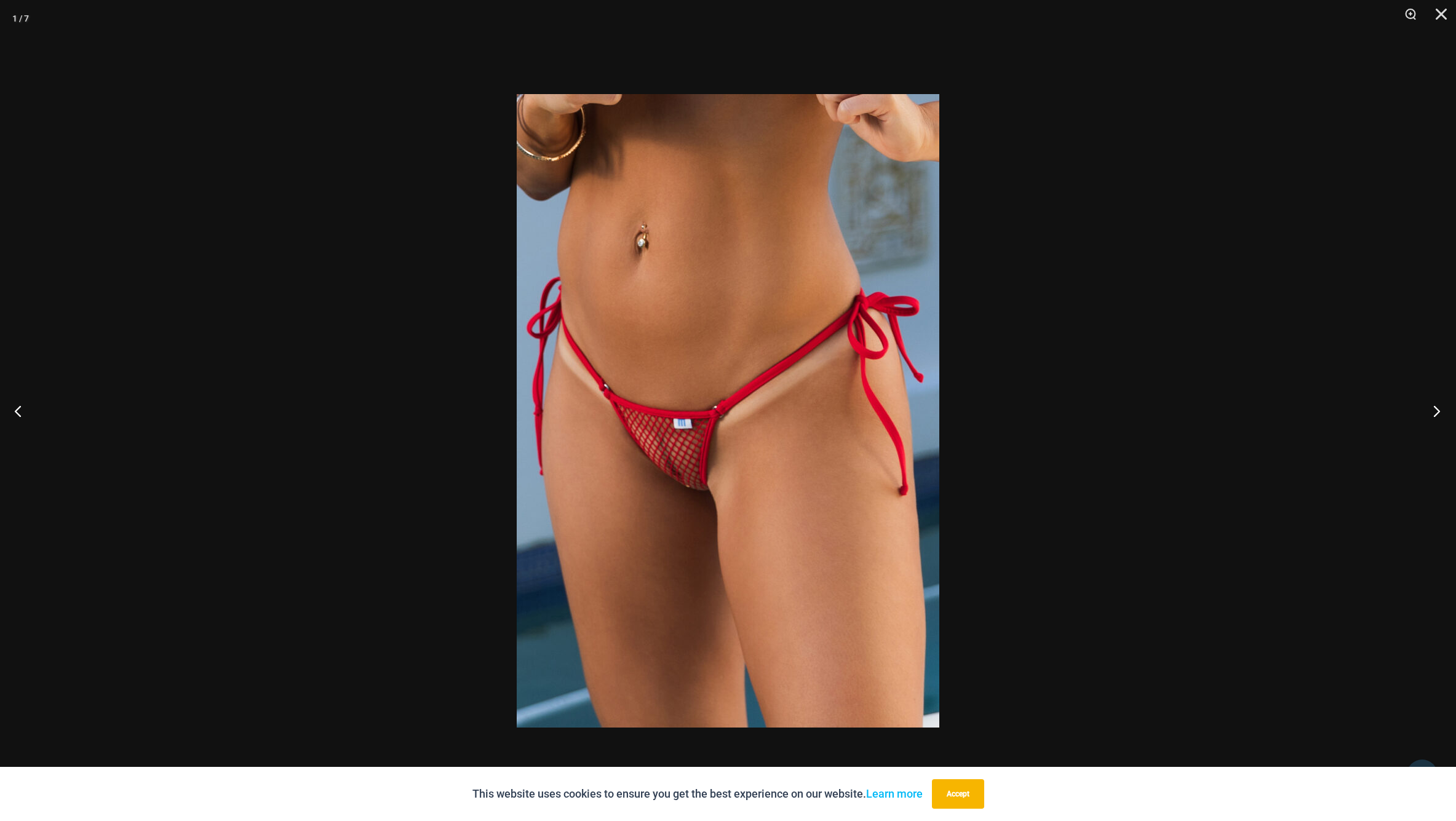
click at [1440, 412] on button "Next" at bounding box center [1433, 411] width 46 height 62
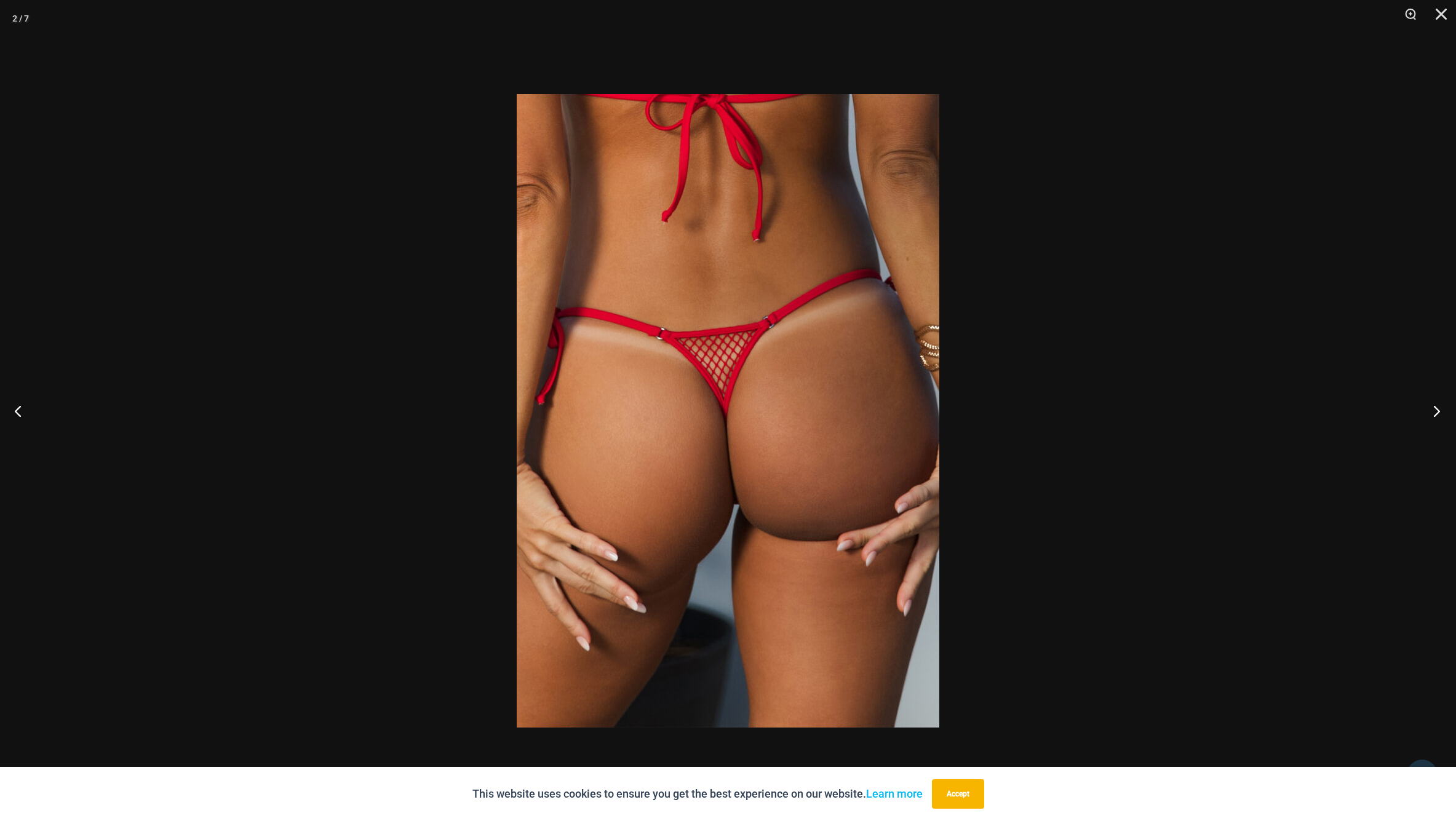
click at [1440, 412] on button "Next" at bounding box center [1433, 411] width 46 height 62
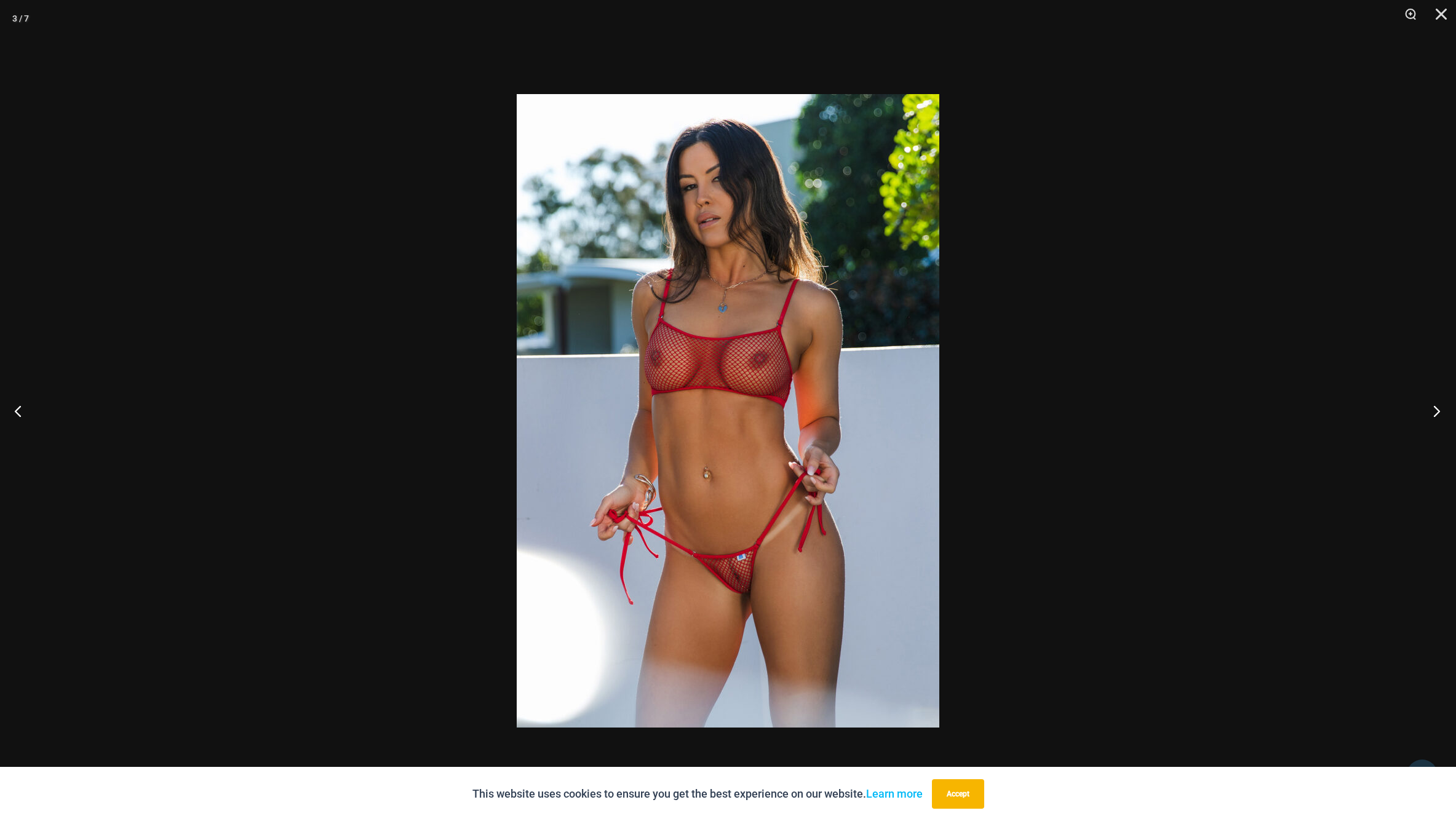
click at [1440, 412] on button "Next" at bounding box center [1433, 411] width 46 height 62
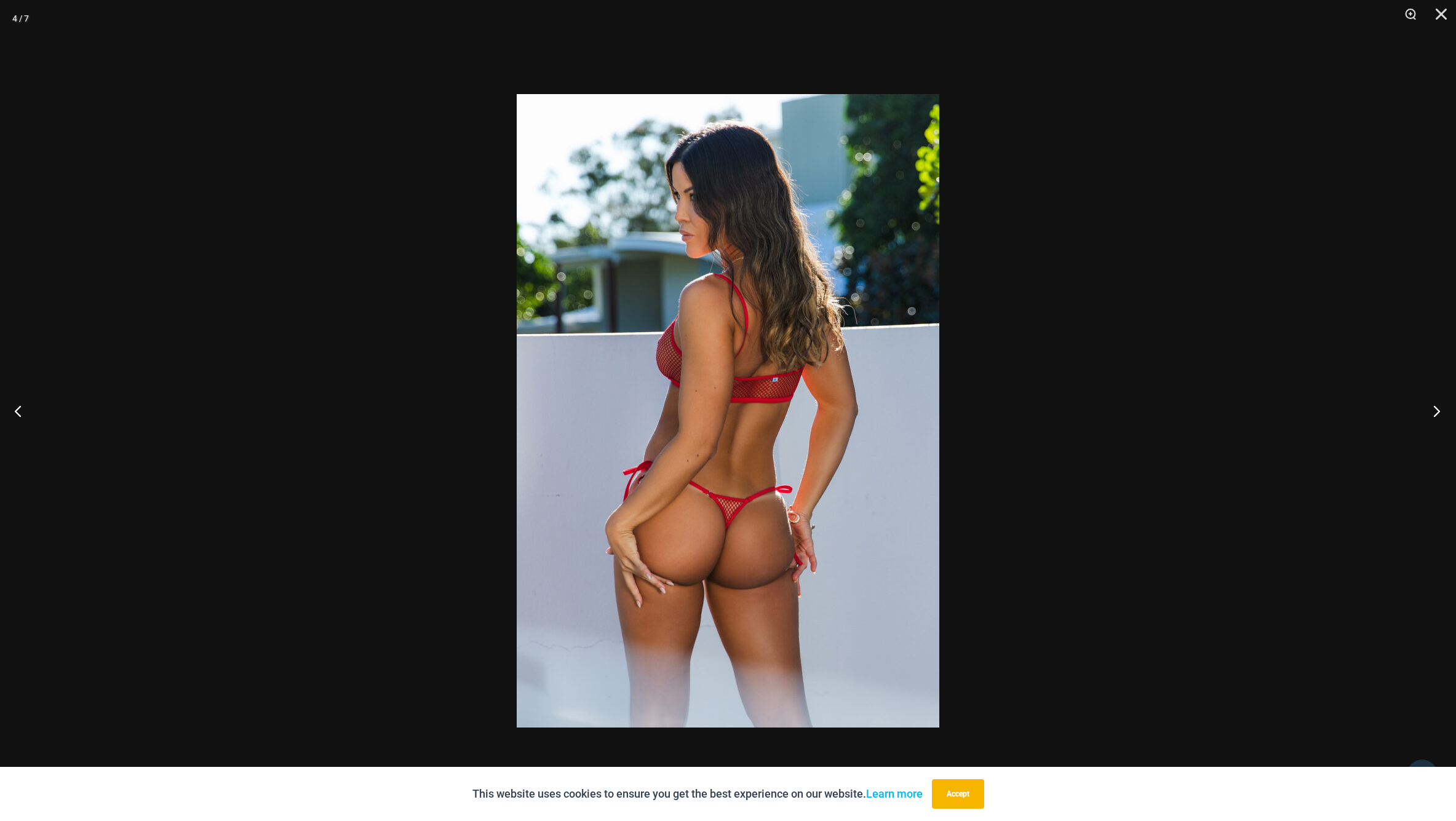
click at [1440, 412] on button "Next" at bounding box center [1433, 411] width 46 height 62
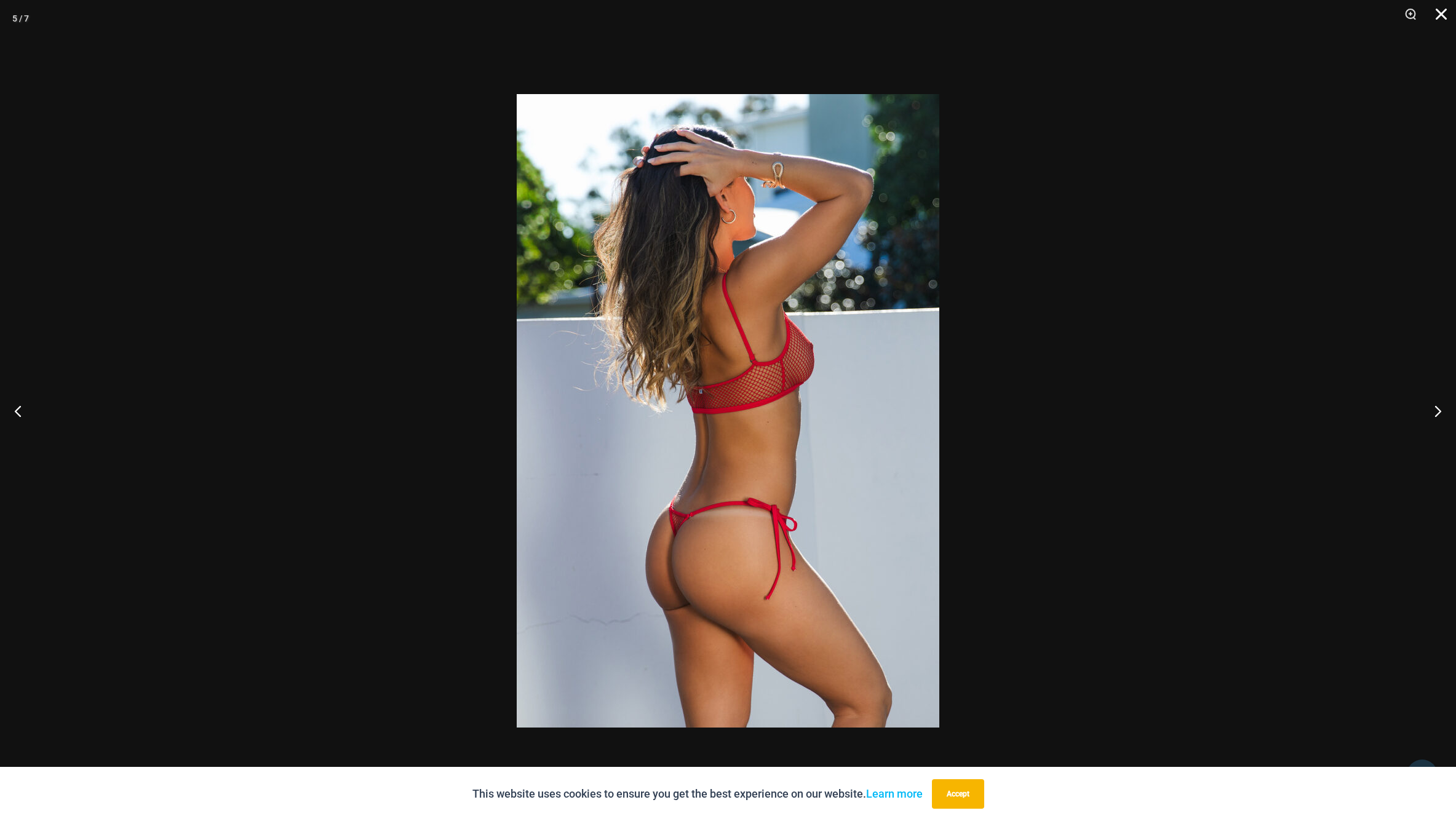
click at [1445, 8] on button "Close" at bounding box center [1437, 18] width 31 height 37
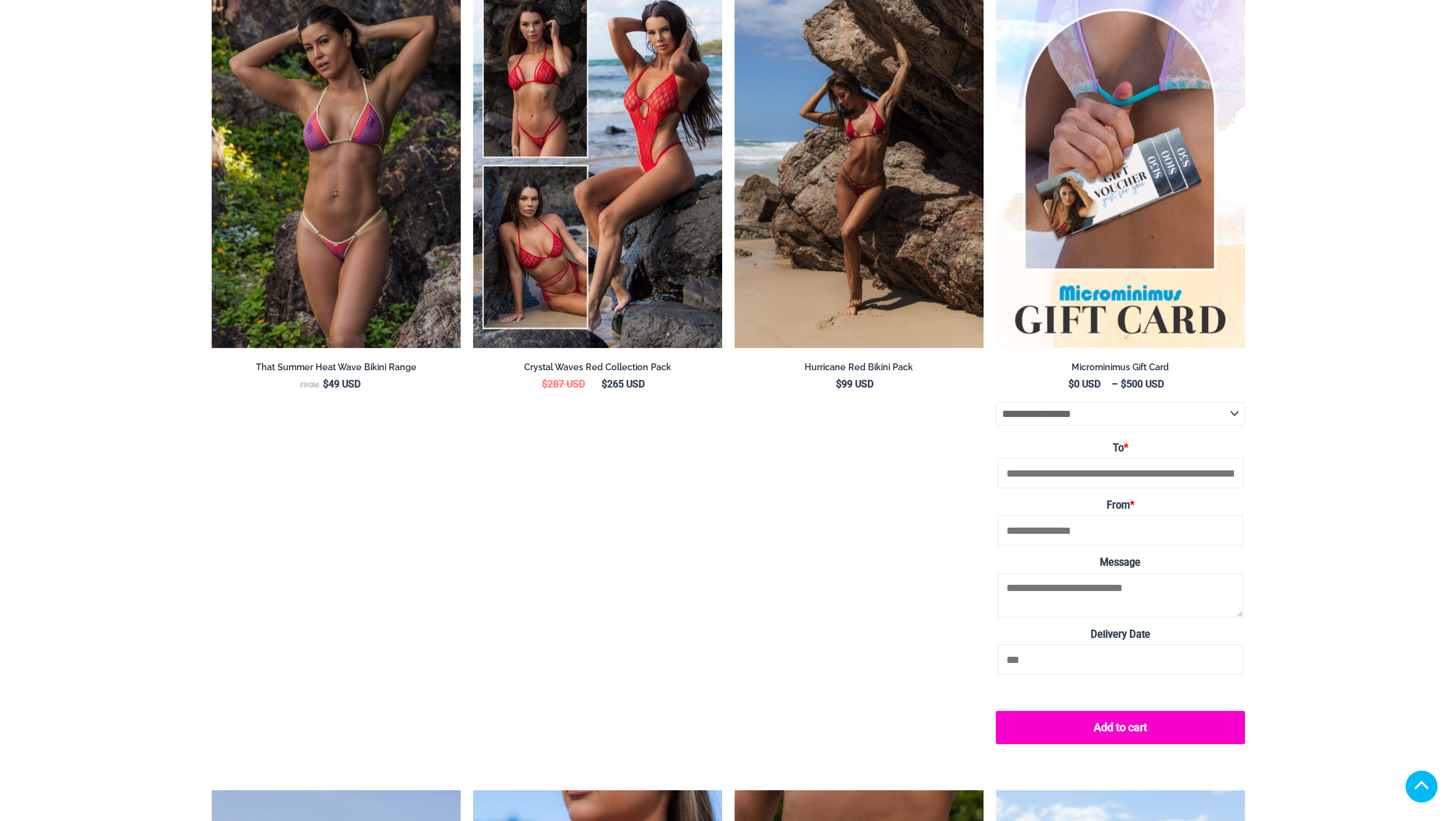
scroll to position [2251, 0]
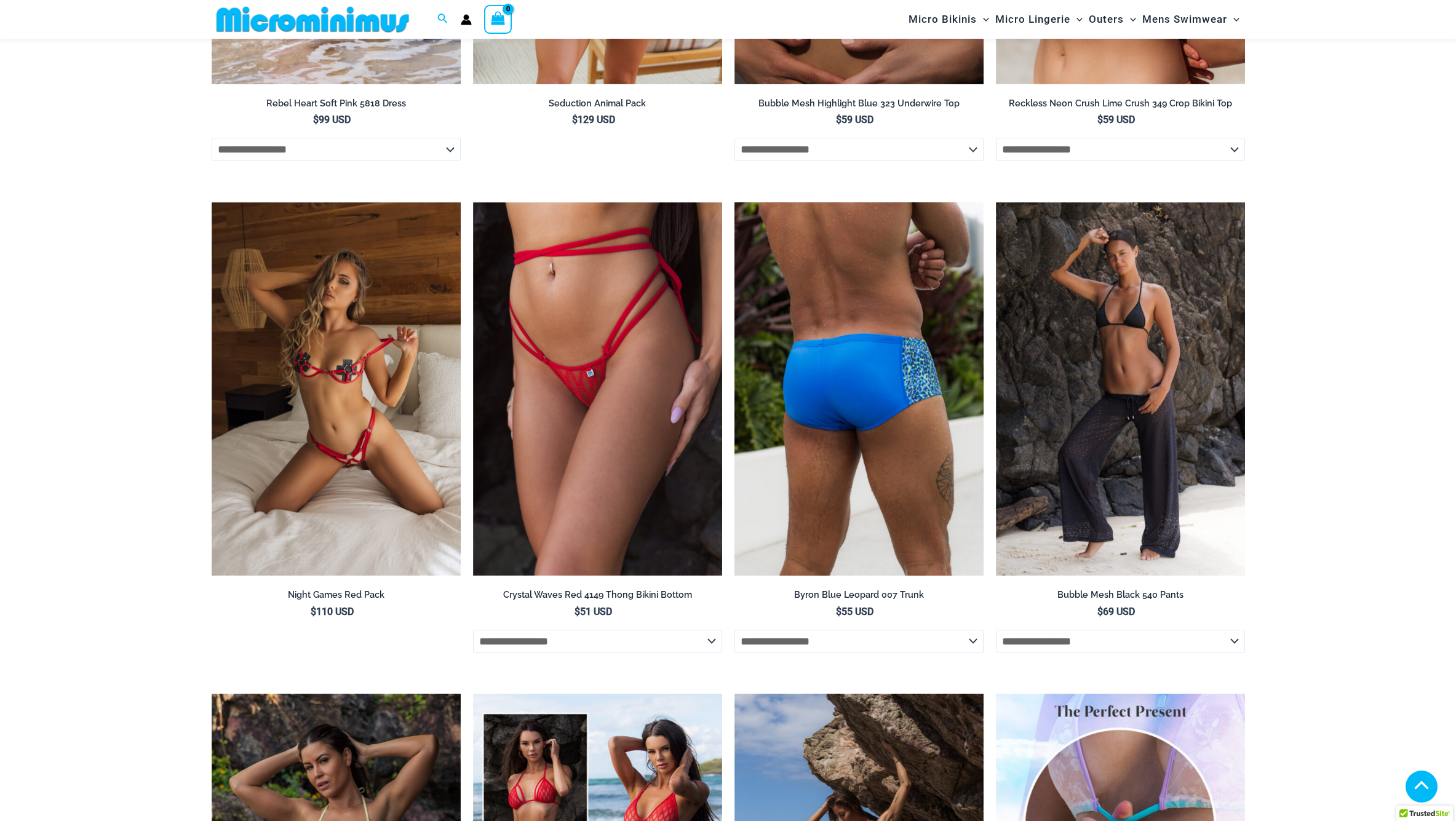
click at [894, 509] on img at bounding box center [859, 389] width 249 height 374
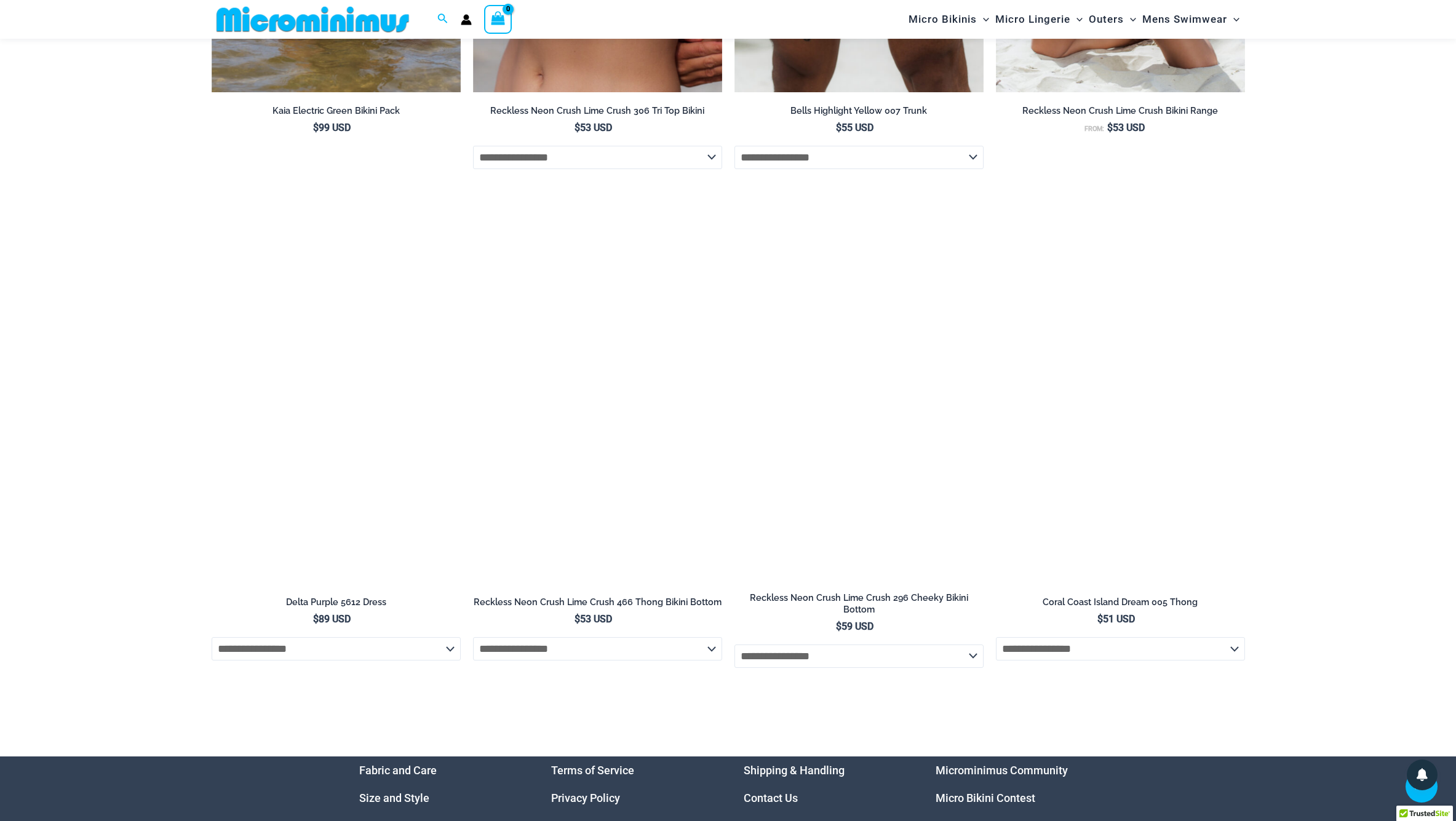
scroll to position [4131, 0]
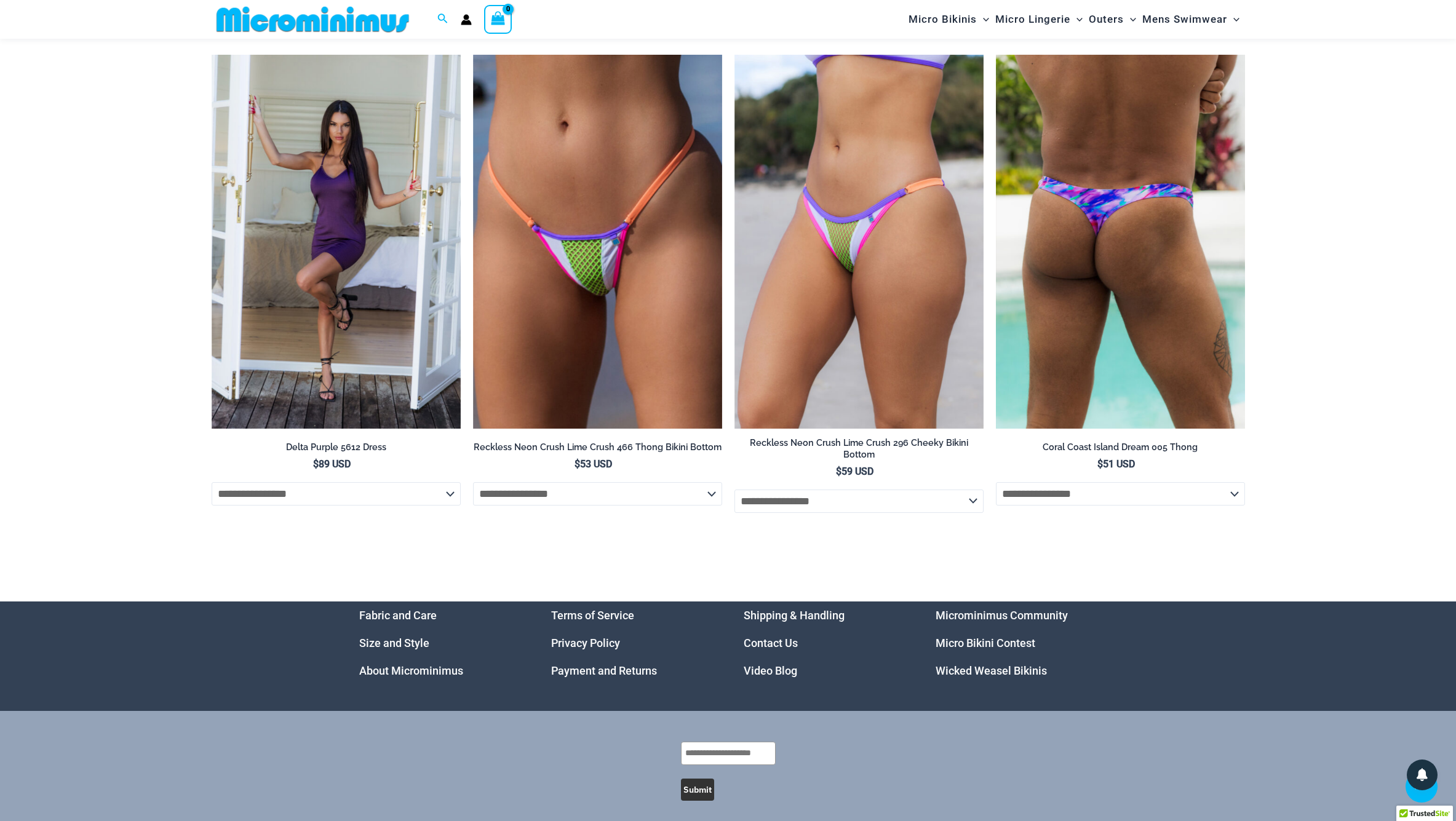
click at [1126, 292] on img at bounding box center [1120, 241] width 249 height 374
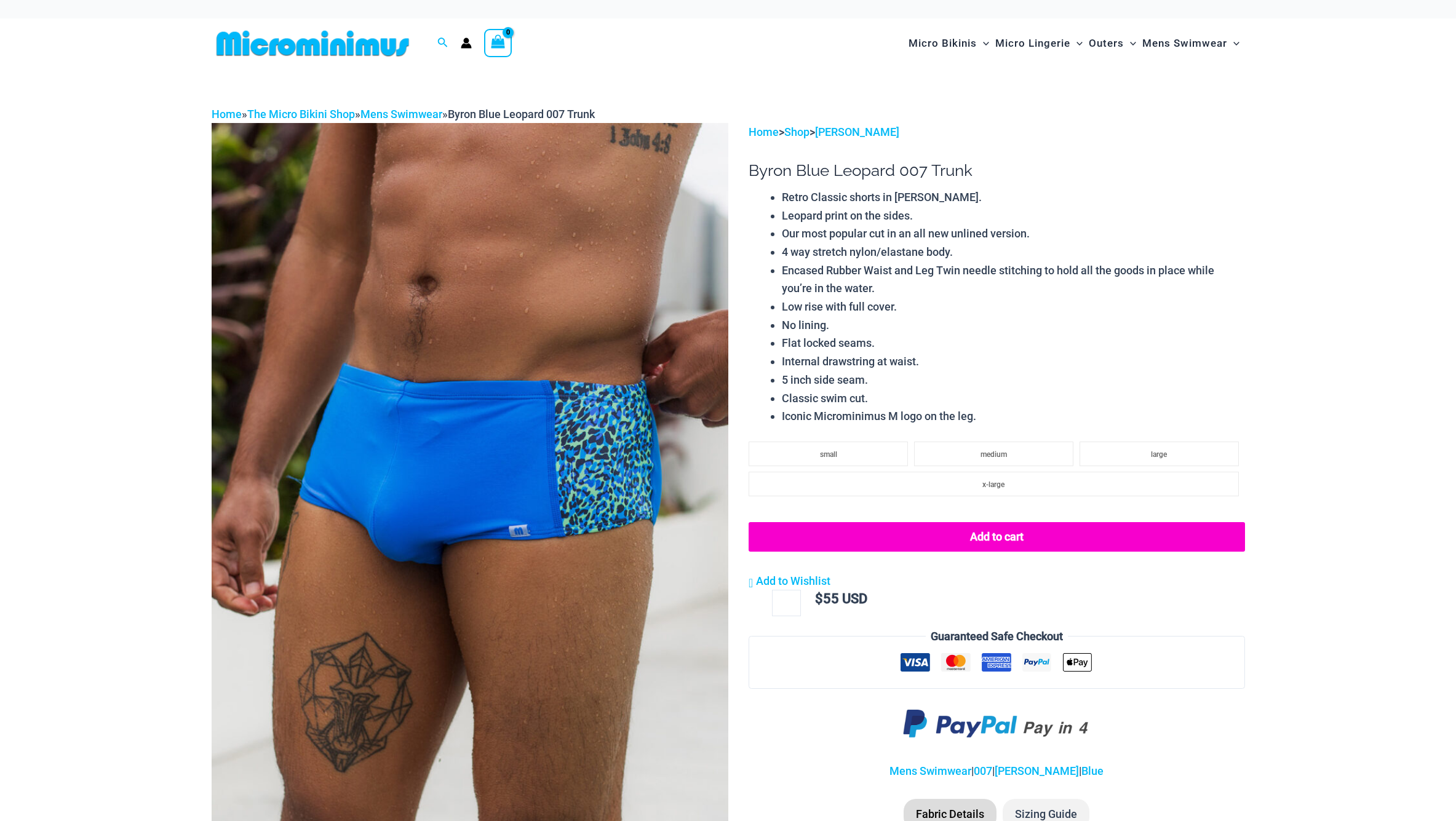
scroll to position [23, 0]
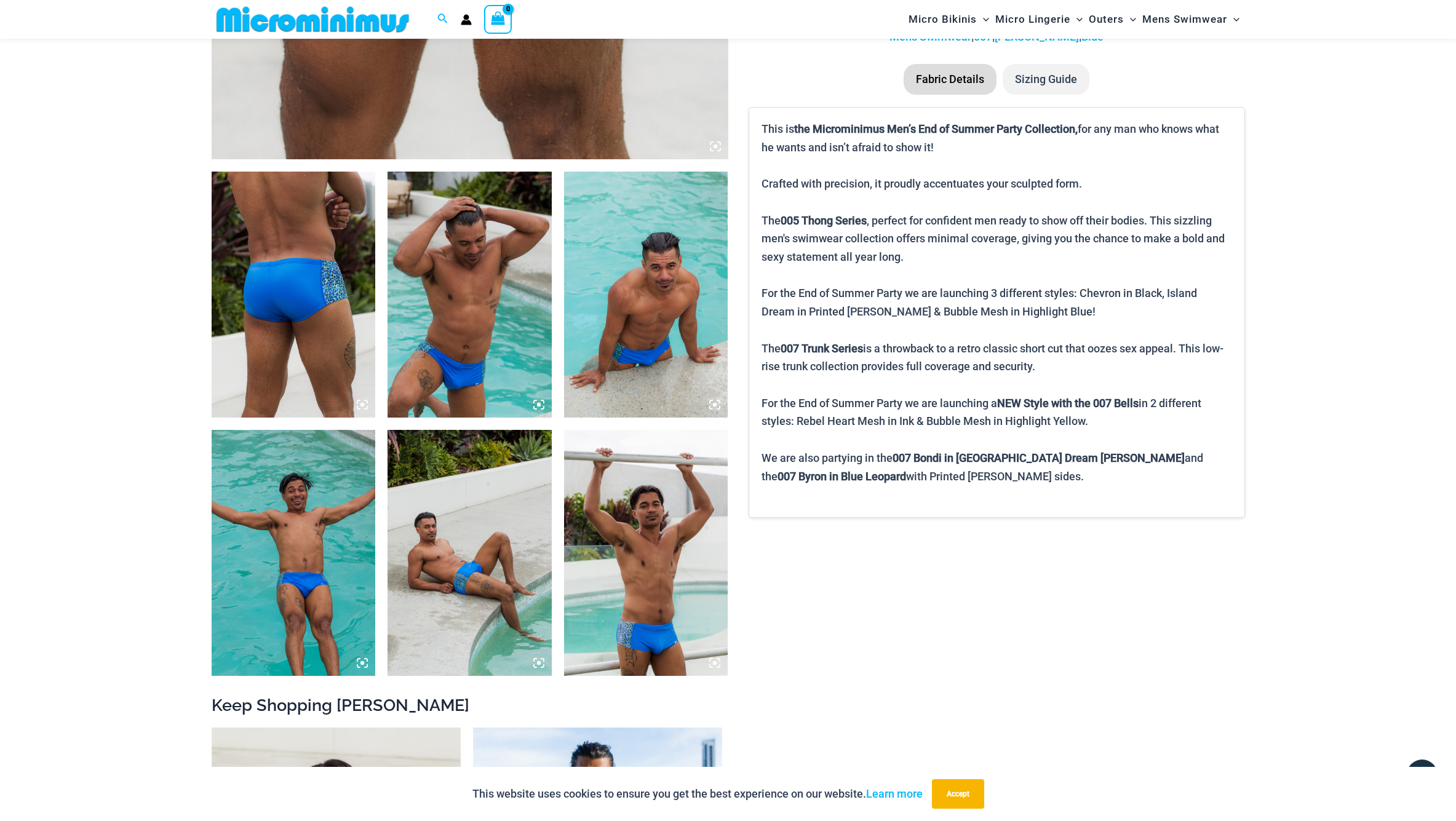
click at [477, 349] on img at bounding box center [470, 294] width 164 height 246
click at [477, 349] on div at bounding box center [728, 410] width 1456 height 821
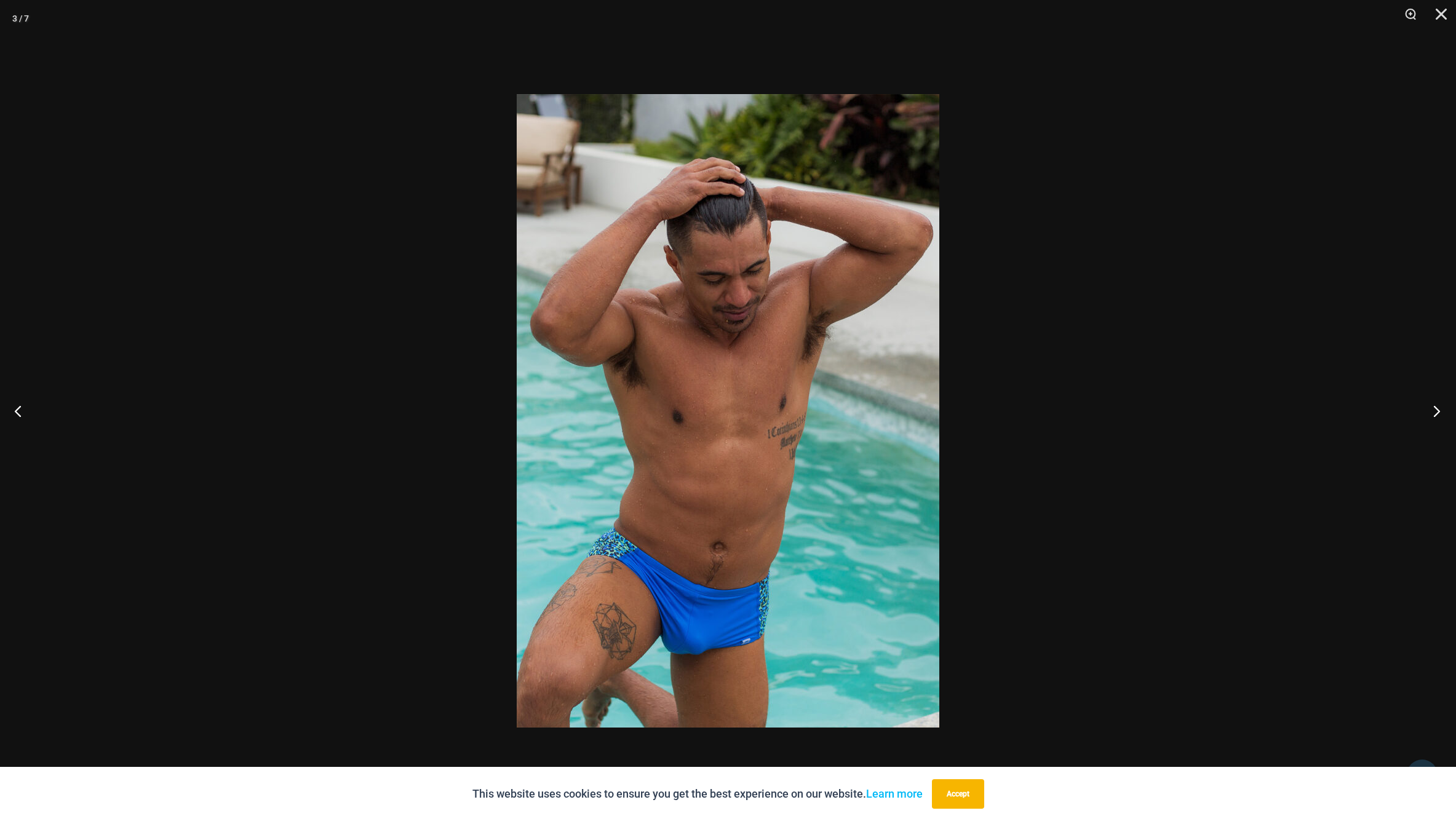
click at [1439, 410] on button "Next" at bounding box center [1433, 411] width 46 height 62
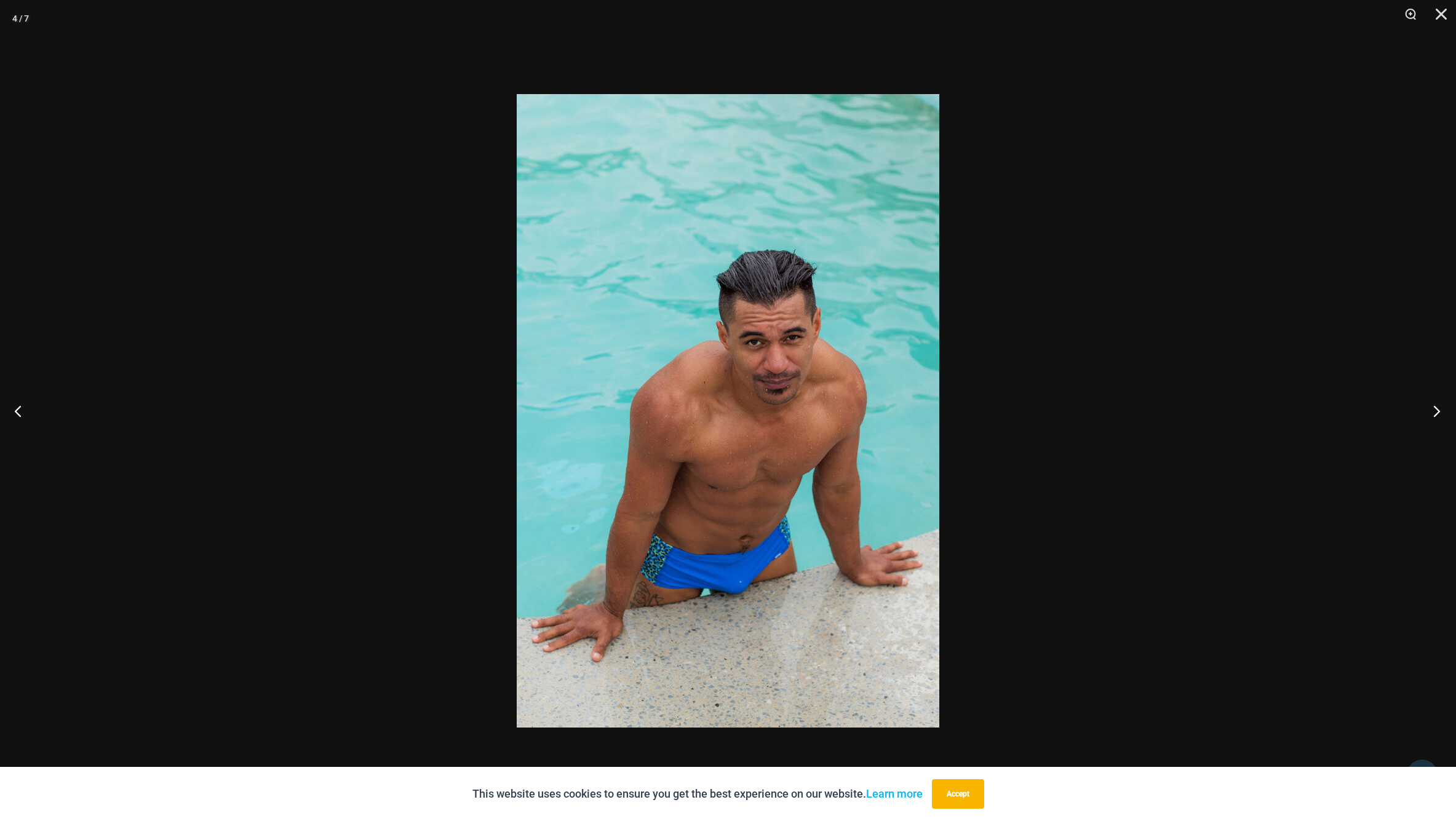
click at [1440, 410] on button "Next" at bounding box center [1433, 411] width 46 height 62
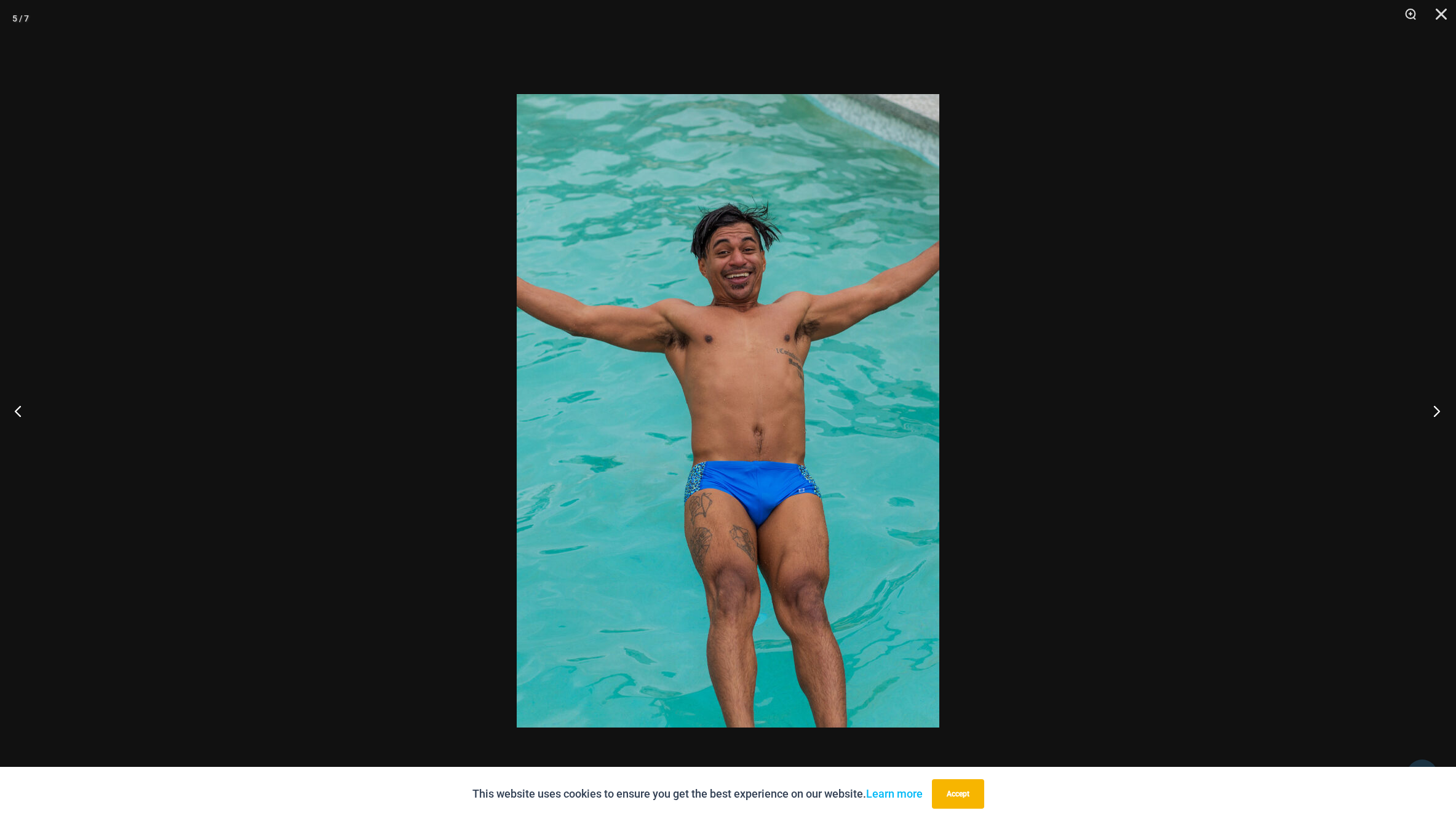
click at [1440, 410] on button "Next" at bounding box center [1433, 411] width 46 height 62
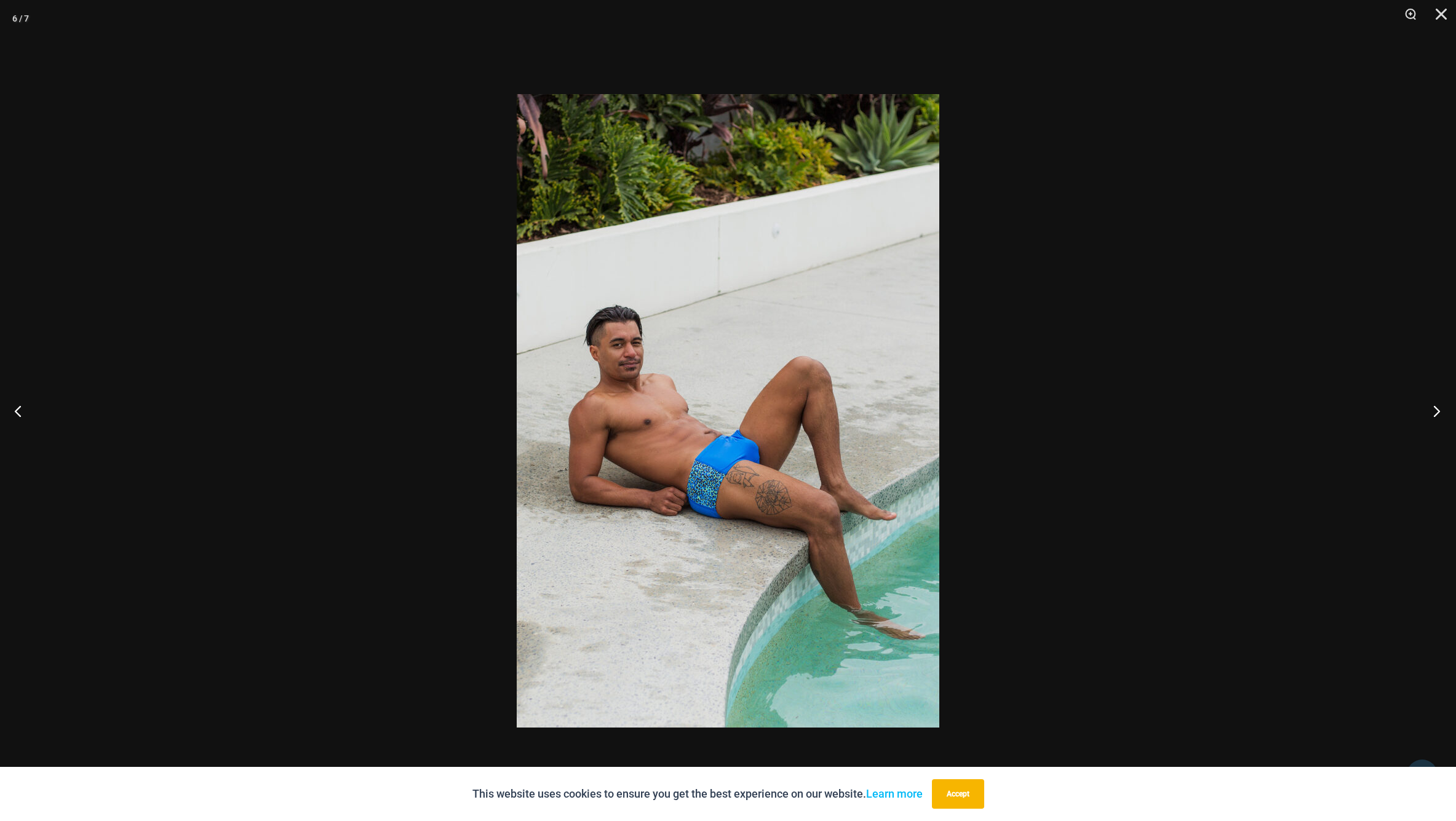
click at [1440, 410] on button "Next" at bounding box center [1433, 411] width 46 height 62
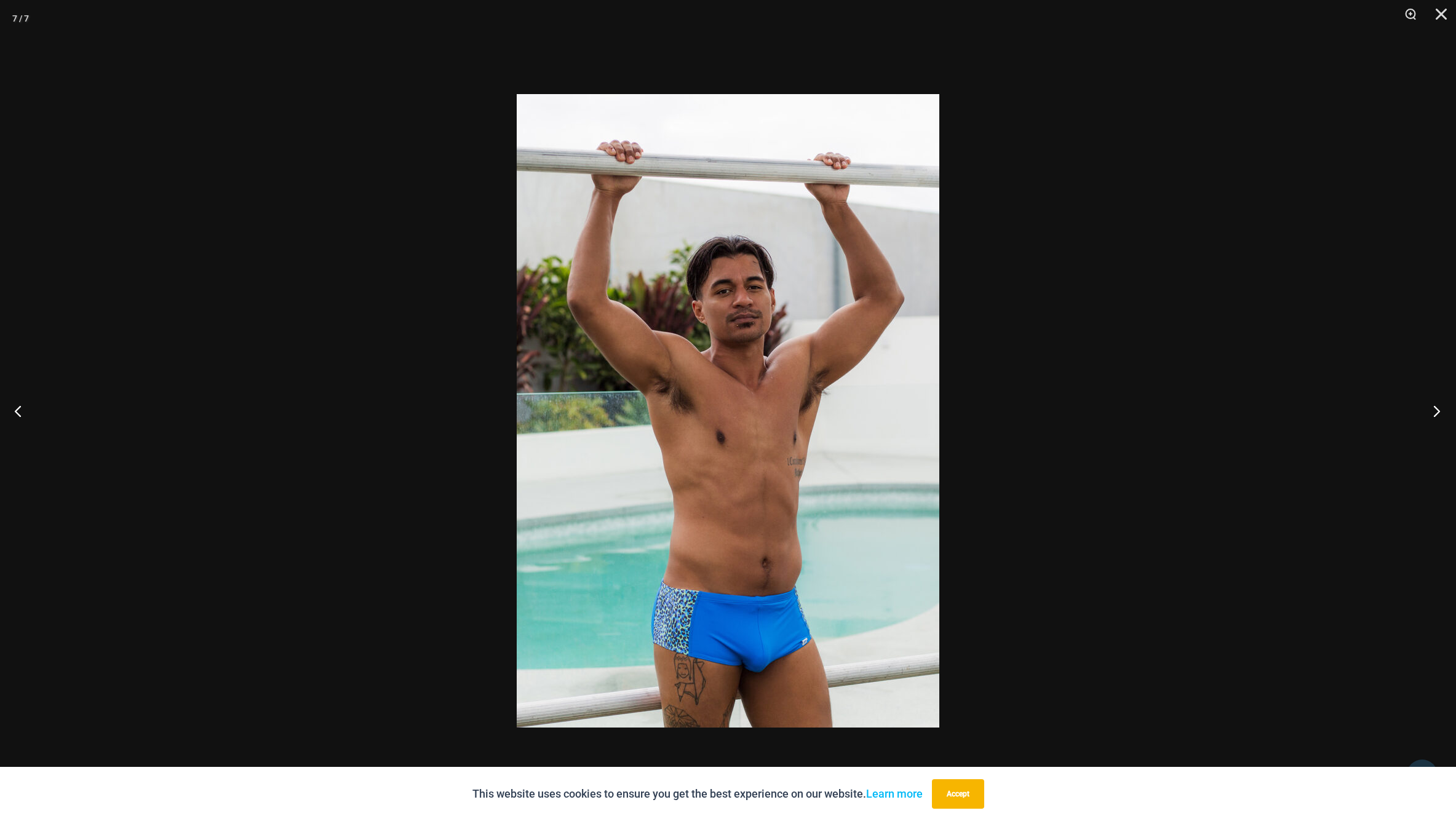
click at [1440, 410] on button "Next" at bounding box center [1433, 411] width 46 height 62
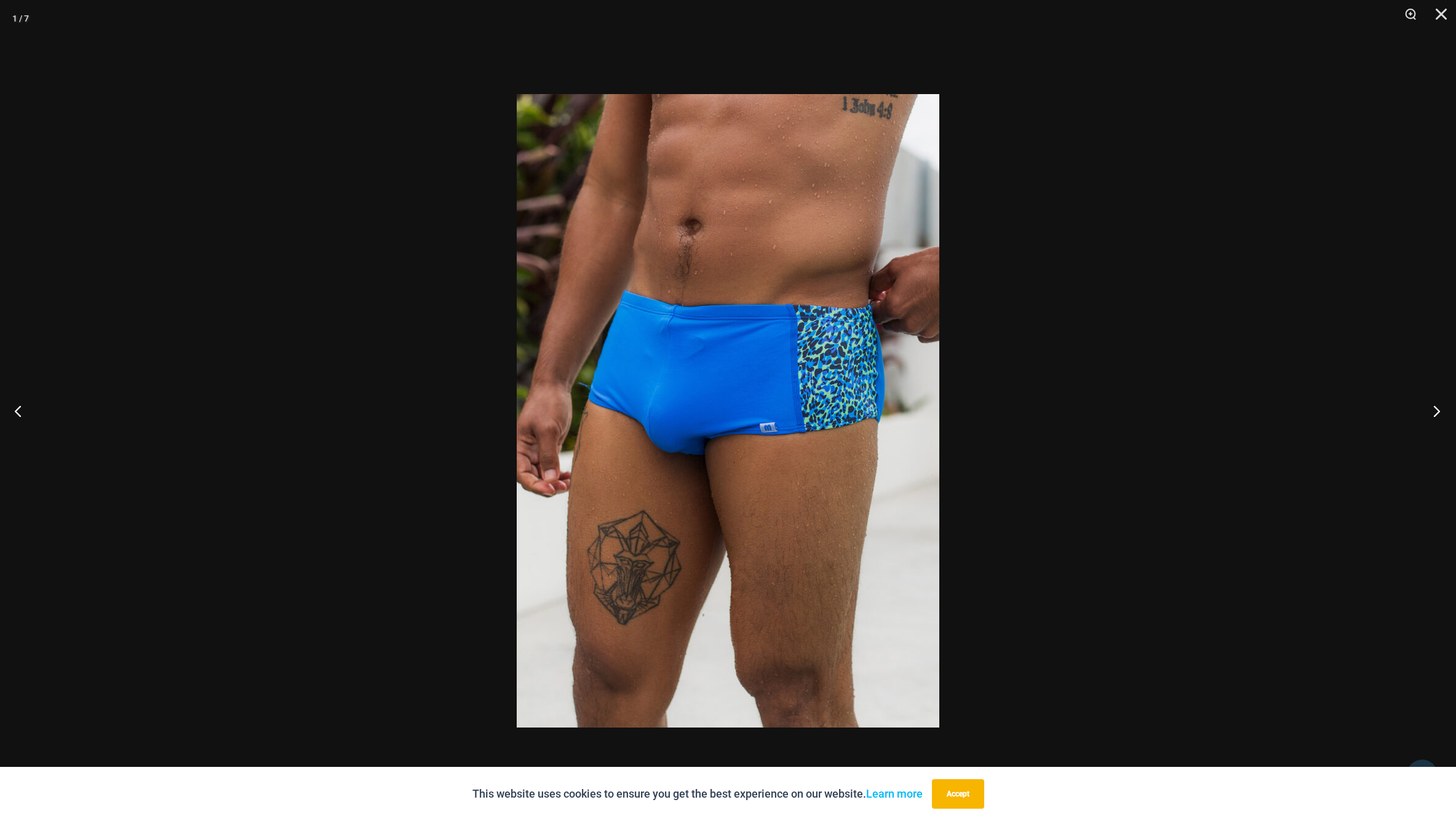
click at [1440, 410] on button "Next" at bounding box center [1433, 411] width 46 height 62
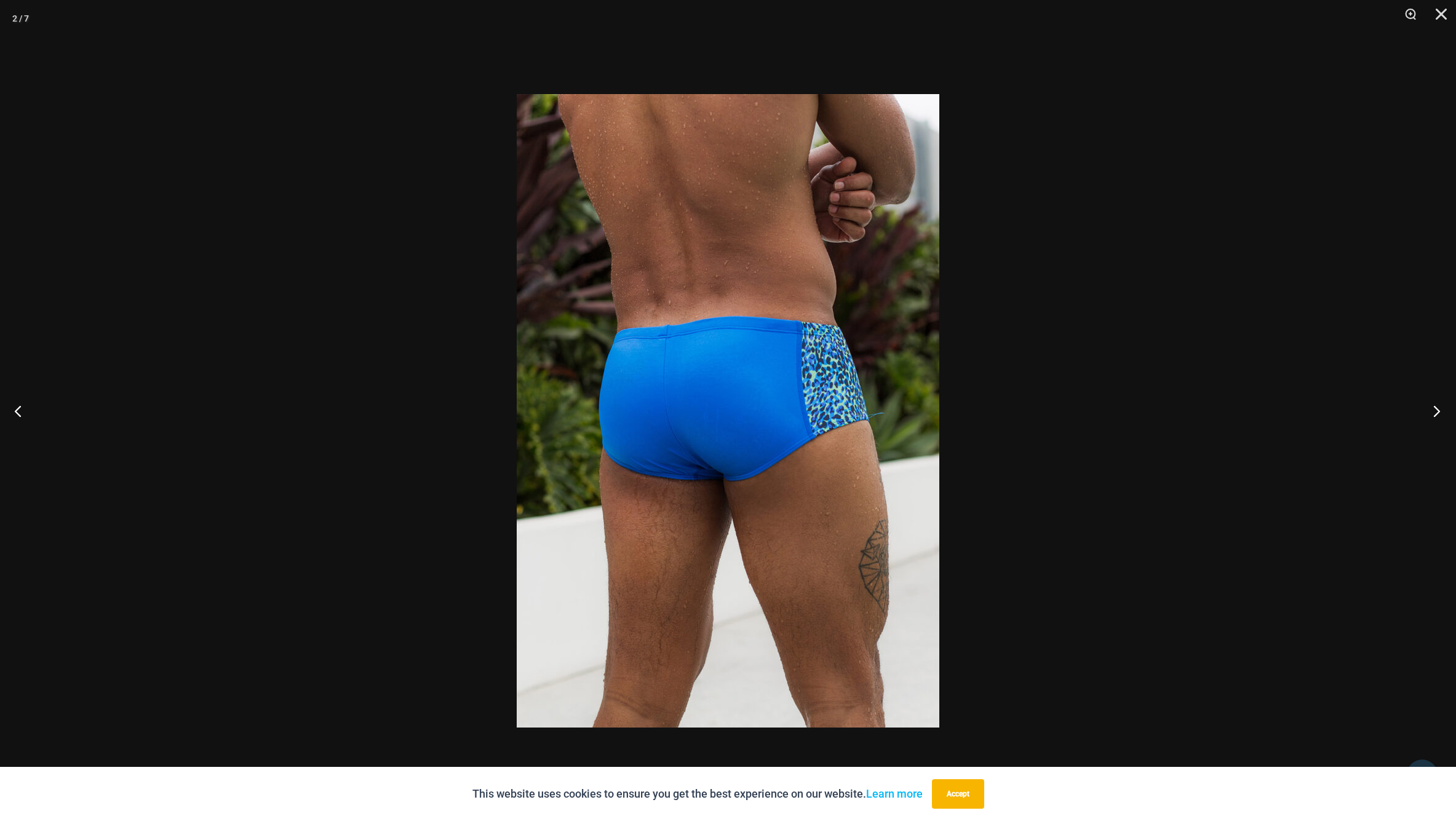
click at [1440, 410] on button "Next" at bounding box center [1433, 411] width 46 height 62
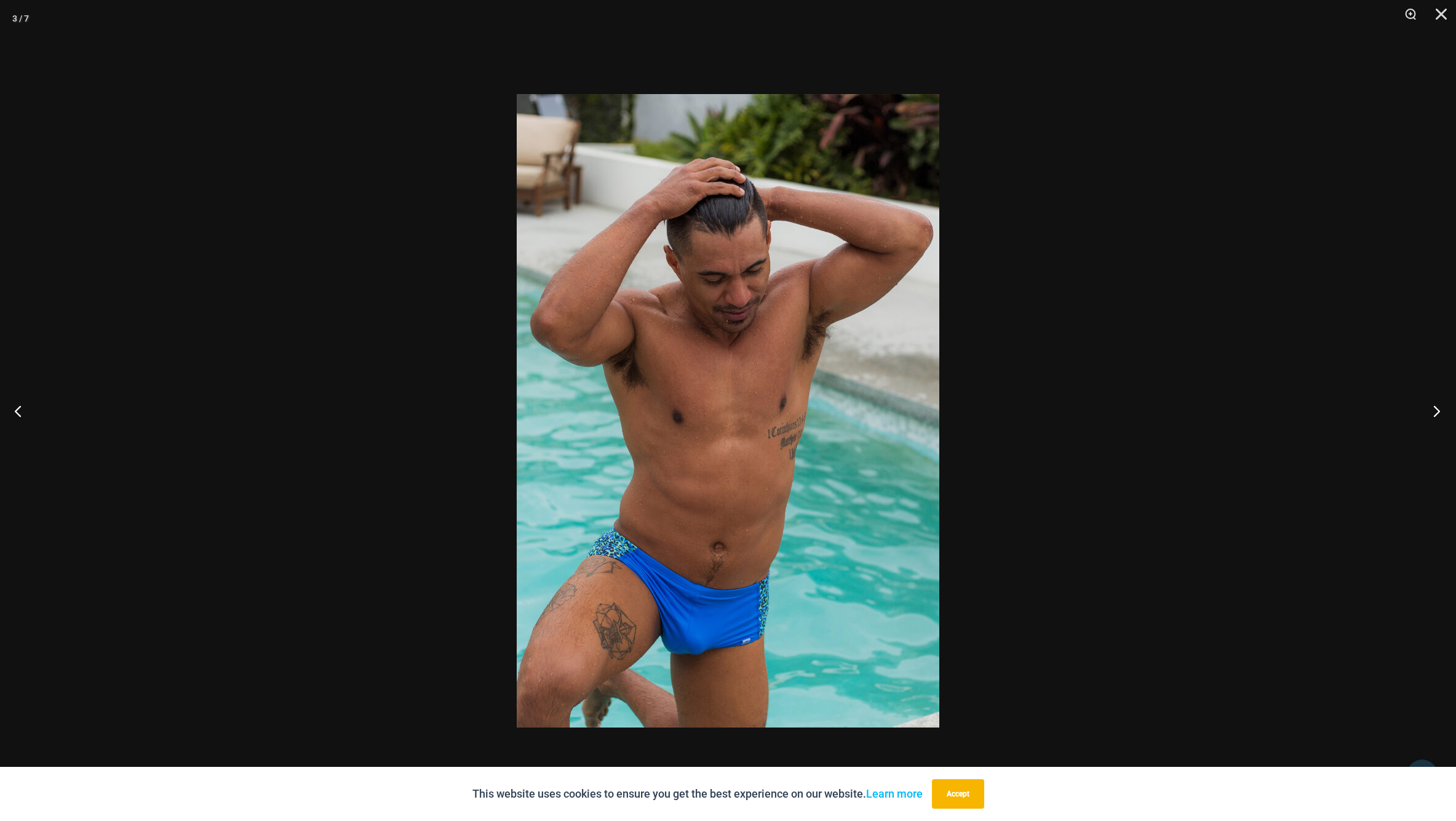
click at [1440, 410] on button "Next" at bounding box center [1433, 411] width 46 height 62
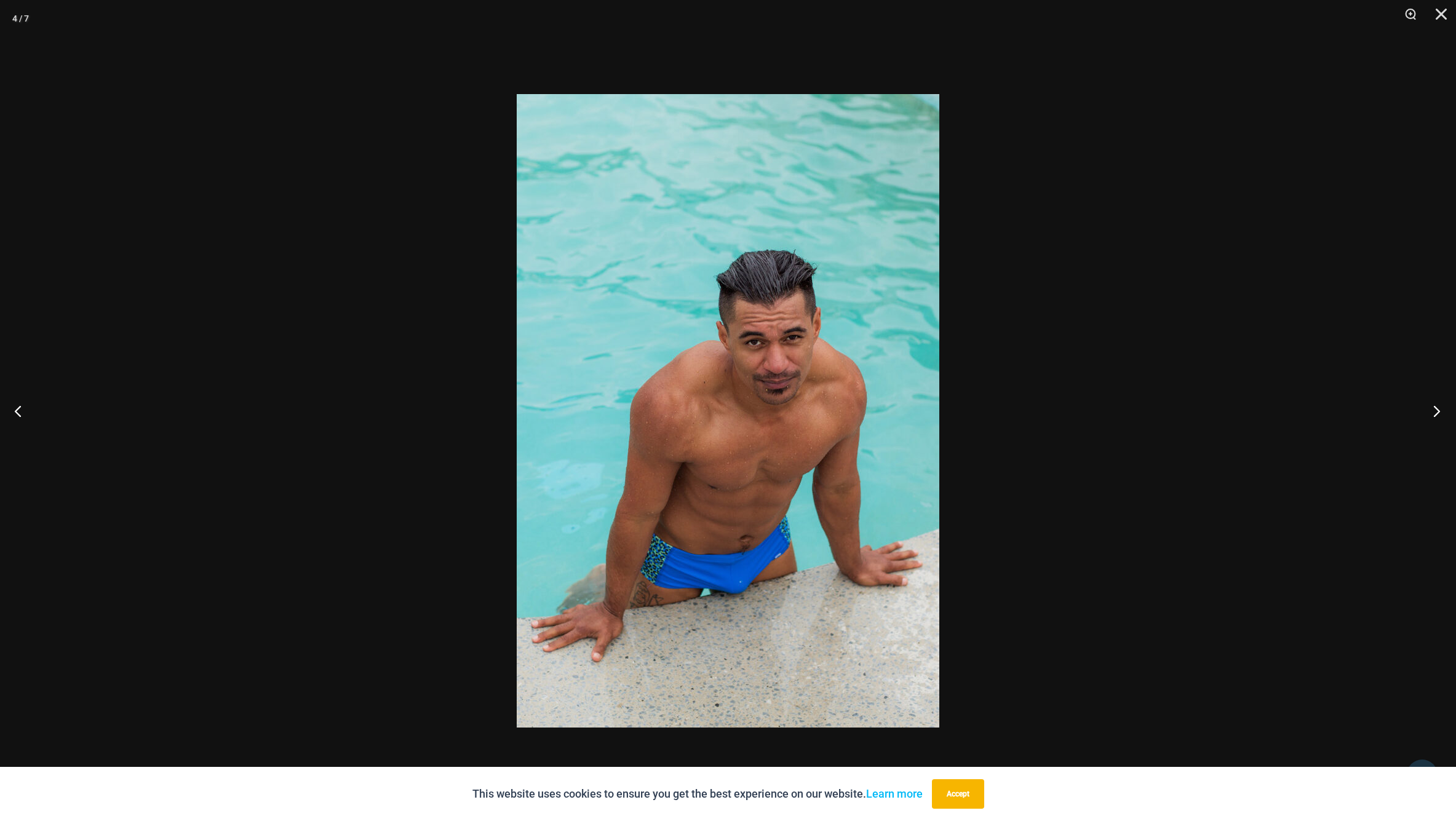
click at [1440, 410] on button "Next" at bounding box center [1433, 411] width 46 height 62
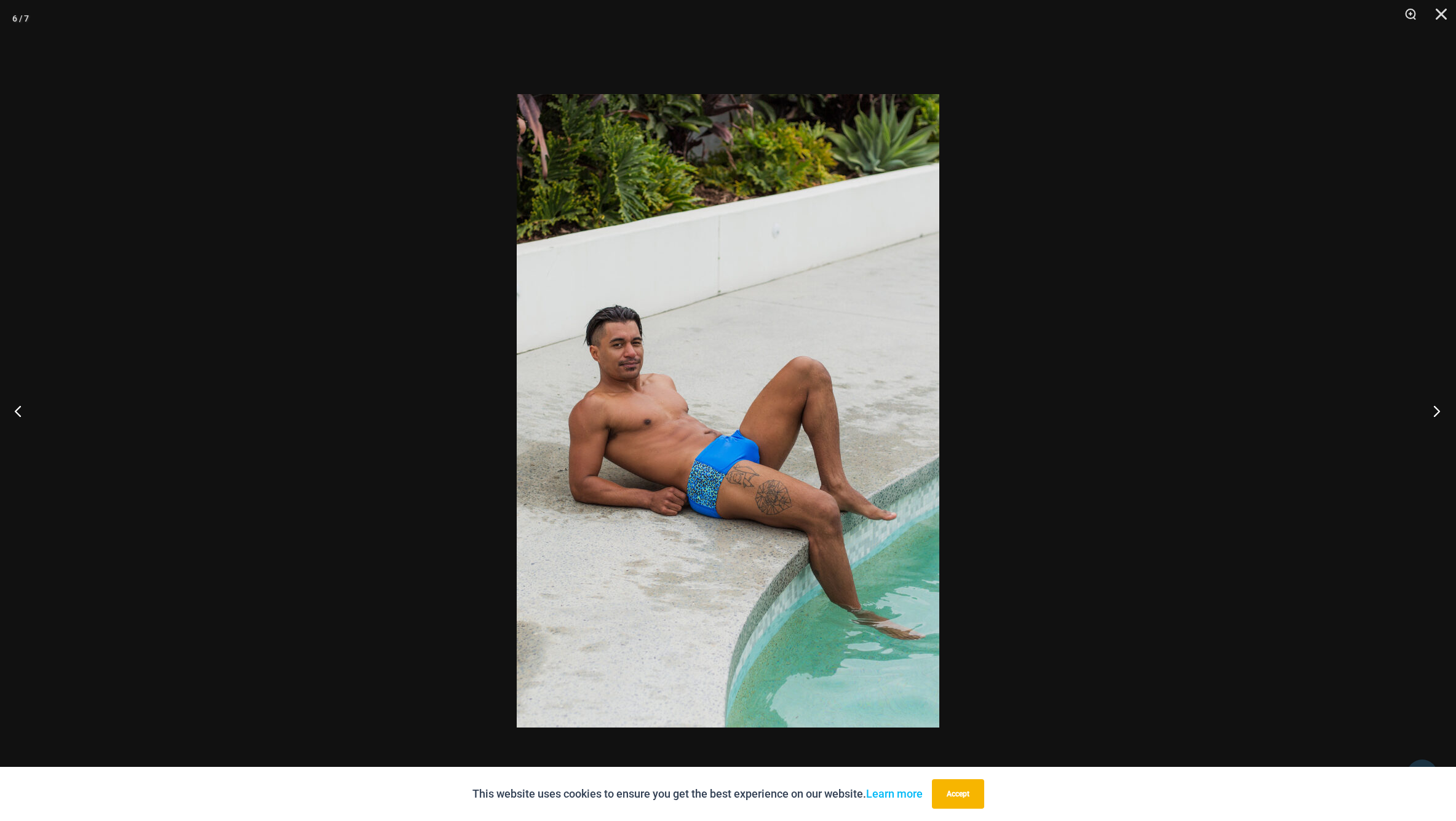
click at [1440, 410] on button "Next" at bounding box center [1433, 411] width 46 height 62
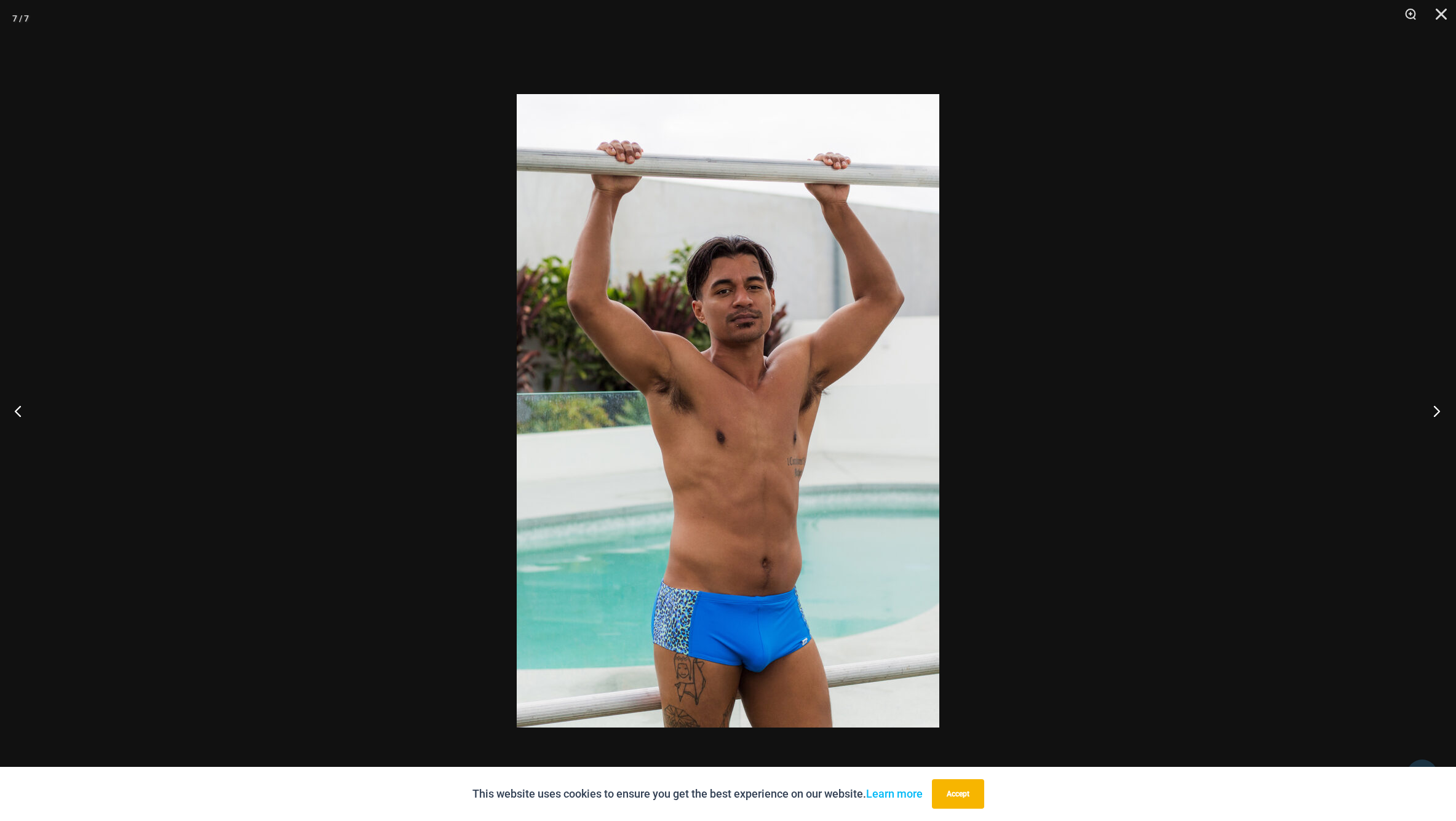
click at [1440, 410] on button "Next" at bounding box center [1433, 411] width 46 height 62
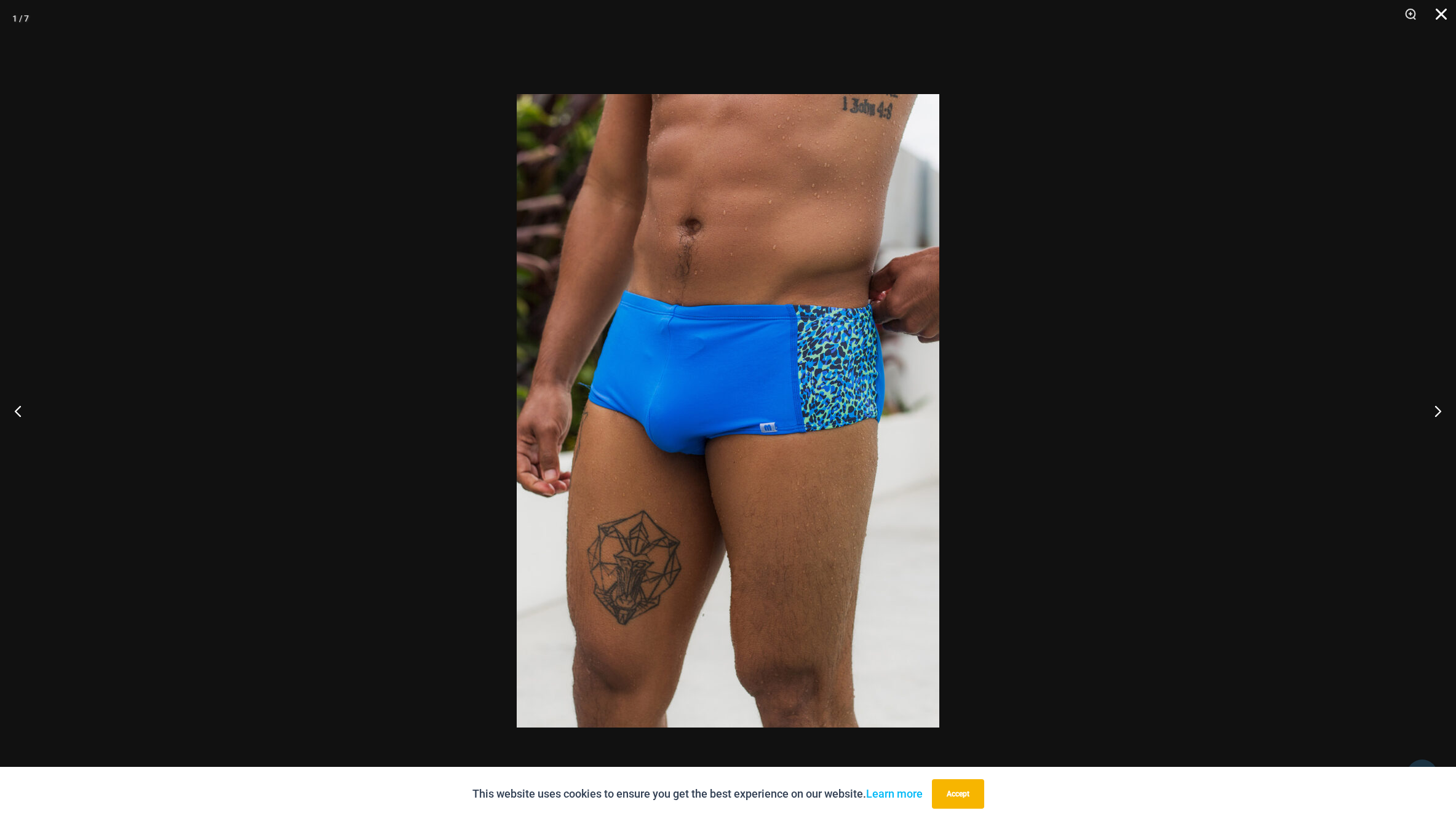
click at [1442, 19] on button "Close" at bounding box center [1437, 18] width 31 height 37
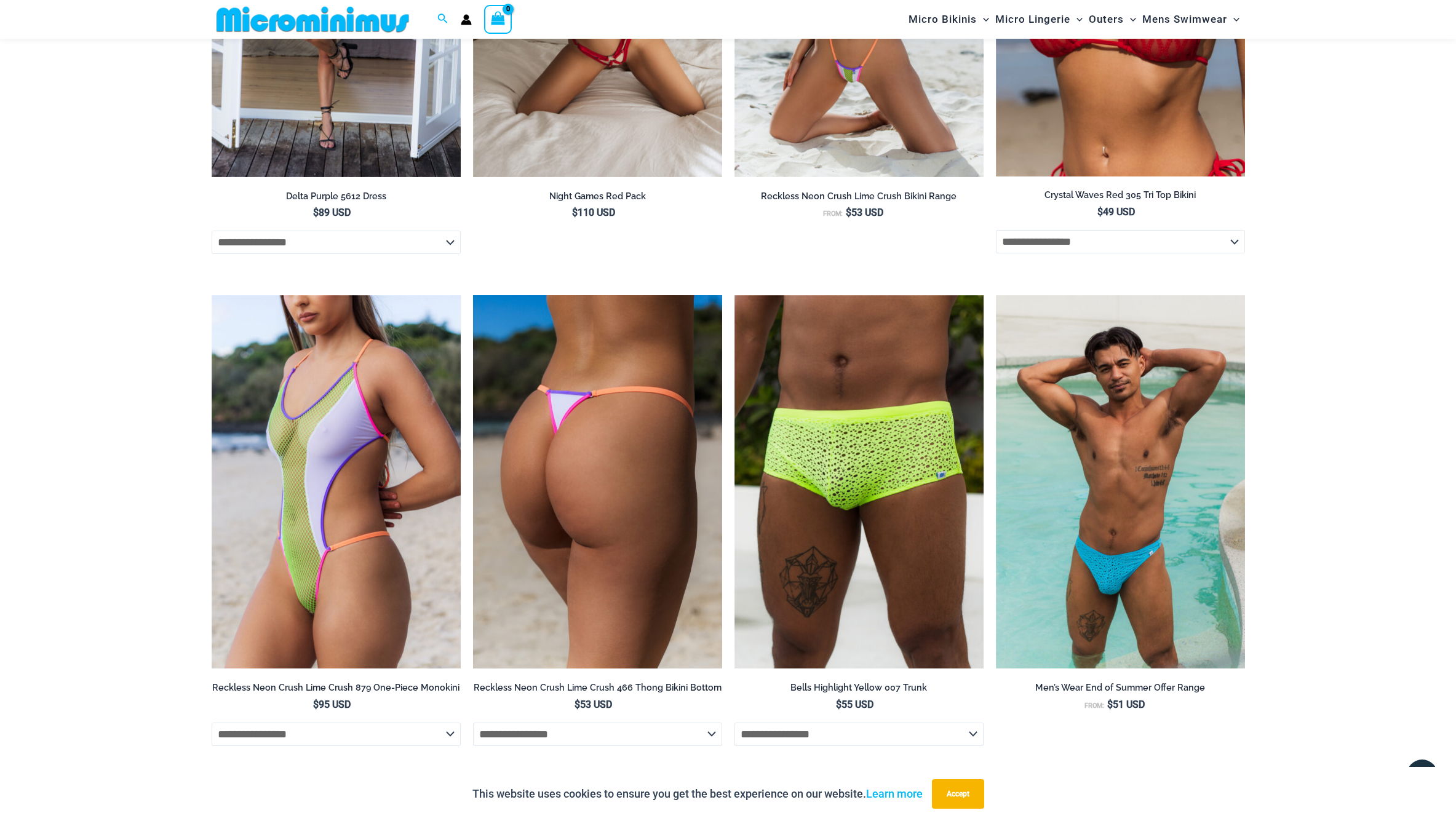
scroll to position [2963, 0]
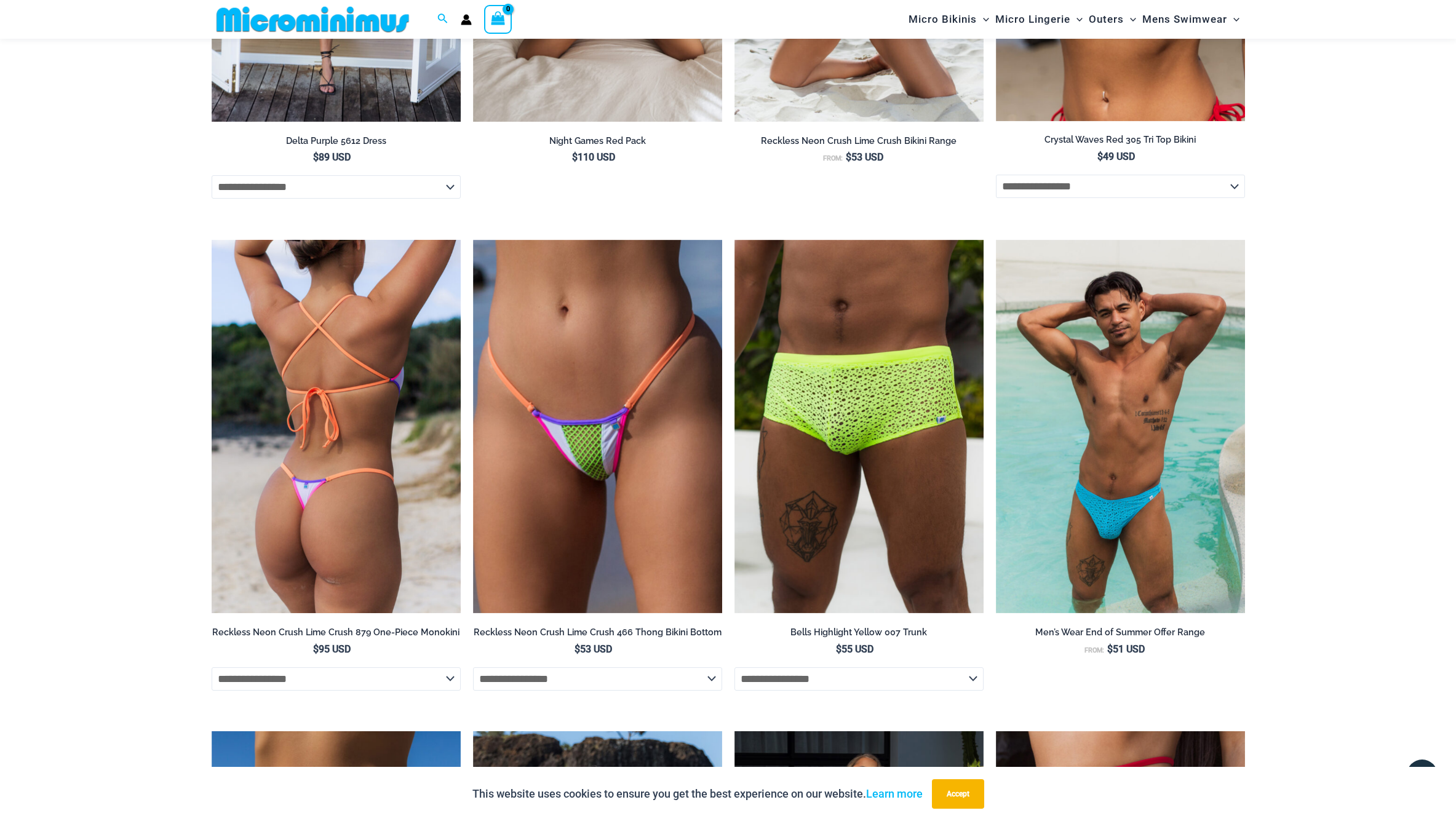
click at [318, 523] on img at bounding box center [336, 426] width 249 height 374
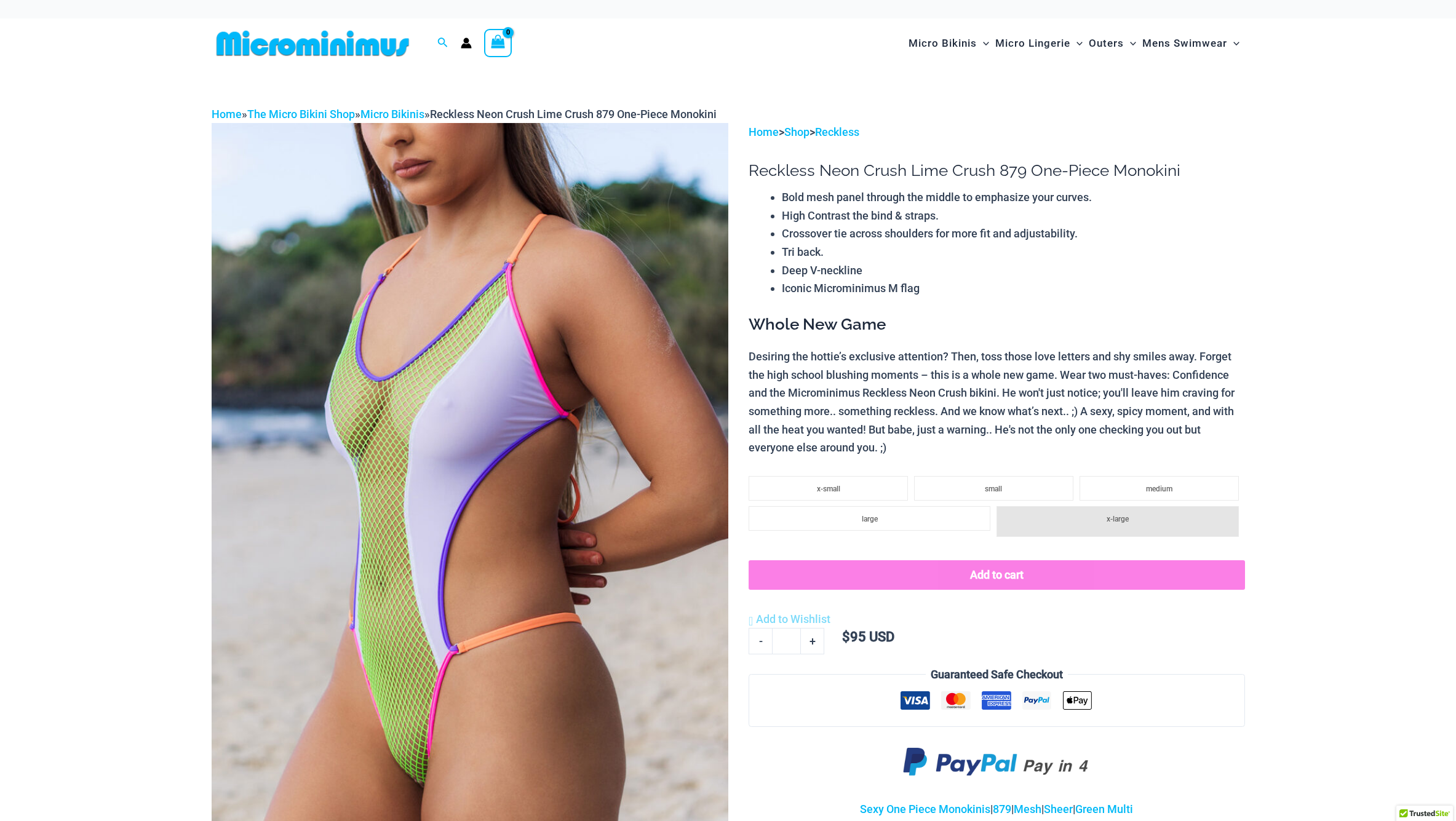
click at [617, 505] on img at bounding box center [469, 510] width 516 height 775
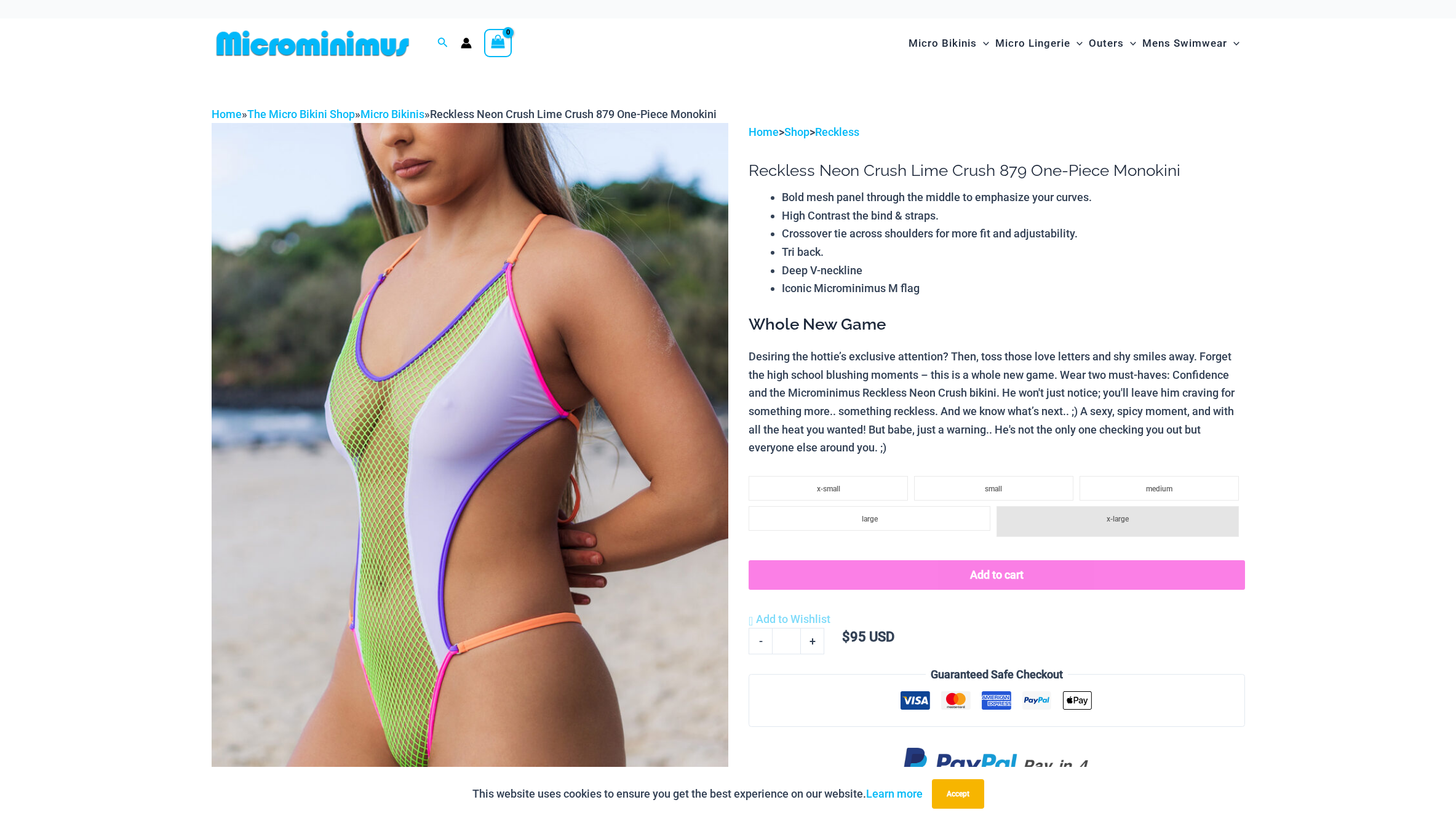
click at [571, 509] on img at bounding box center [469, 510] width 516 height 775
click at [571, 509] on div at bounding box center [727, 411] width 422 height 634
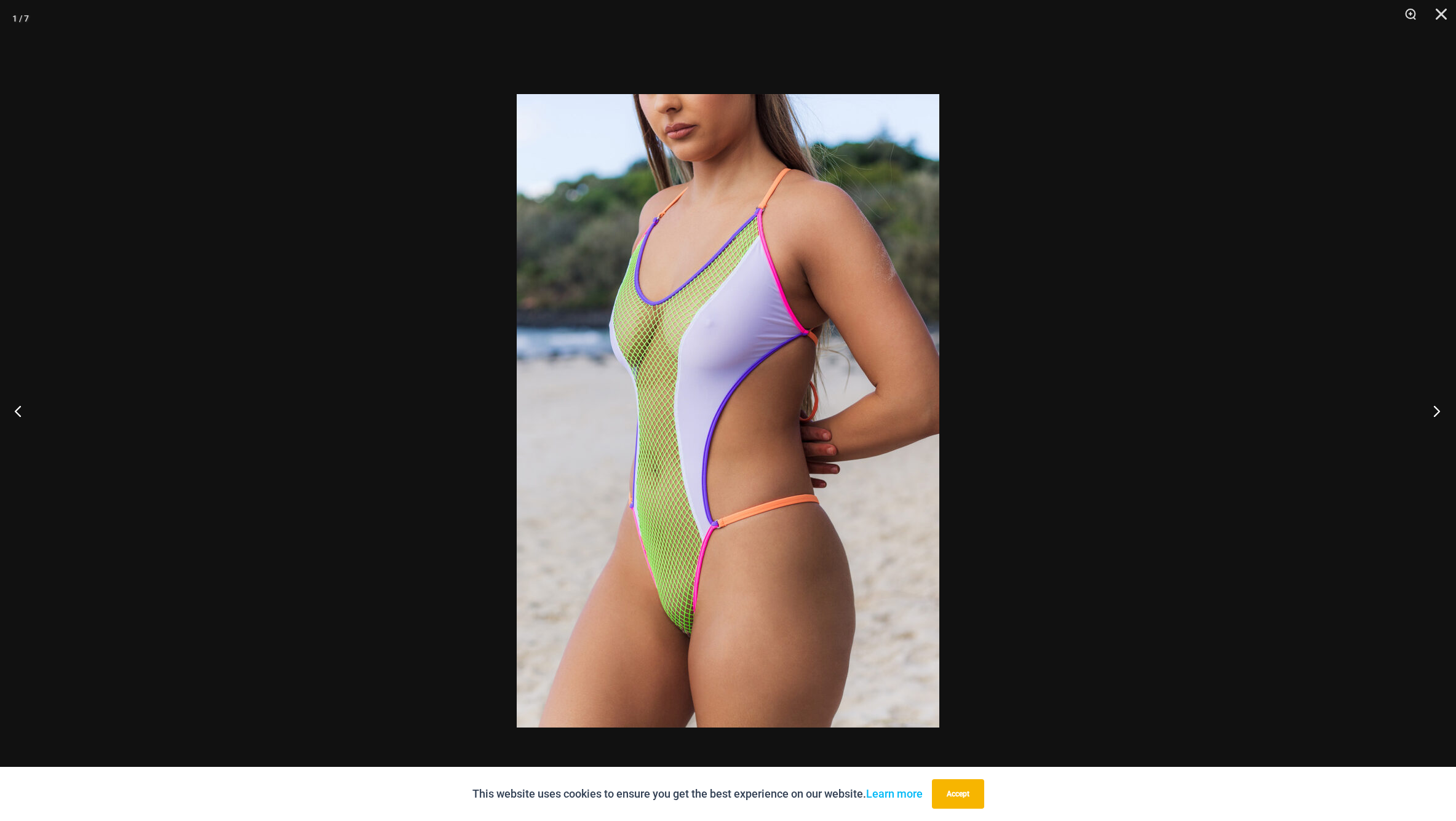
click at [1441, 411] on button "Next" at bounding box center [1433, 411] width 46 height 62
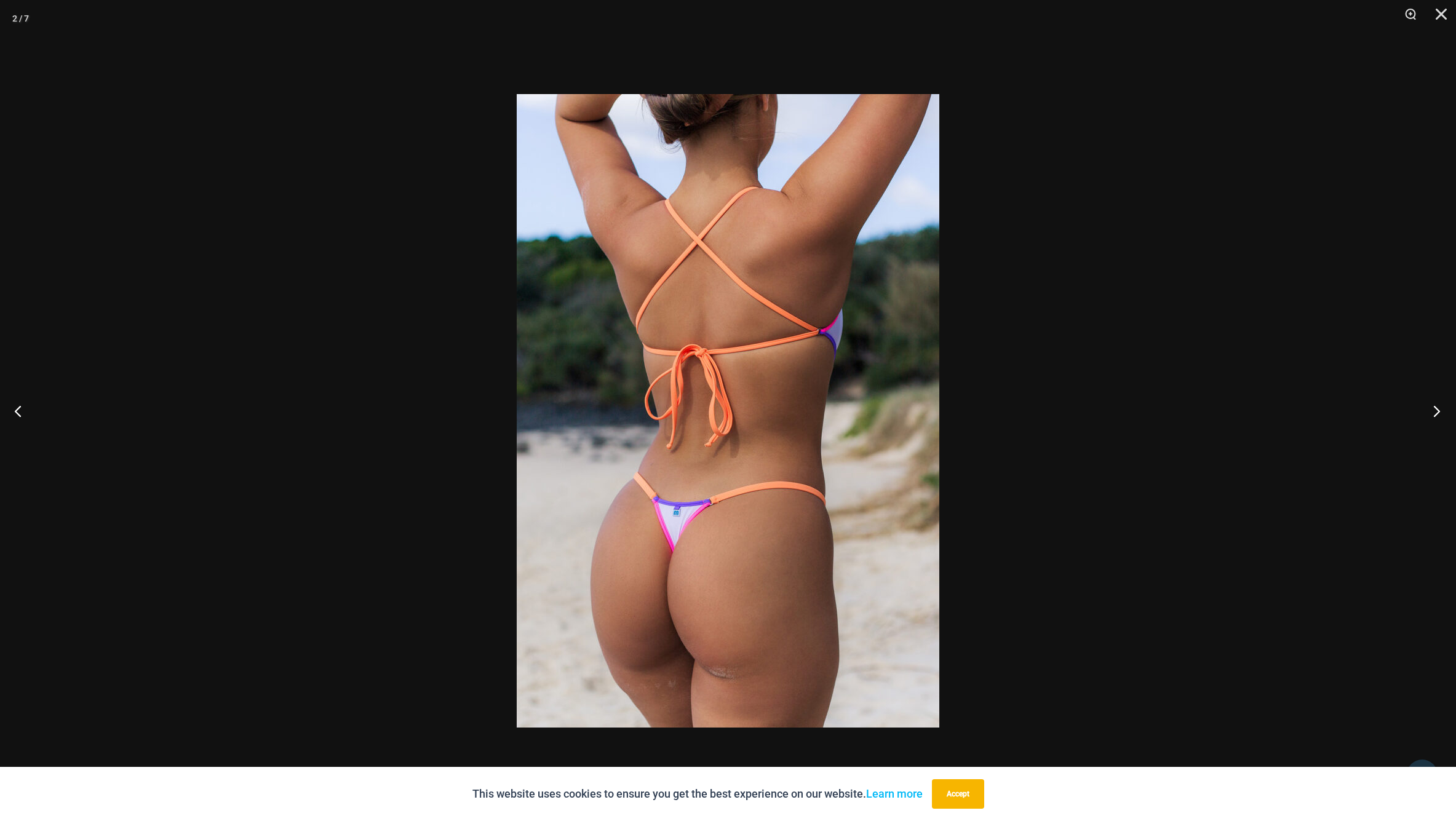
click at [1438, 409] on button "Next" at bounding box center [1433, 411] width 46 height 62
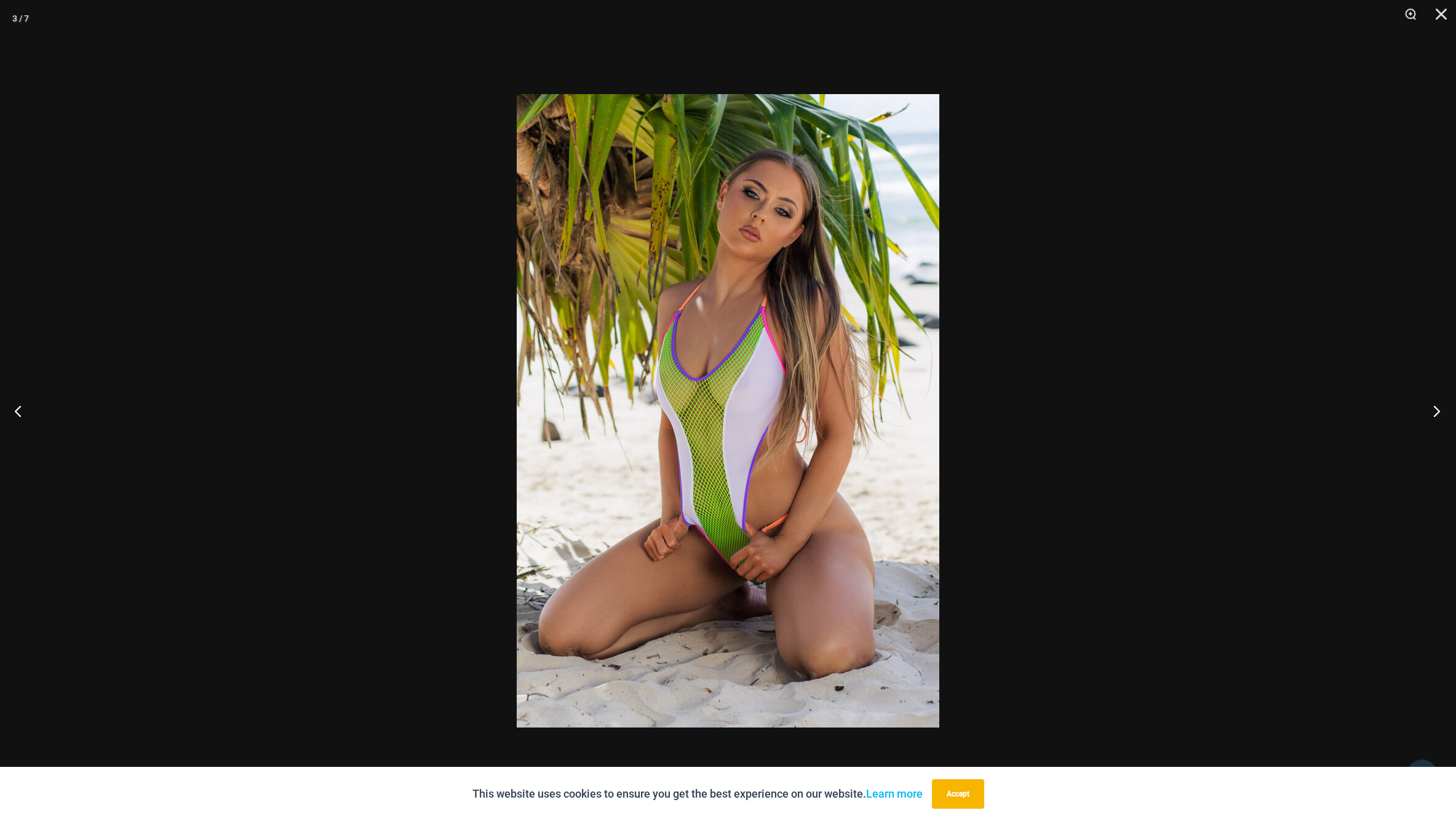
click at [1438, 409] on button "Next" at bounding box center [1433, 411] width 46 height 62
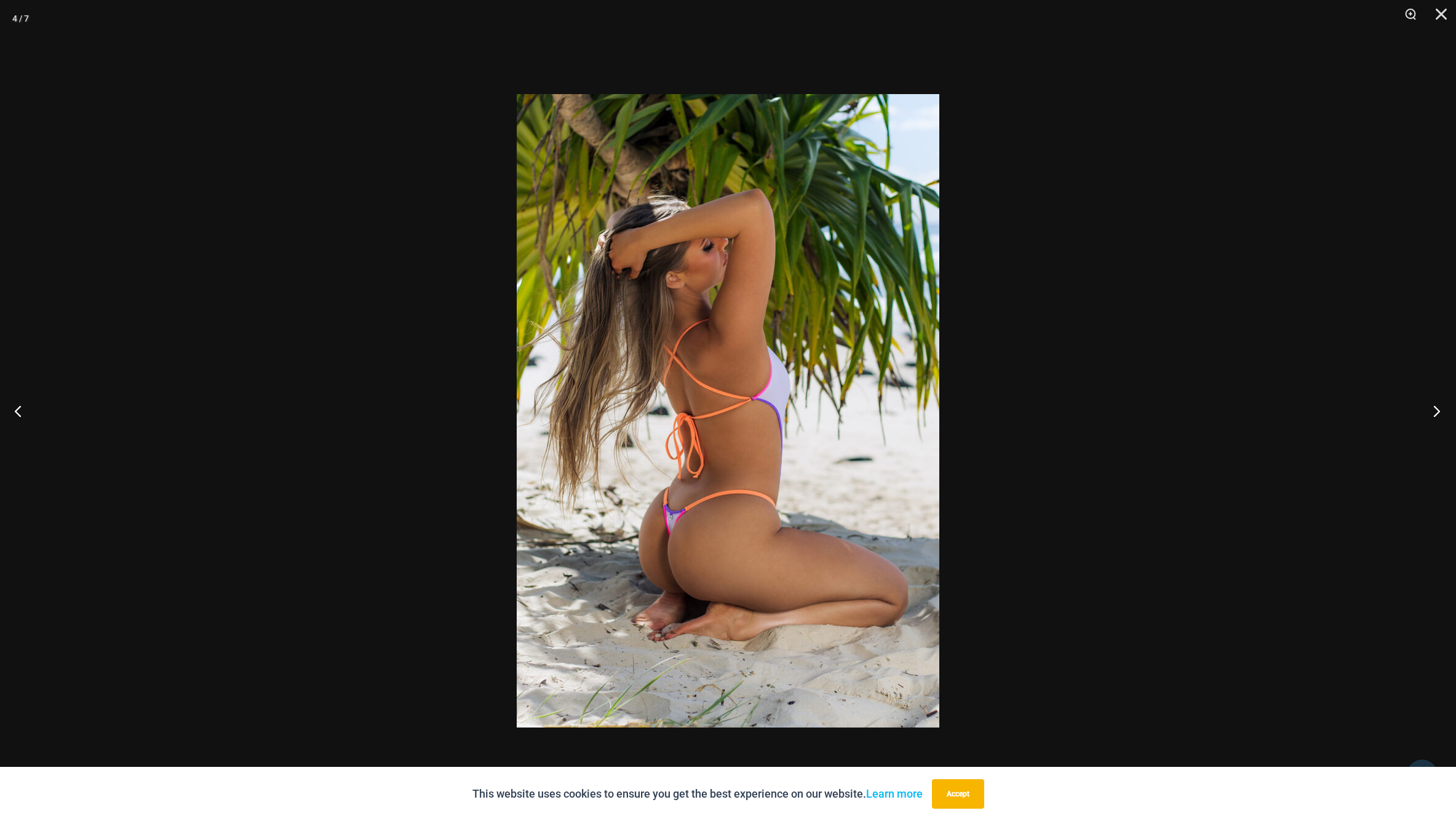
click at [1438, 409] on button "Next" at bounding box center [1433, 411] width 46 height 62
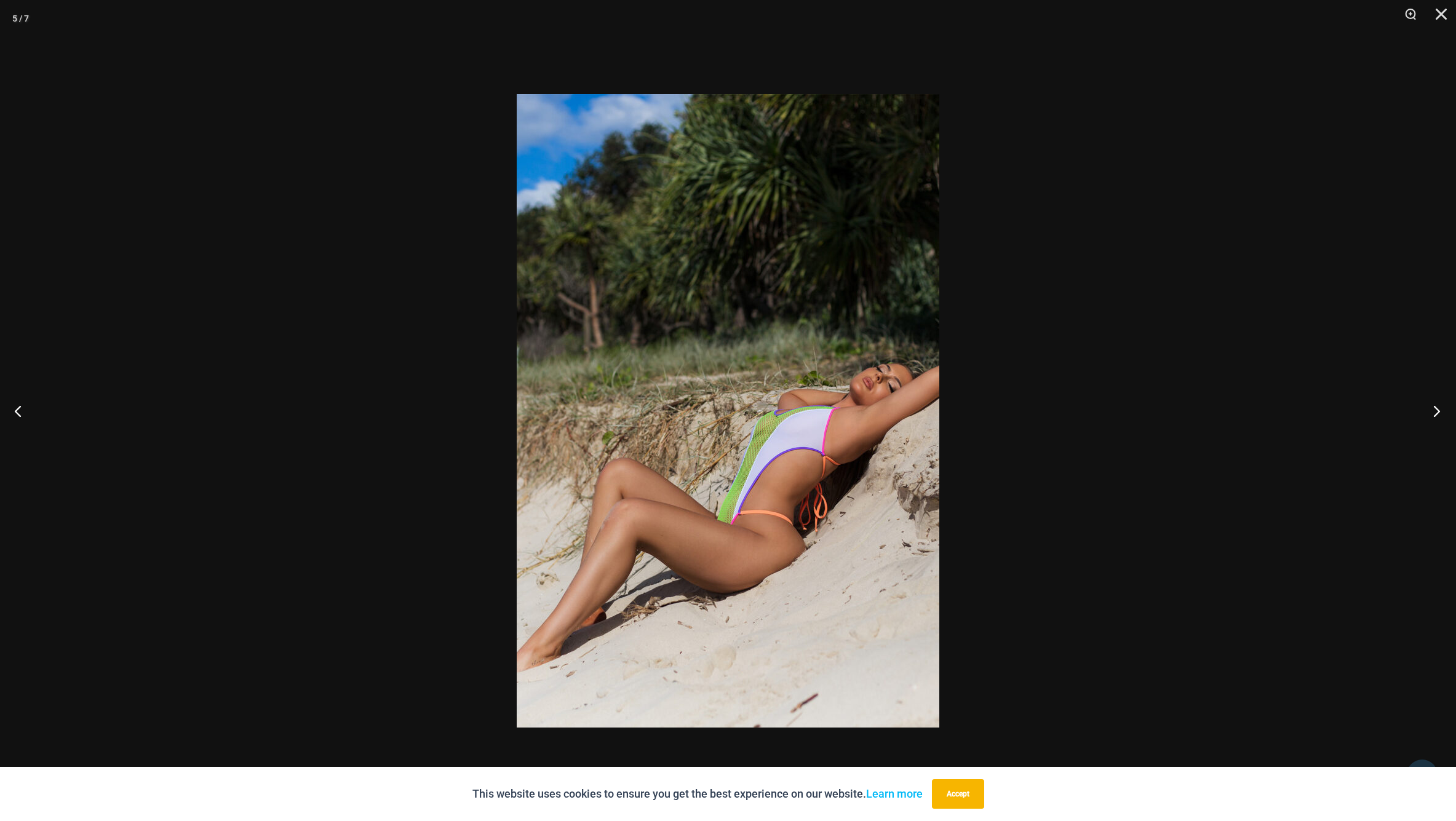
click at [1438, 409] on button "Next" at bounding box center [1433, 411] width 46 height 62
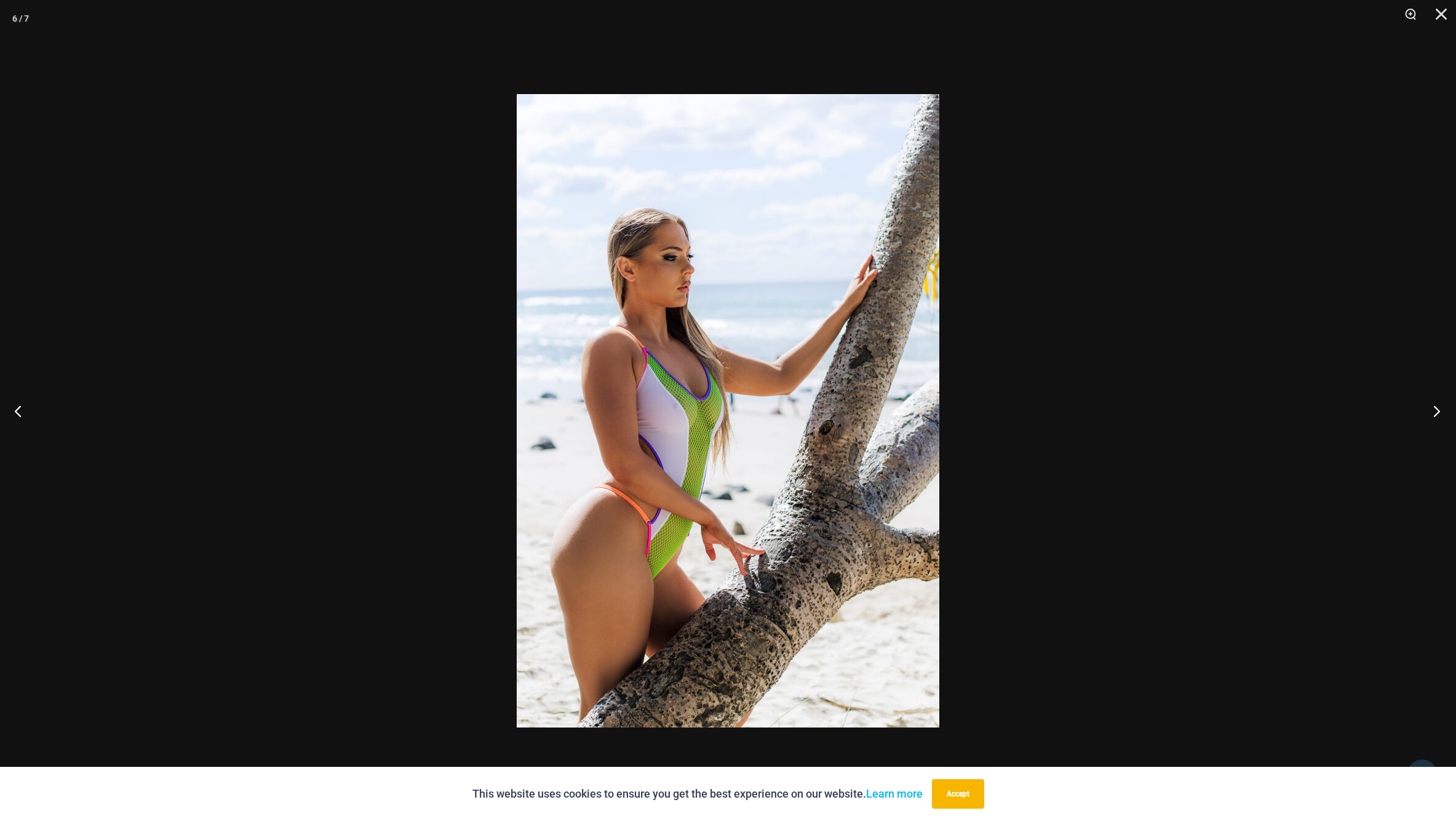
click at [1438, 409] on button "Next" at bounding box center [1433, 411] width 46 height 62
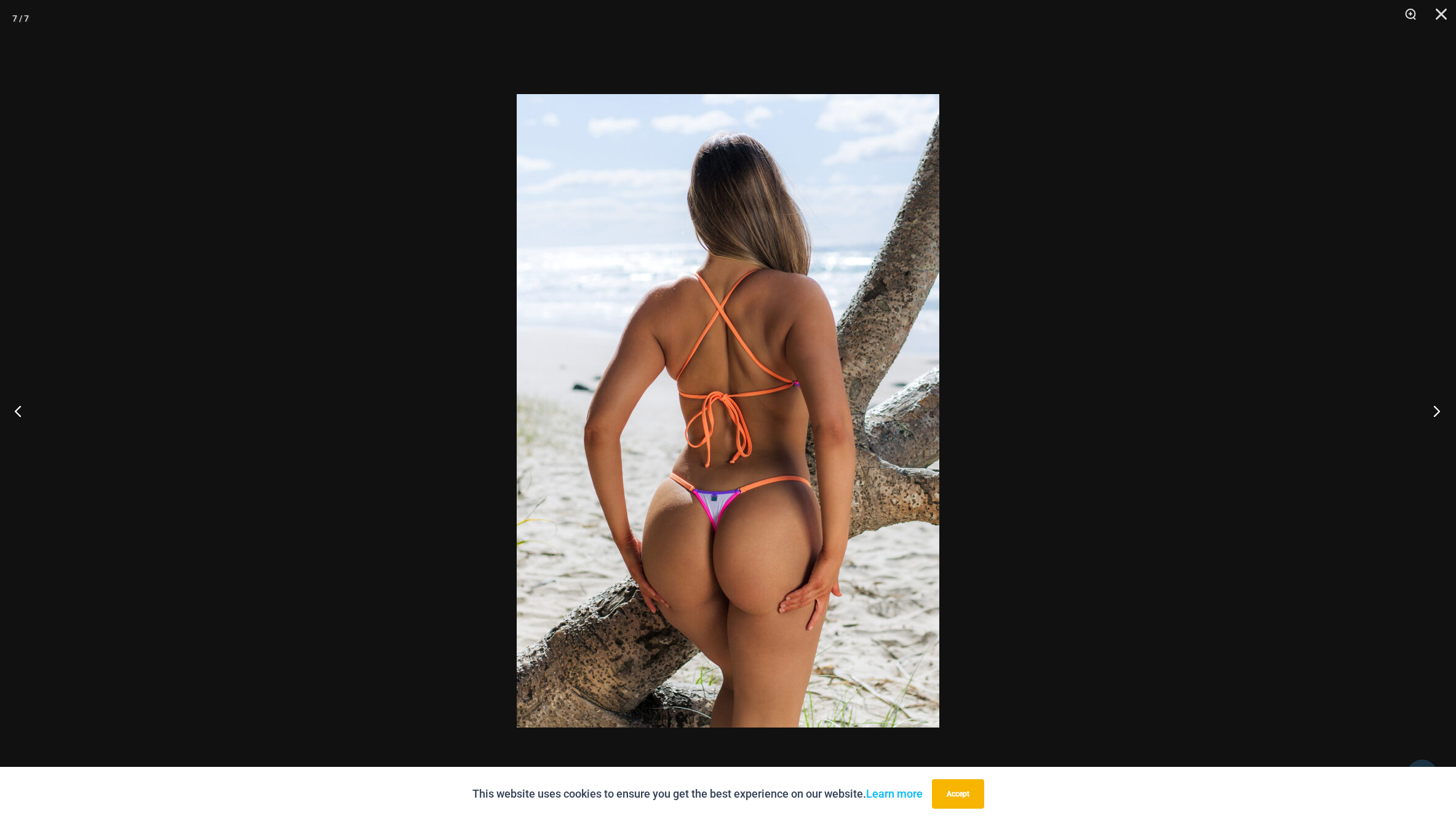
click at [1438, 409] on button "Next" at bounding box center [1433, 411] width 46 height 62
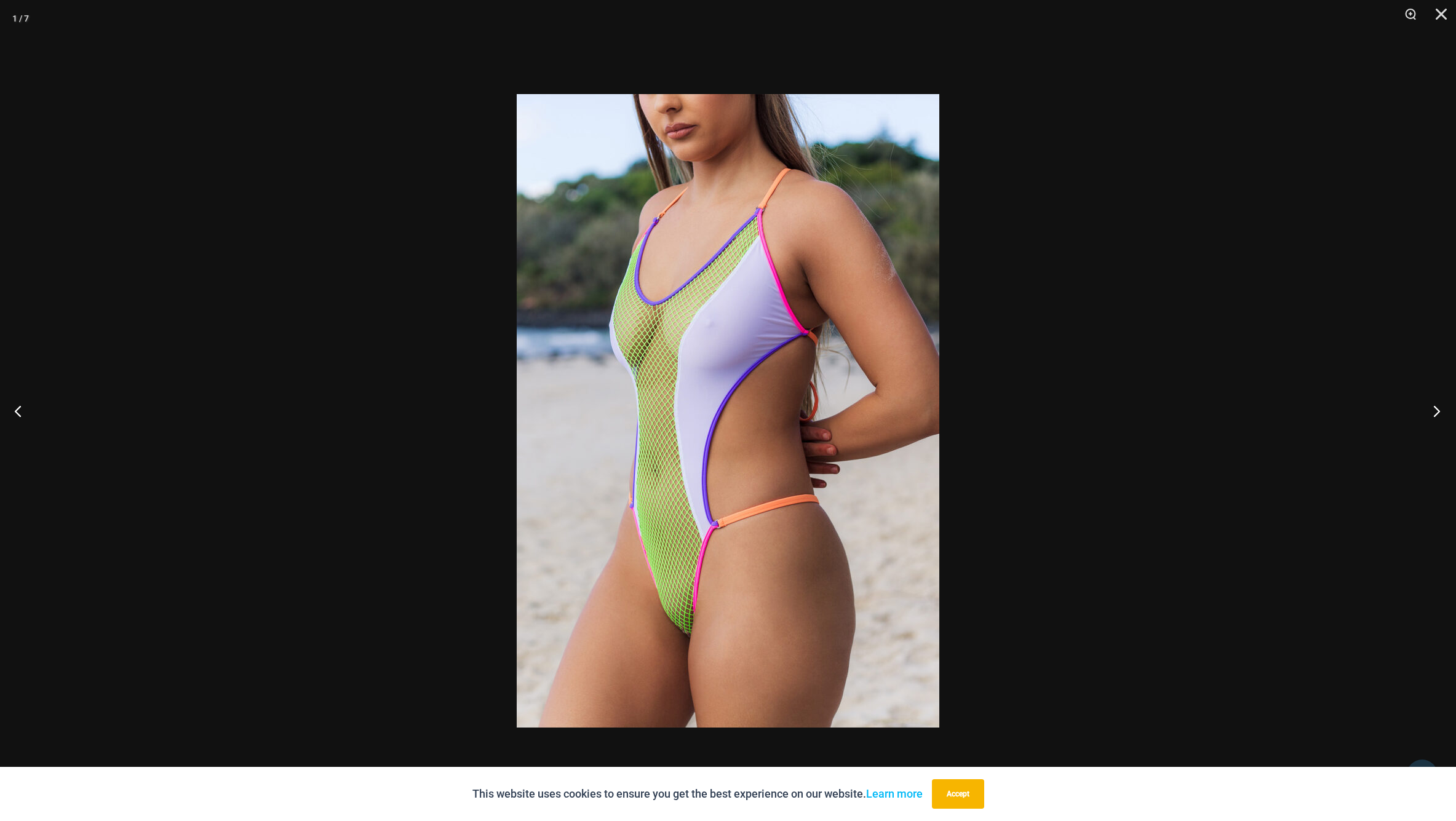
click at [1438, 409] on button "Next" at bounding box center [1433, 411] width 46 height 62
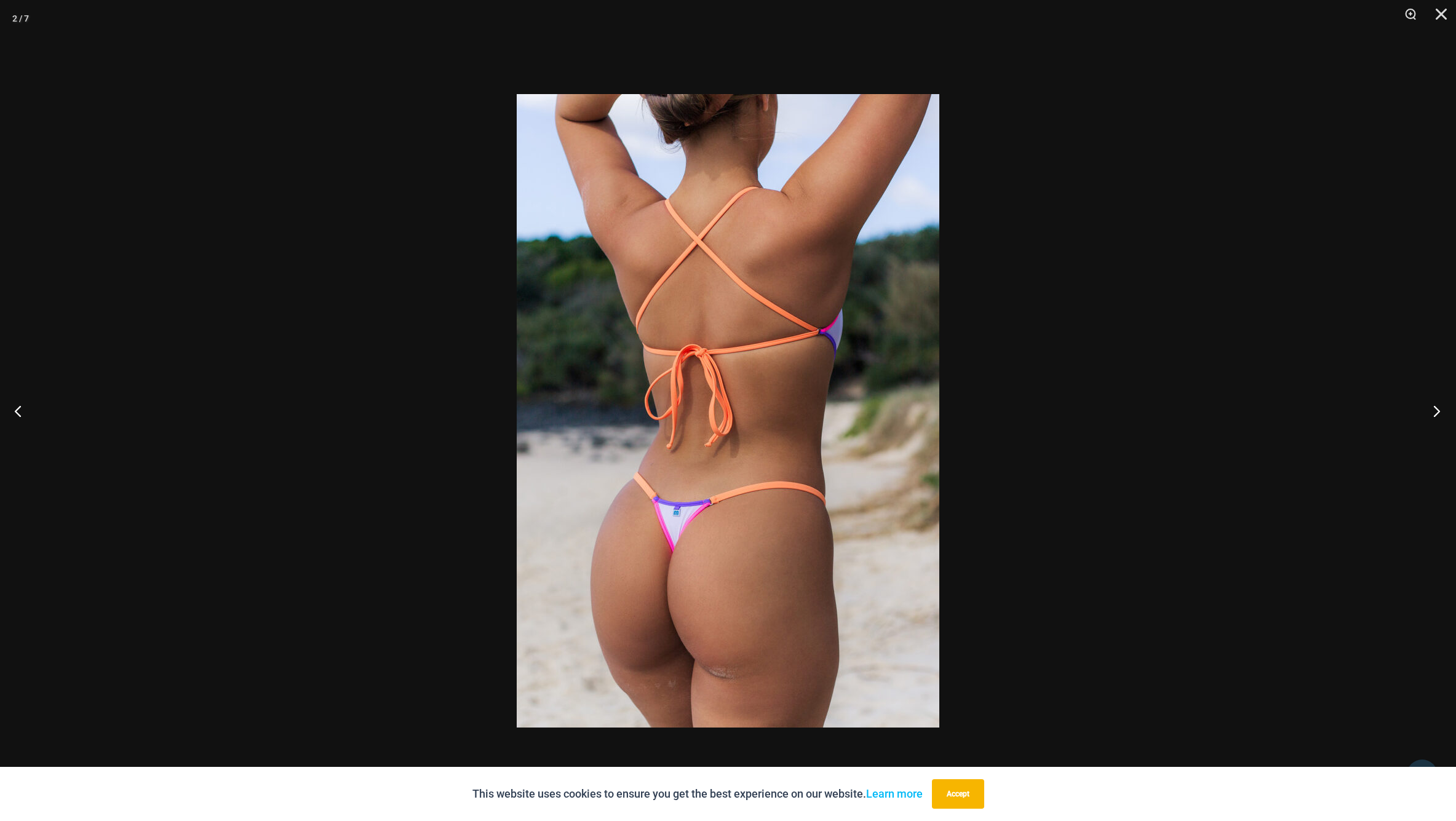
click at [1439, 409] on button "Next" at bounding box center [1433, 411] width 46 height 62
click at [1440, 409] on button "Next" at bounding box center [1433, 411] width 46 height 62
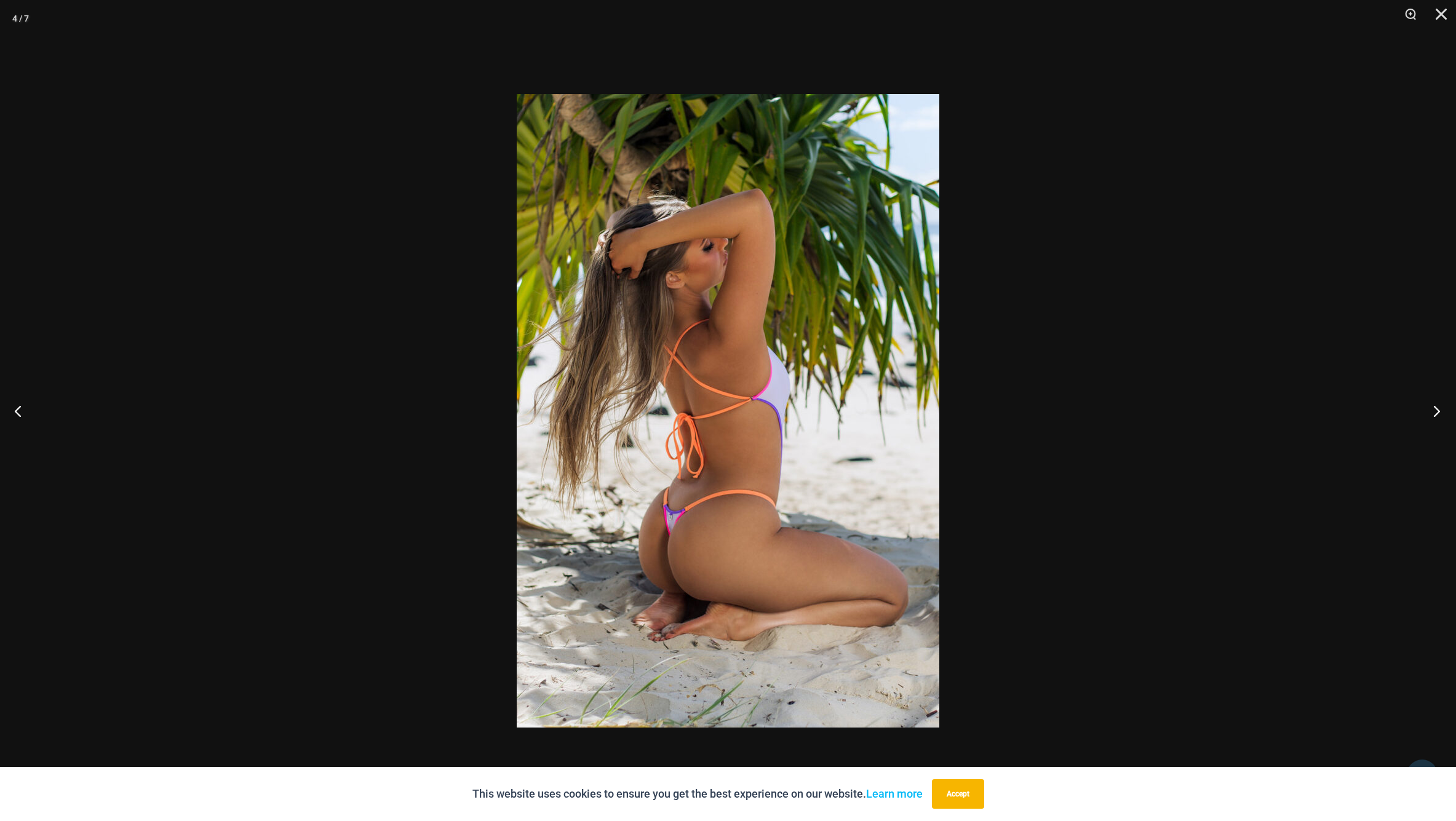
click at [1440, 409] on button "Next" at bounding box center [1433, 411] width 46 height 62
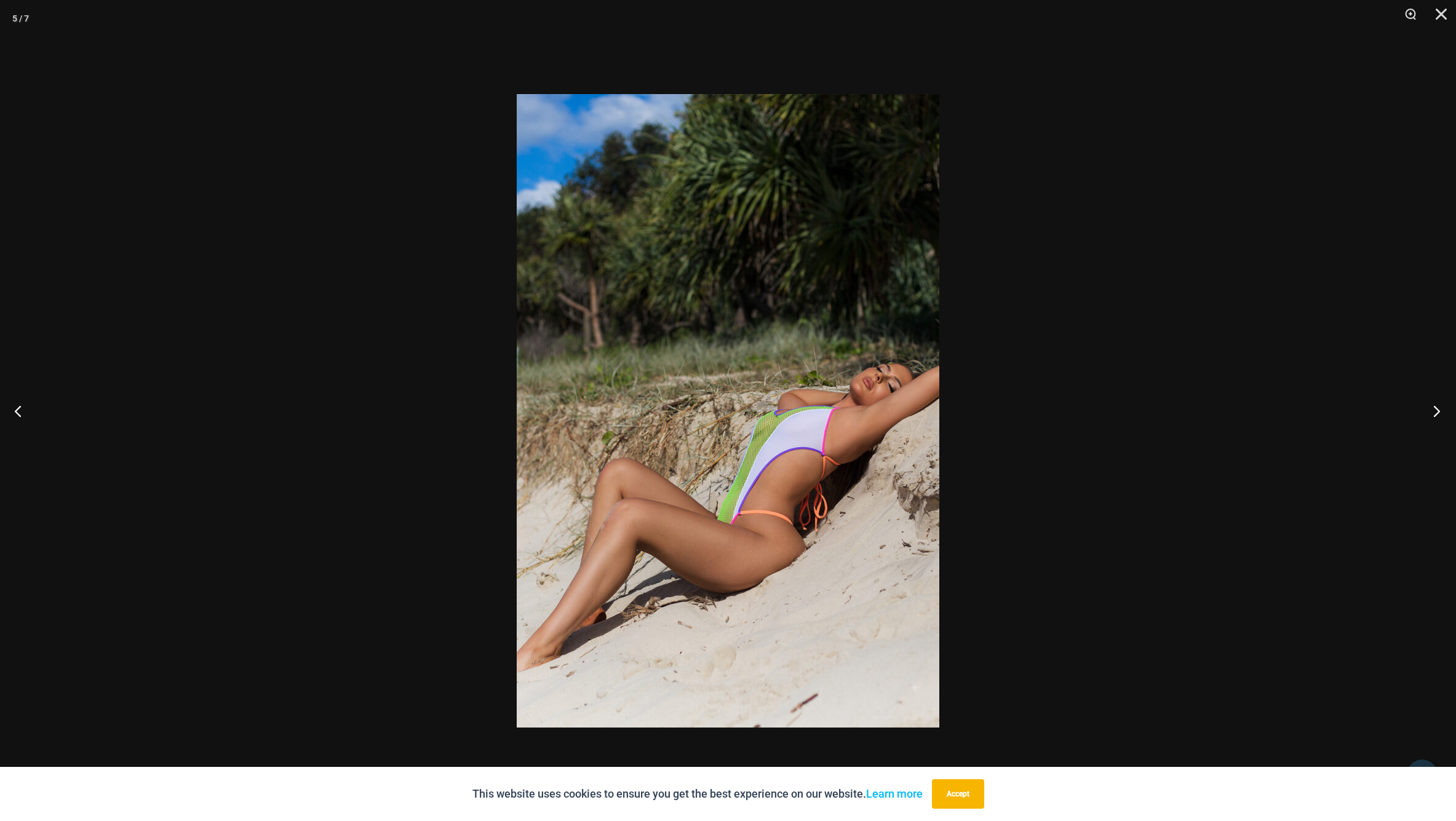
click at [1441, 408] on button "Next" at bounding box center [1433, 411] width 46 height 62
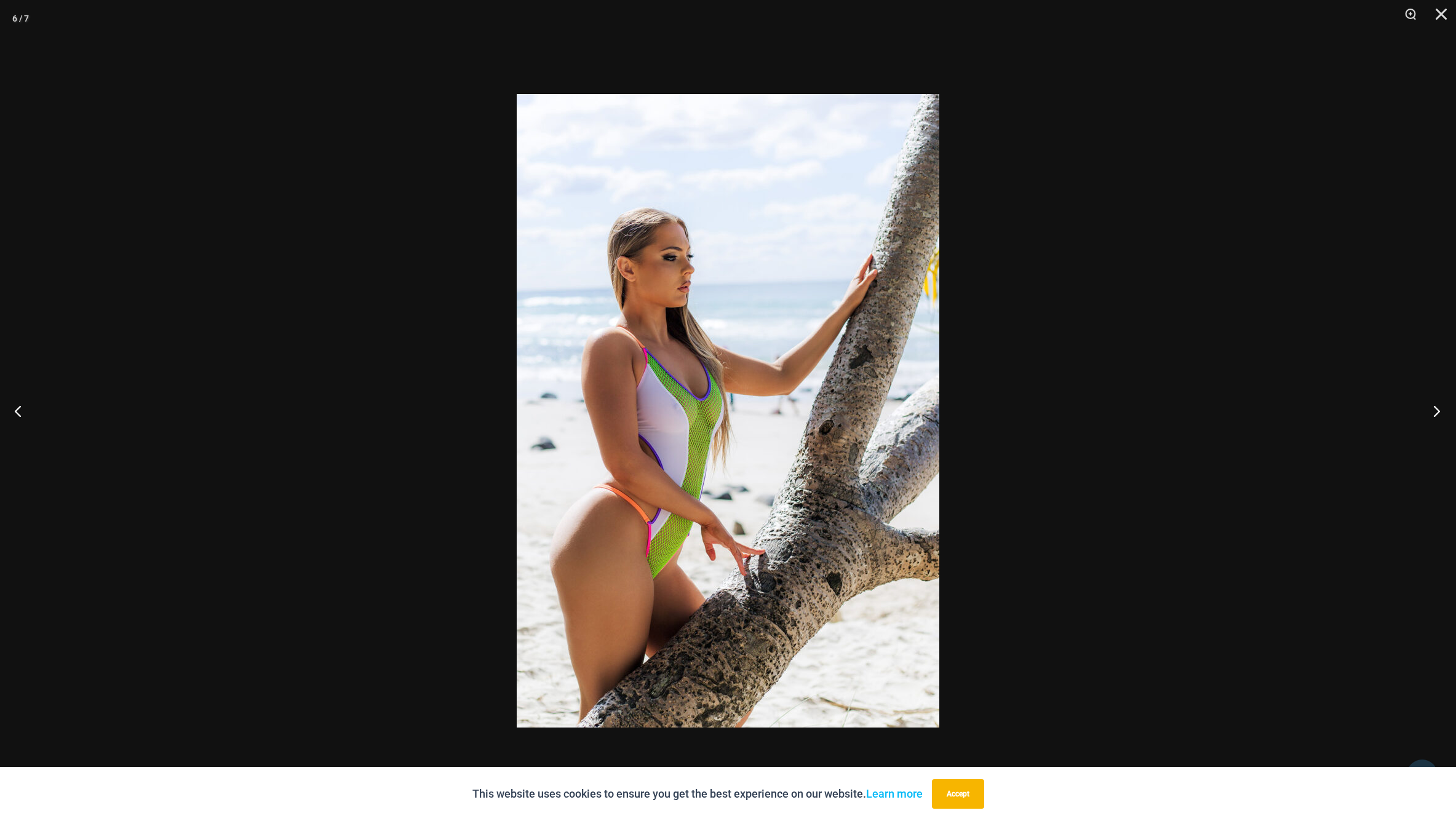
click at [1441, 408] on button "Next" at bounding box center [1433, 411] width 46 height 62
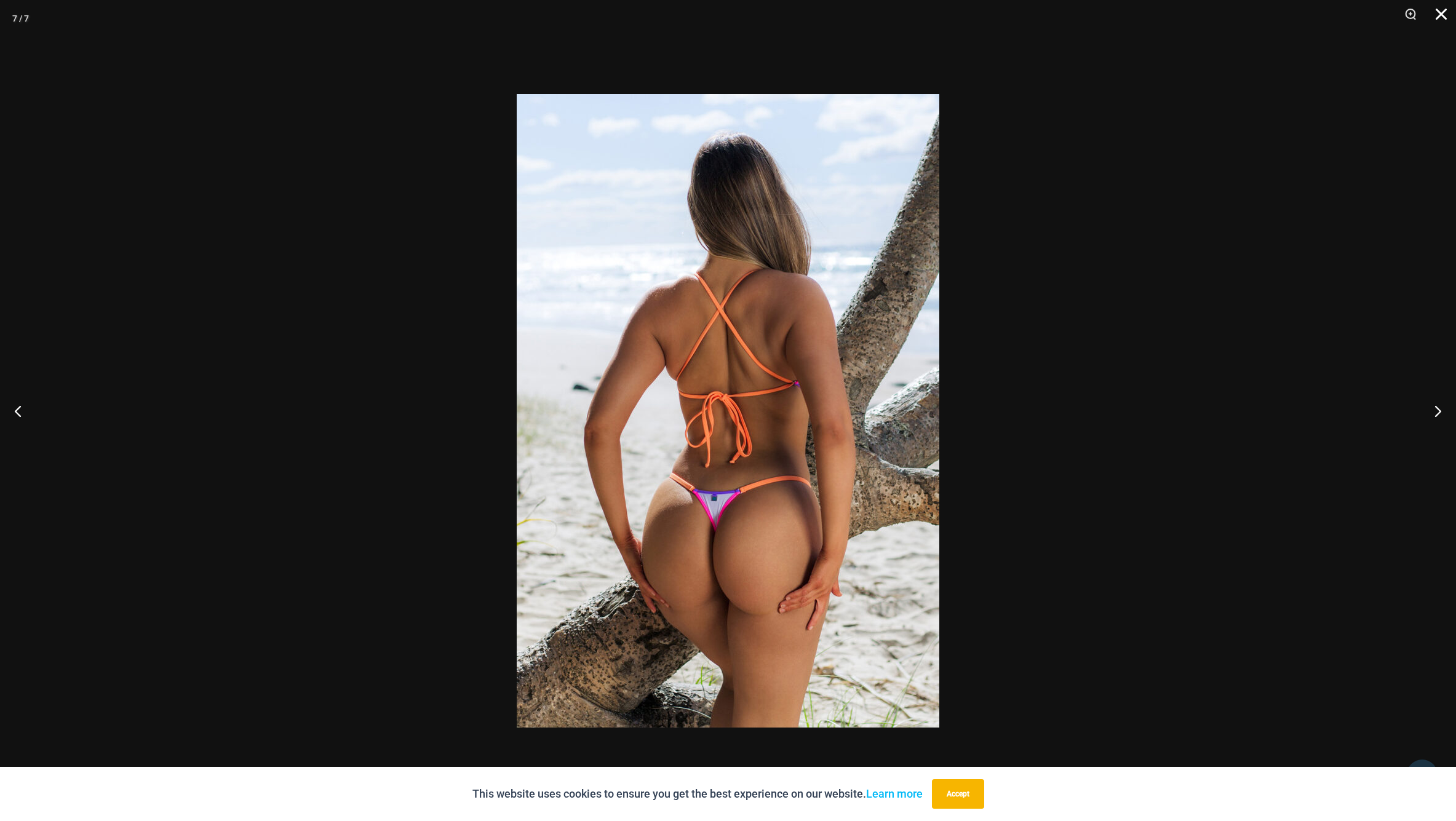
click at [1441, 16] on button "Close" at bounding box center [1437, 18] width 31 height 37
